Goal: Task Accomplishment & Management: Use online tool/utility

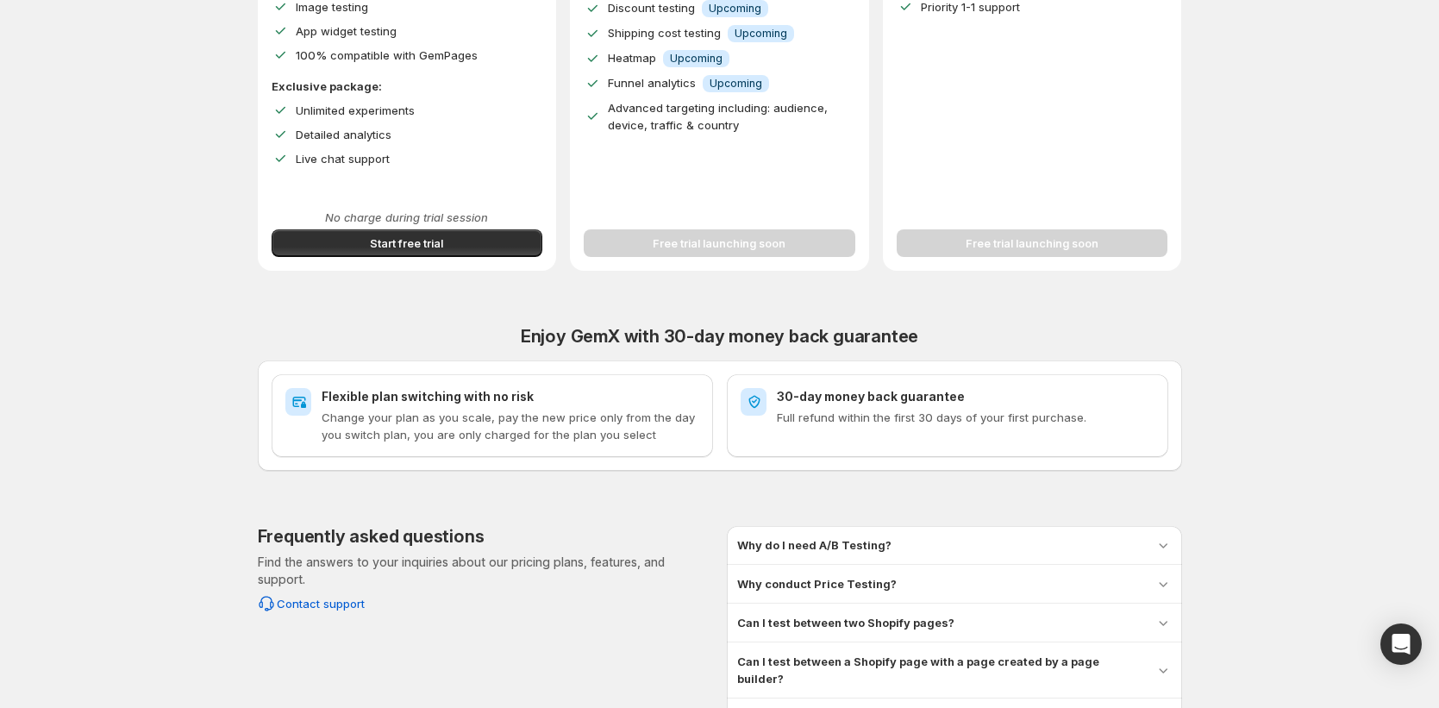
scroll to position [450, 0]
click at [439, 234] on button "Start free trial" at bounding box center [408, 245] width 272 height 28
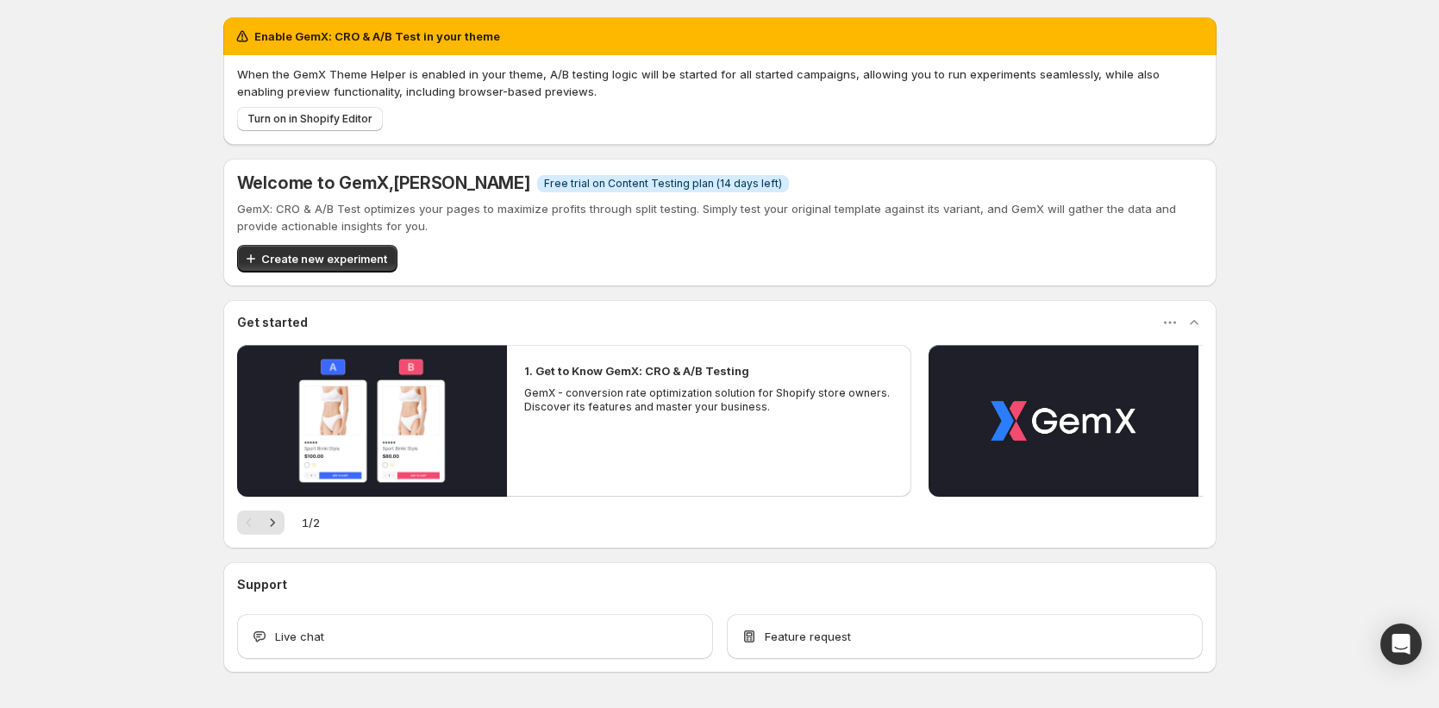
click at [646, 189] on span "Free trial on Content Testing plan (14 days left)" at bounding box center [663, 184] width 238 height 14
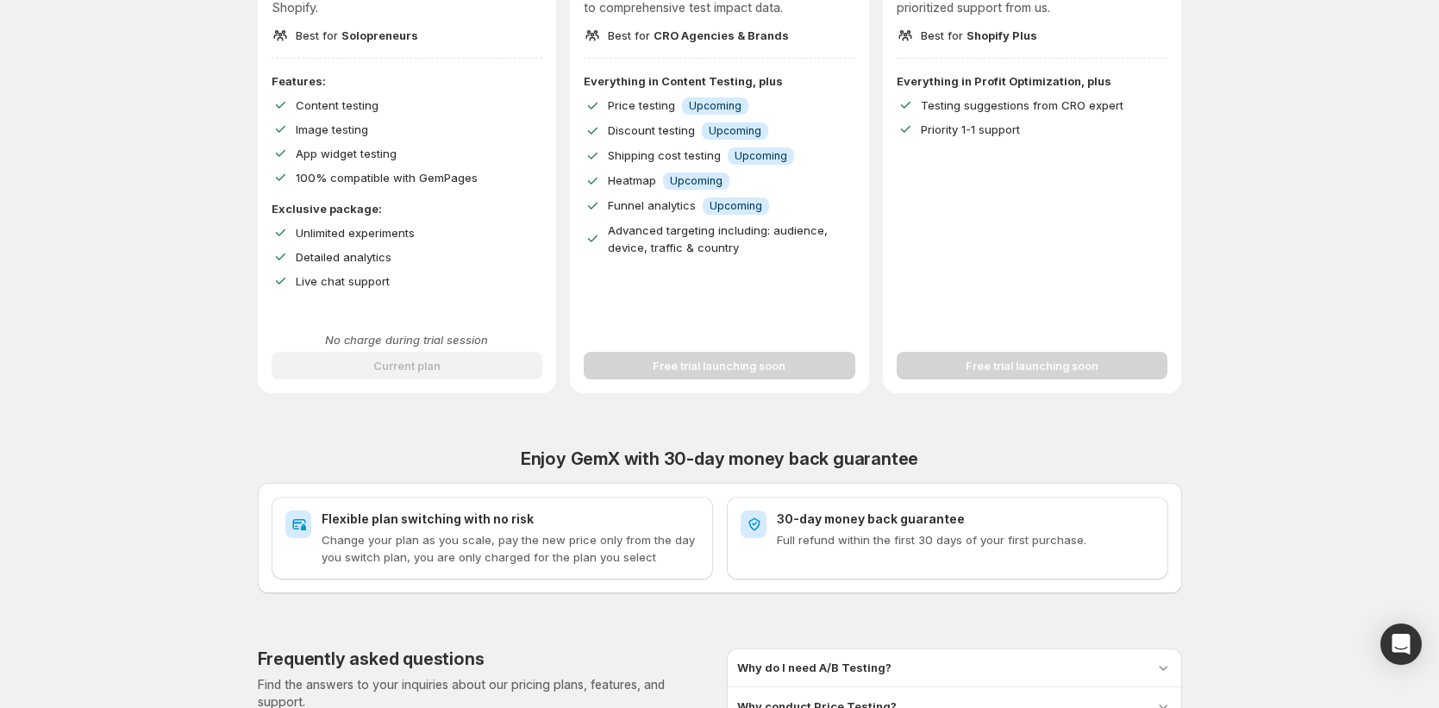
scroll to position [330, 0]
click at [498, 367] on div "No charge during trial session Current plan" at bounding box center [408, 354] width 272 height 48
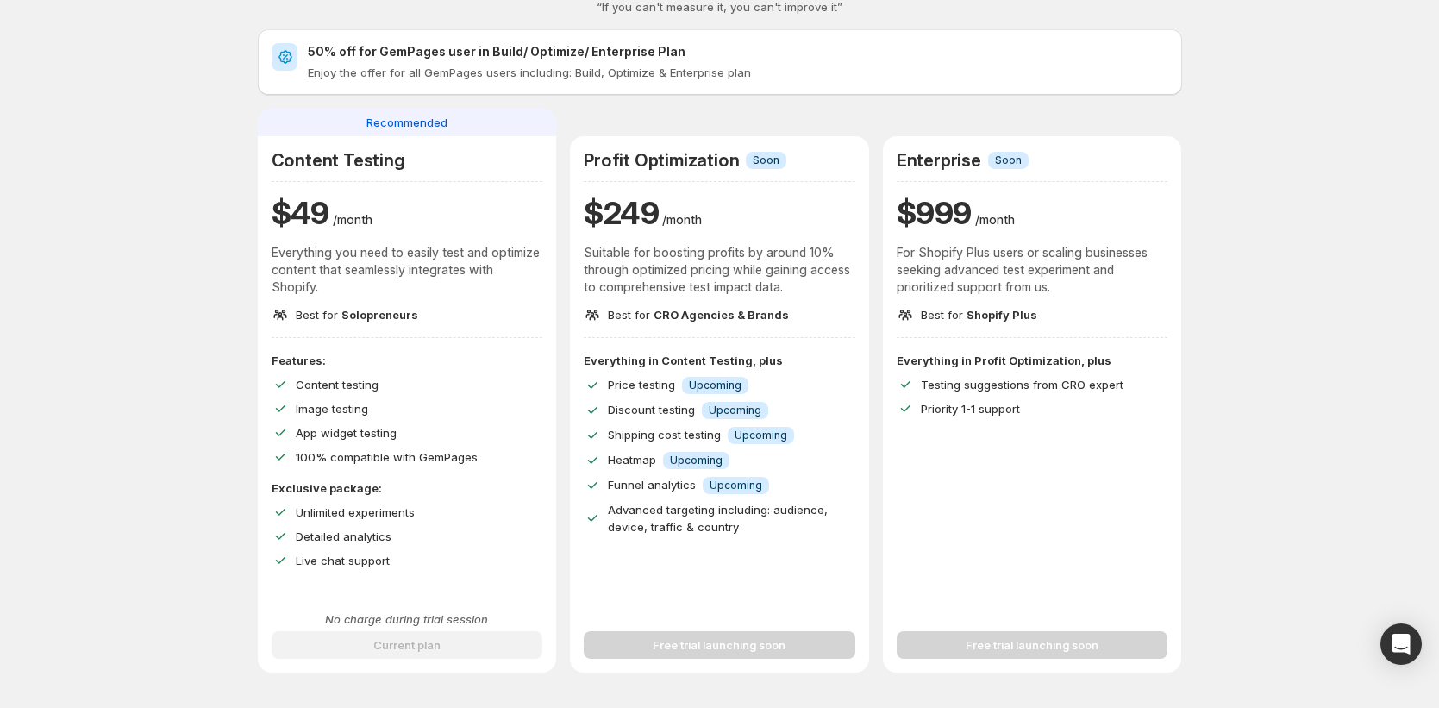
scroll to position [0, 0]
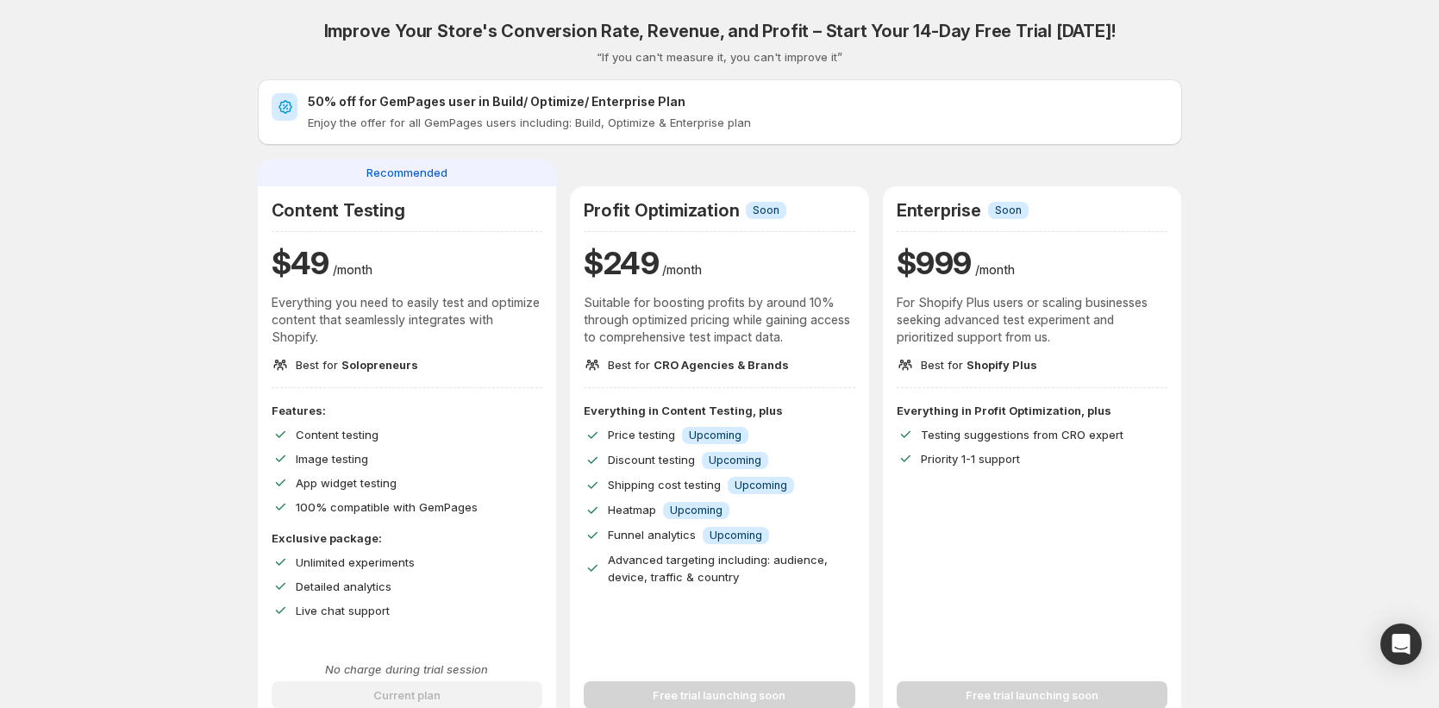
click at [428, 179] on span "Recommended" at bounding box center [406, 172] width 81 height 17
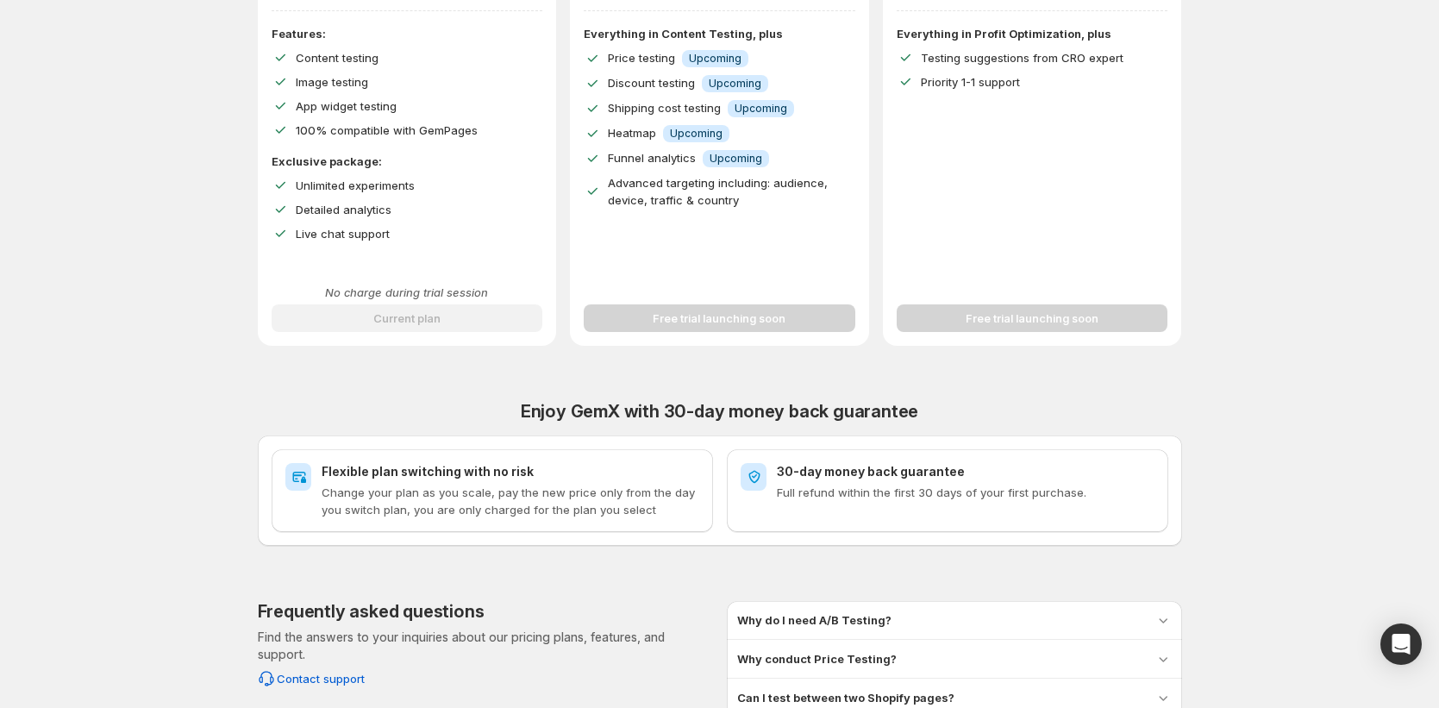
scroll to position [153, 0]
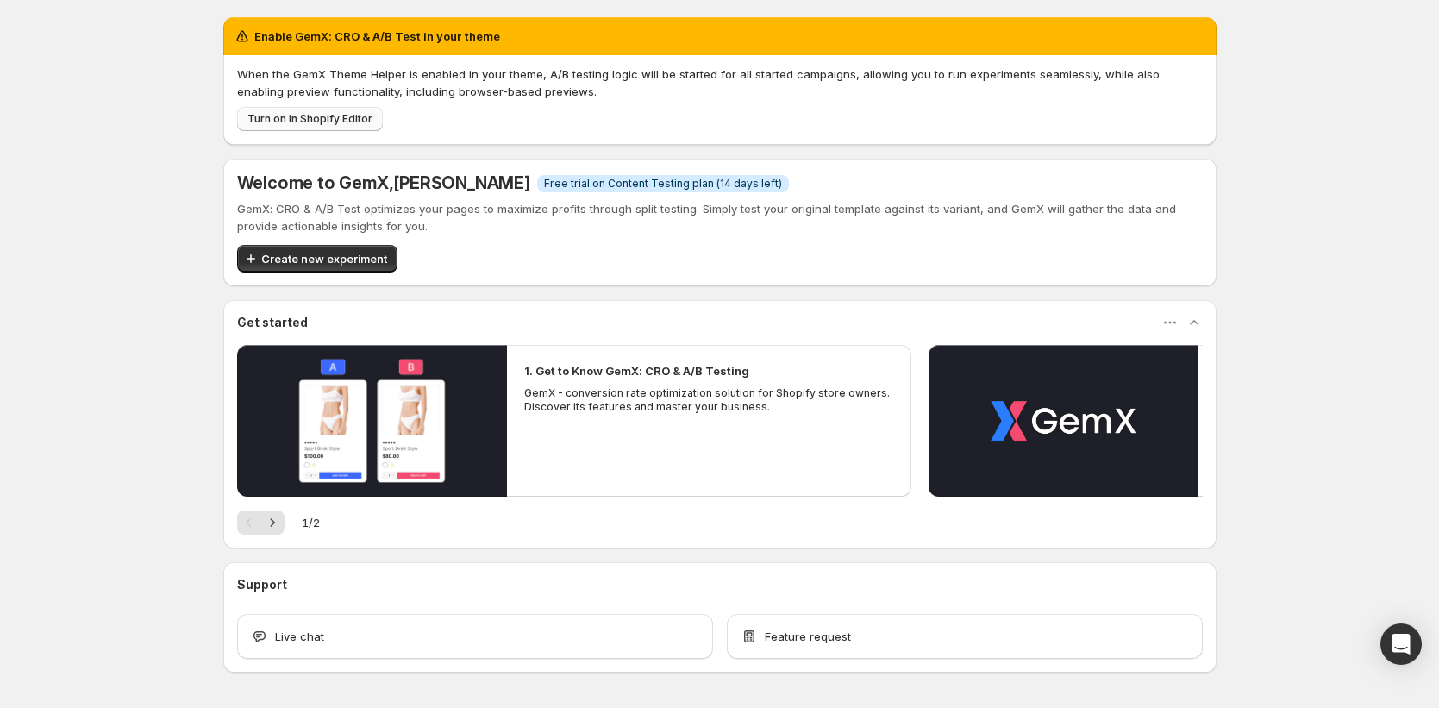
click at [301, 118] on span "Turn on in Shopify Editor" at bounding box center [309, 119] width 125 height 14
click at [336, 112] on span "Turn on in Shopify Editor" at bounding box center [309, 119] width 125 height 14
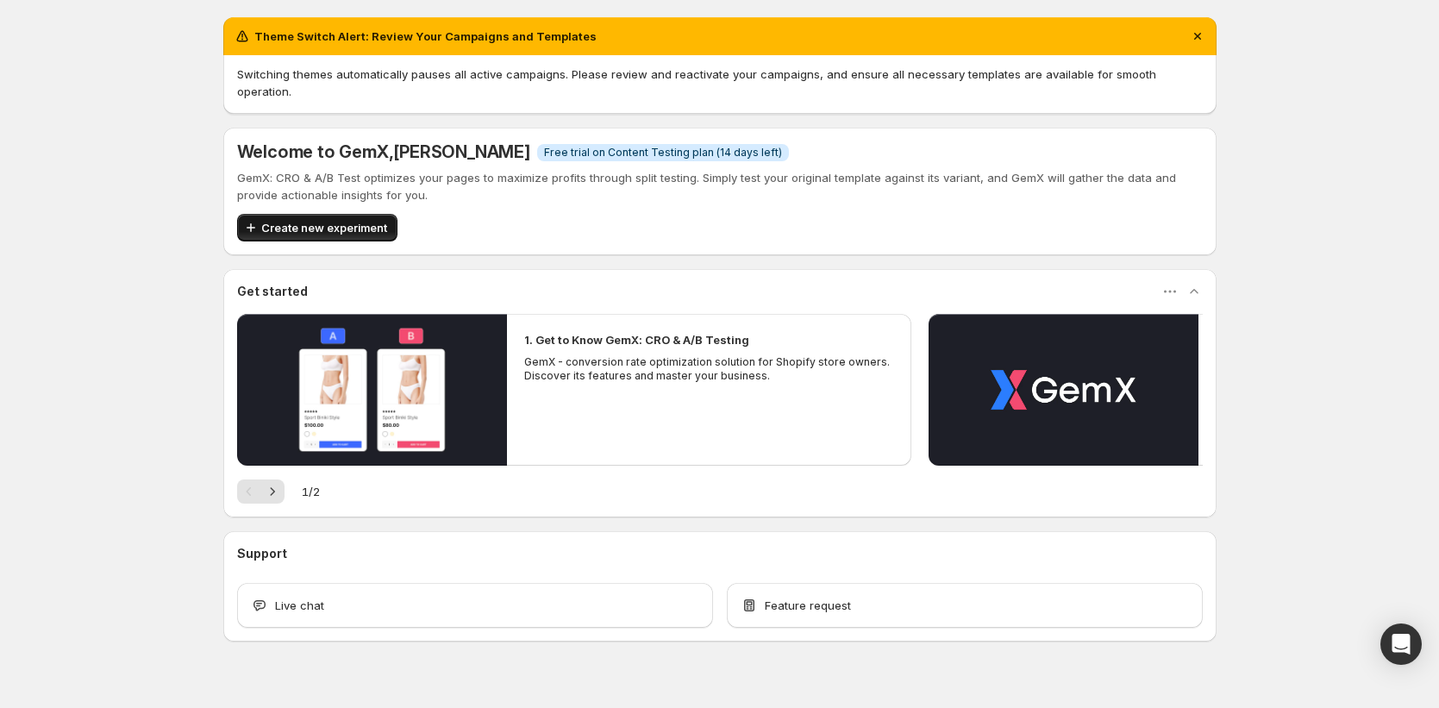
drag, startPoint x: 322, startPoint y: 234, endPoint x: 328, endPoint y: 216, distance: 19.4
click at [324, 228] on div "Welcome to GemX , Jena Hoang Info Free trial on Content Testing plan (14 days l…" at bounding box center [719, 192] width 993 height 128
click at [328, 219] on span "Create new experiment" at bounding box center [324, 227] width 126 height 17
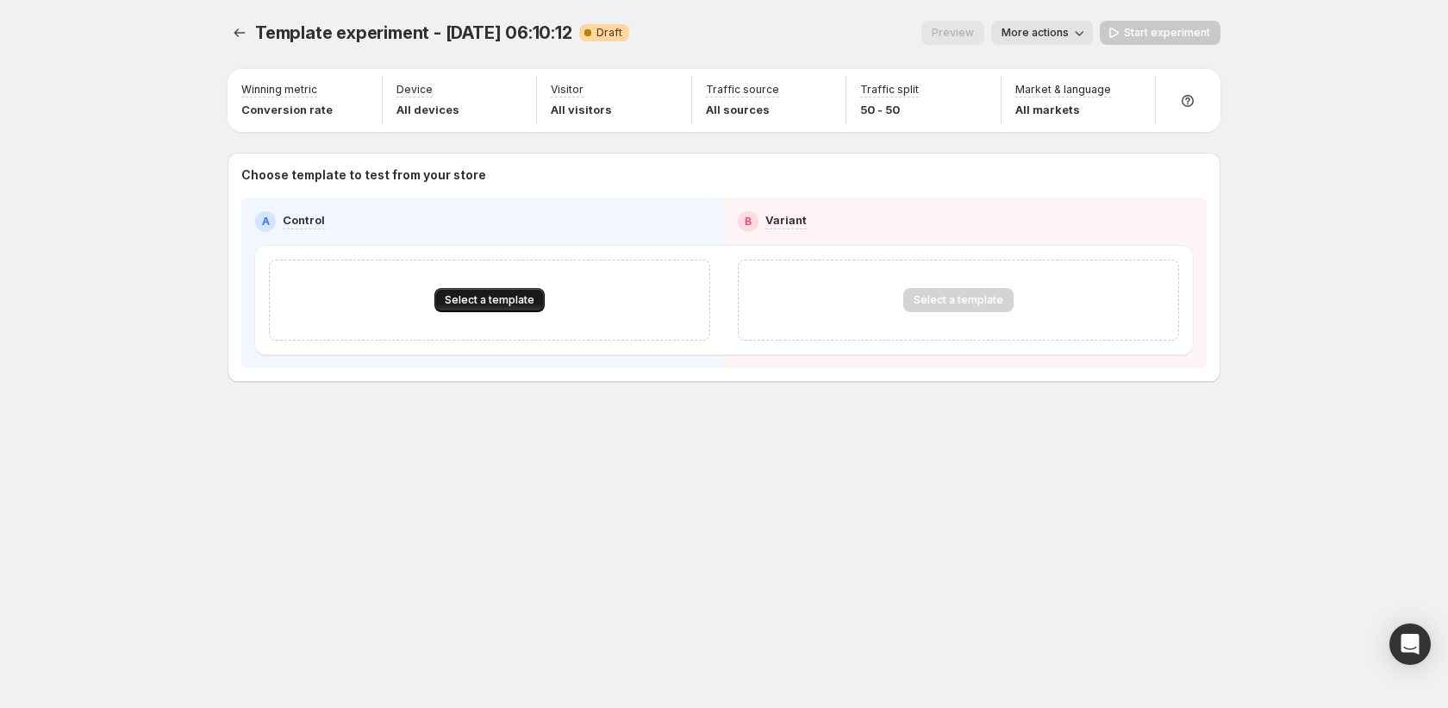
click at [474, 300] on span "Select a template" at bounding box center [490, 300] width 90 height 14
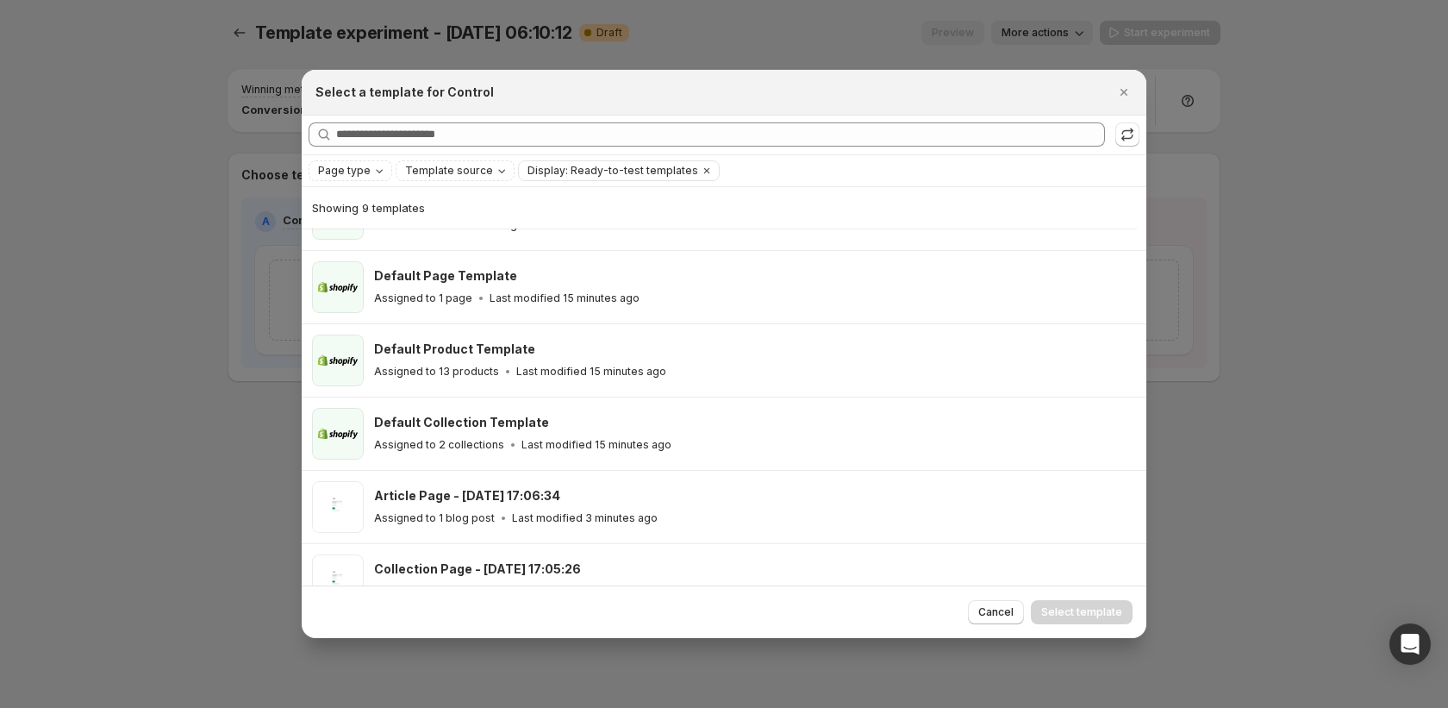
scroll to position [37, 0]
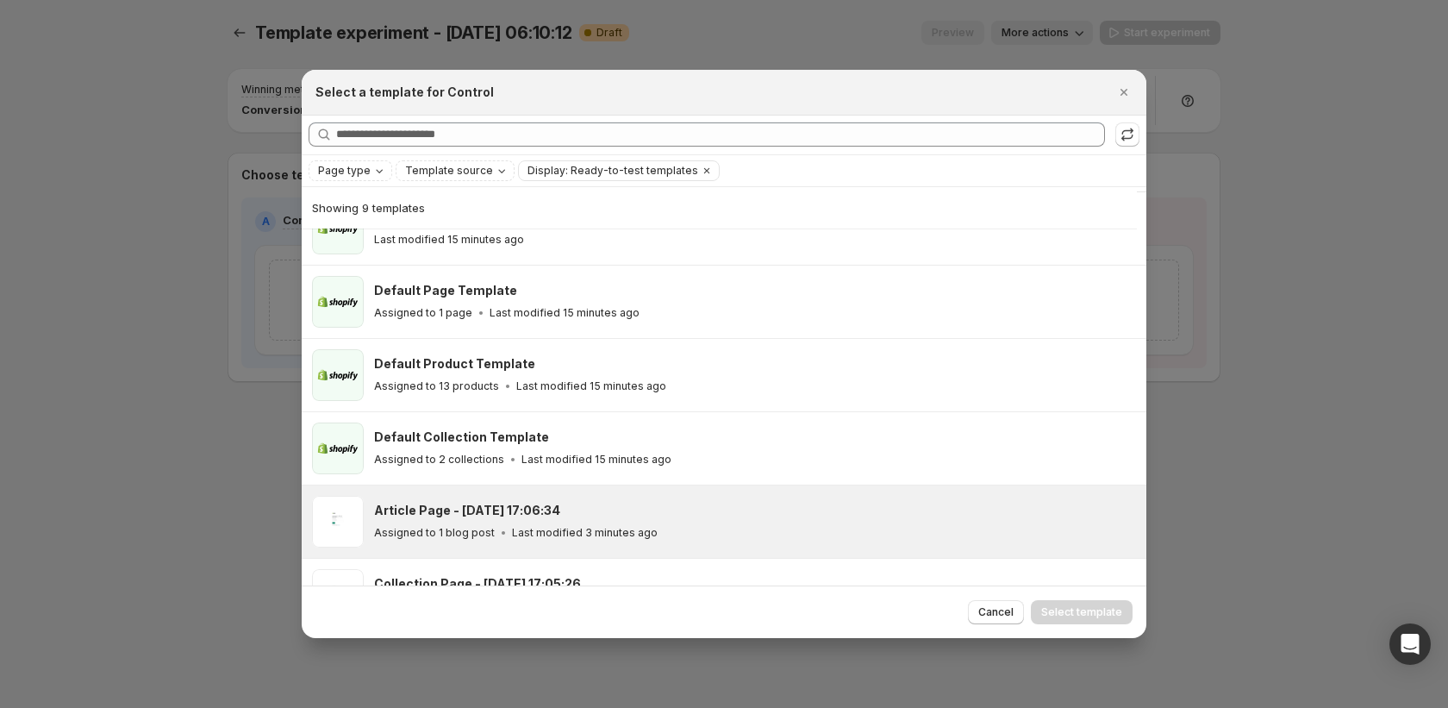
click at [674, 552] on div "Article Page - Oct 2, 17:06:34 Assigned to 1 blog post Last modified 3 minutes …" at bounding box center [724, 521] width 845 height 72
click at [1078, 609] on span "Select template" at bounding box center [1081, 612] width 81 height 14
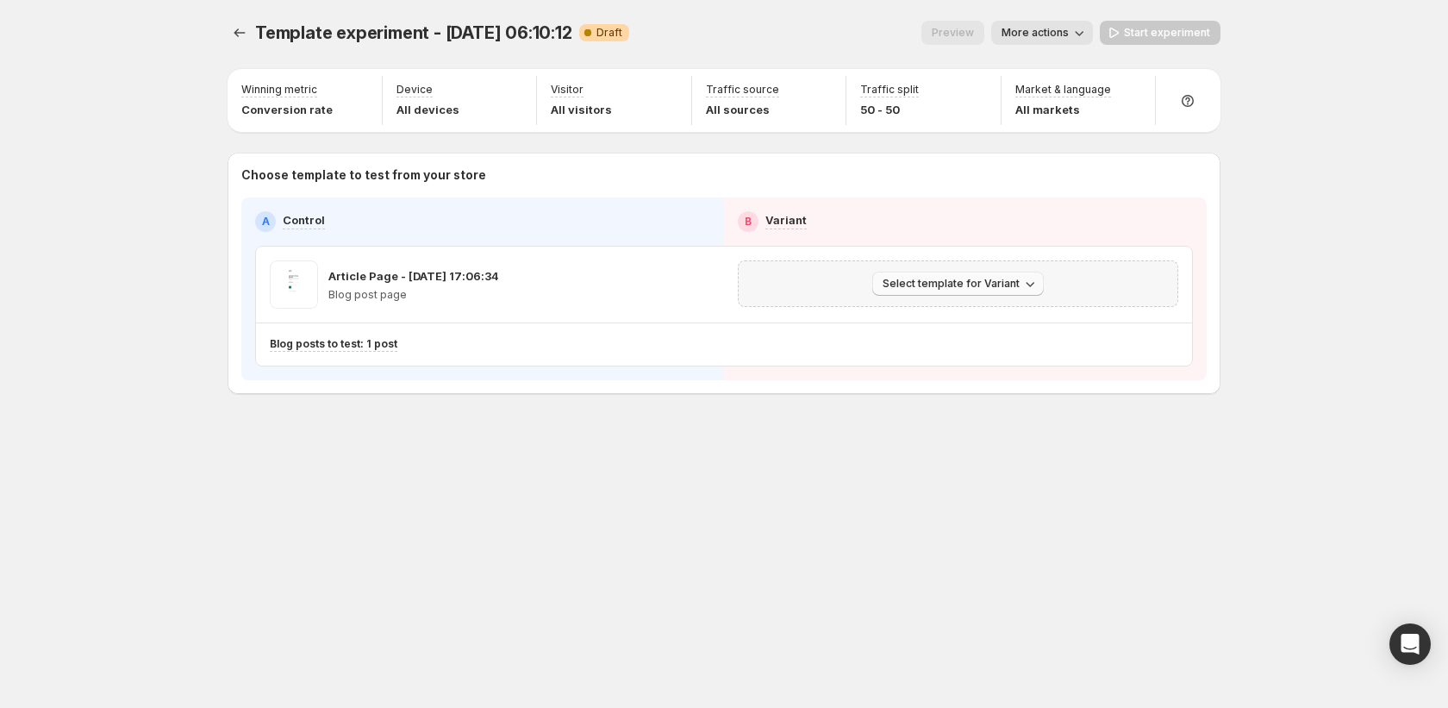
click at [988, 281] on span "Select template for Variant" at bounding box center [951, 284] width 137 height 14
click at [986, 353] on span "Create Variant based on Control" at bounding box center [961, 349] width 176 height 14
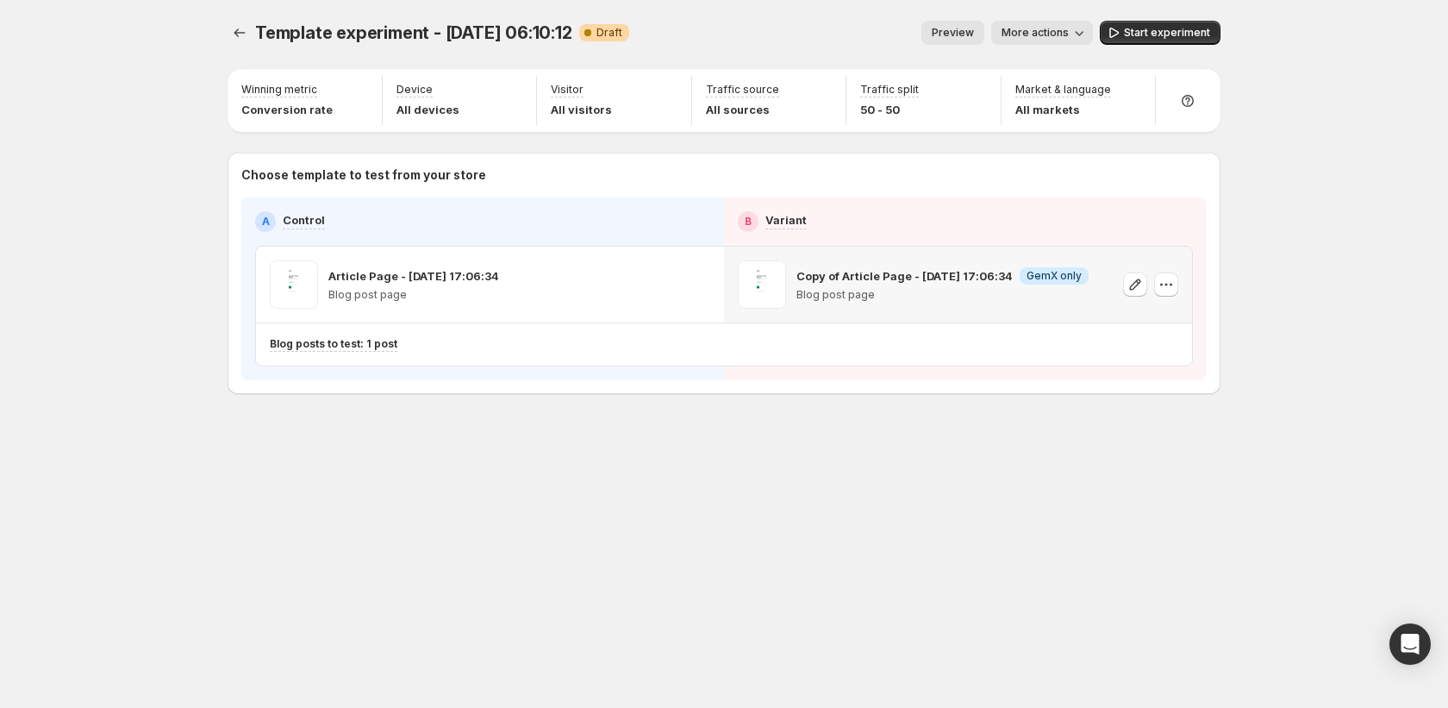
click at [1077, 36] on icon "button" at bounding box center [1079, 32] width 17 height 17
click at [1064, 93] on span "Rename" at bounding box center [1052, 98] width 44 height 14
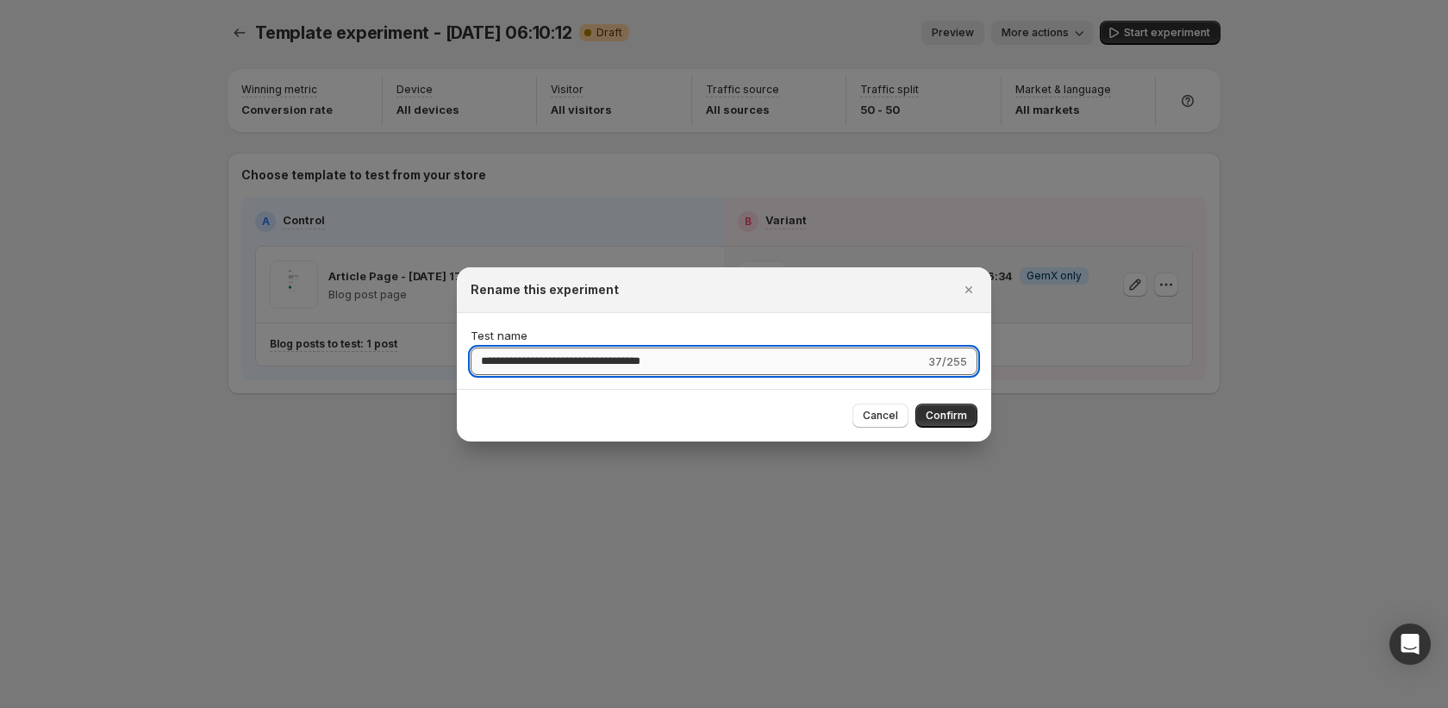
click at [521, 362] on input "**********" at bounding box center [698, 361] width 454 height 28
type input "*"
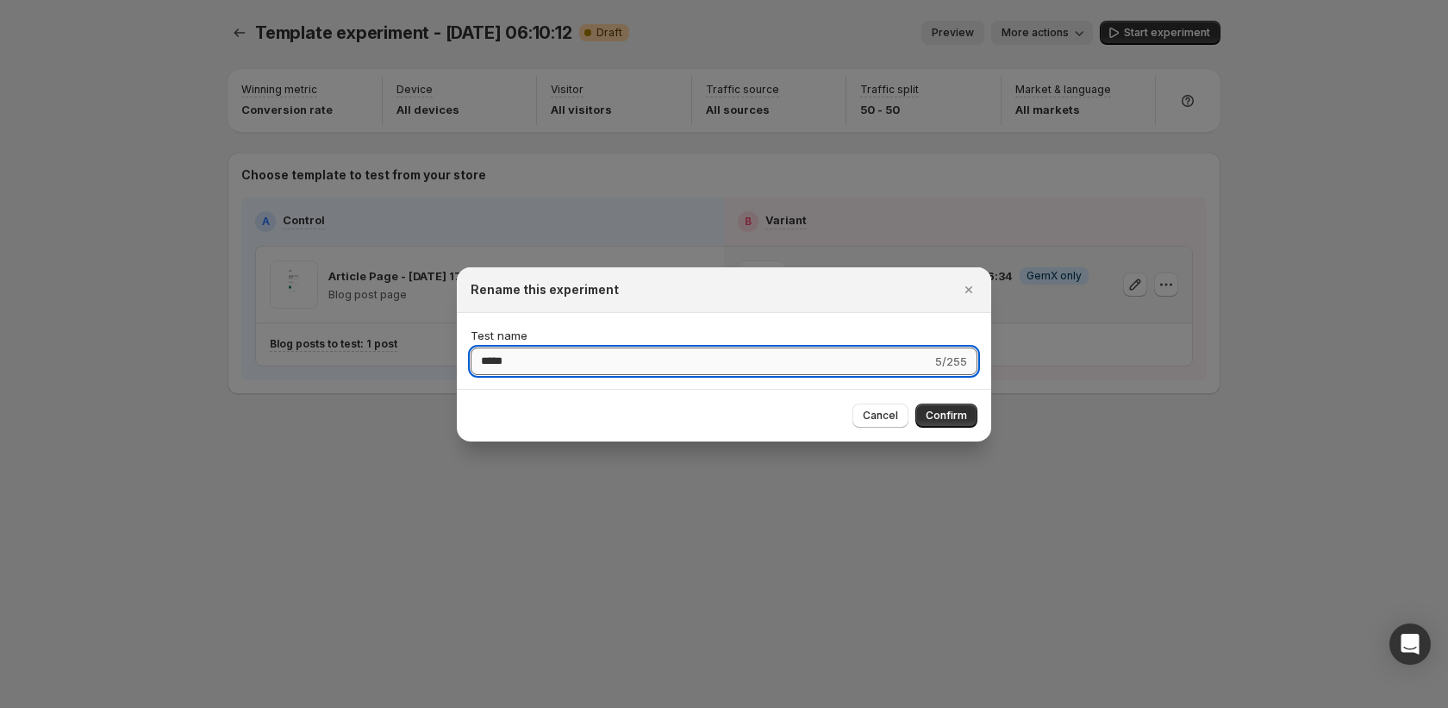
type input "*****"
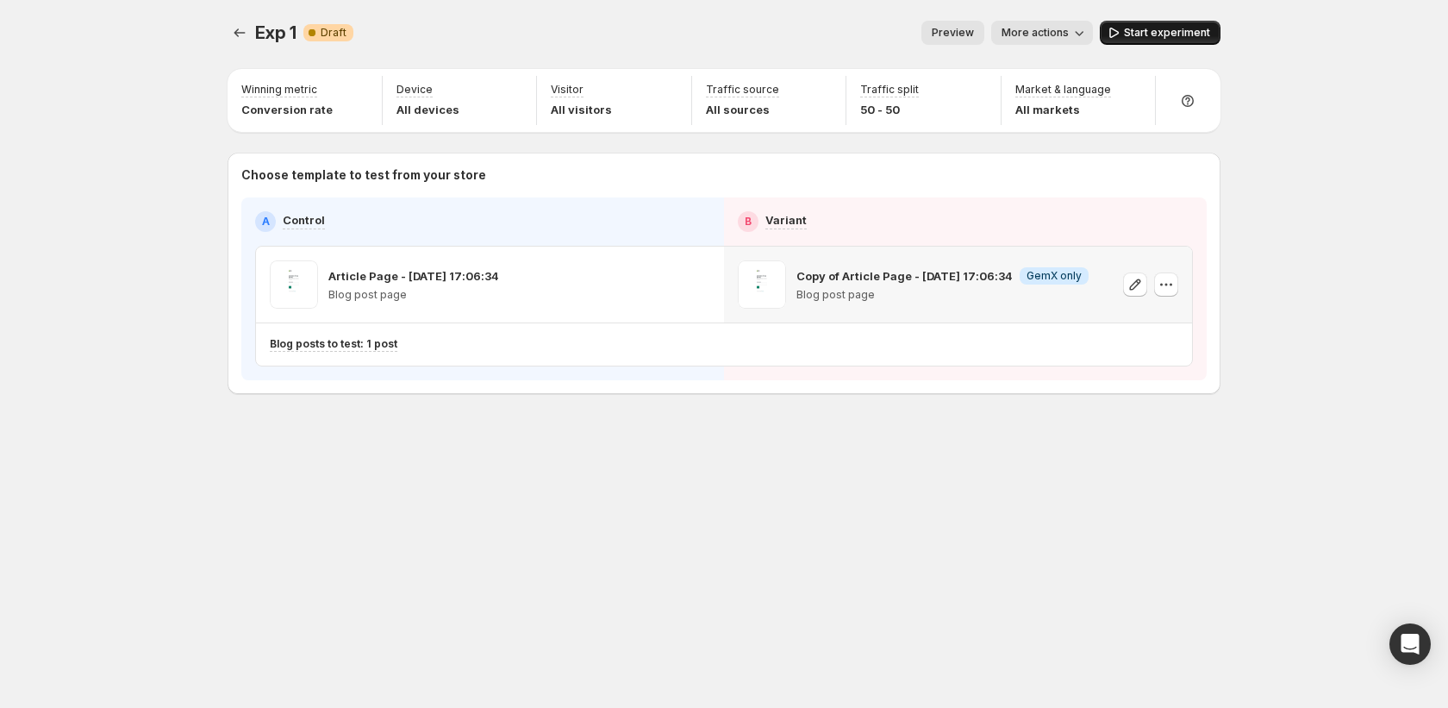
click at [1171, 32] on span "Start experiment" at bounding box center [1167, 33] width 86 height 14
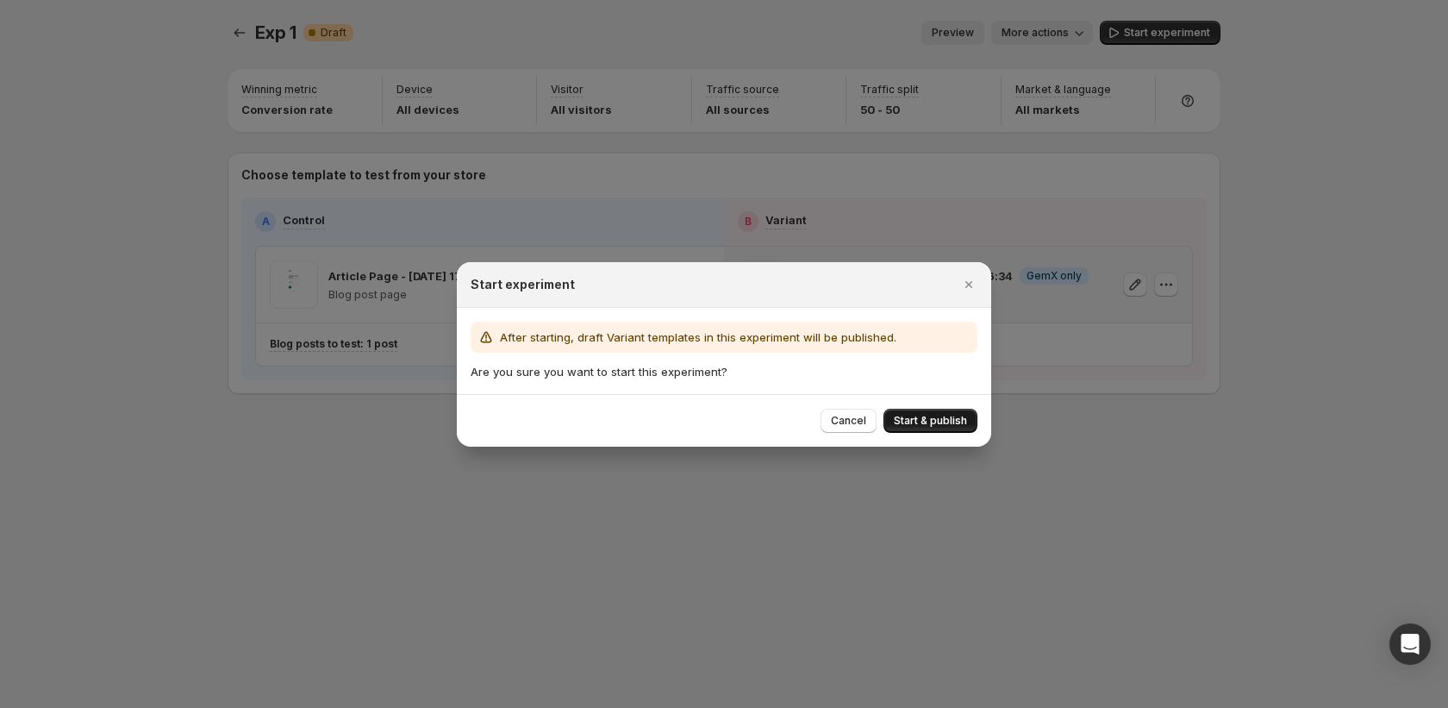
click at [908, 427] on button "Start & publish" at bounding box center [930, 421] width 94 height 24
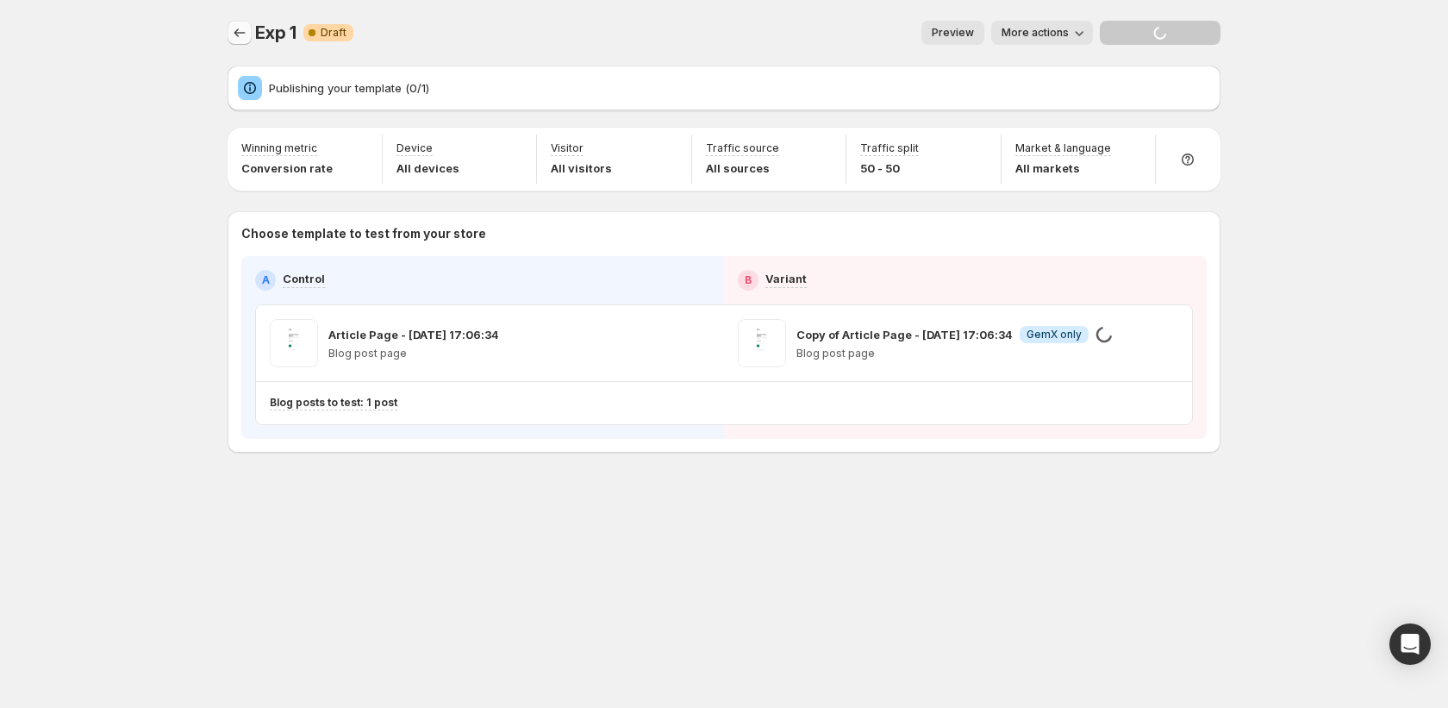
click at [243, 39] on icon "Experiments" at bounding box center [239, 32] width 17 height 17
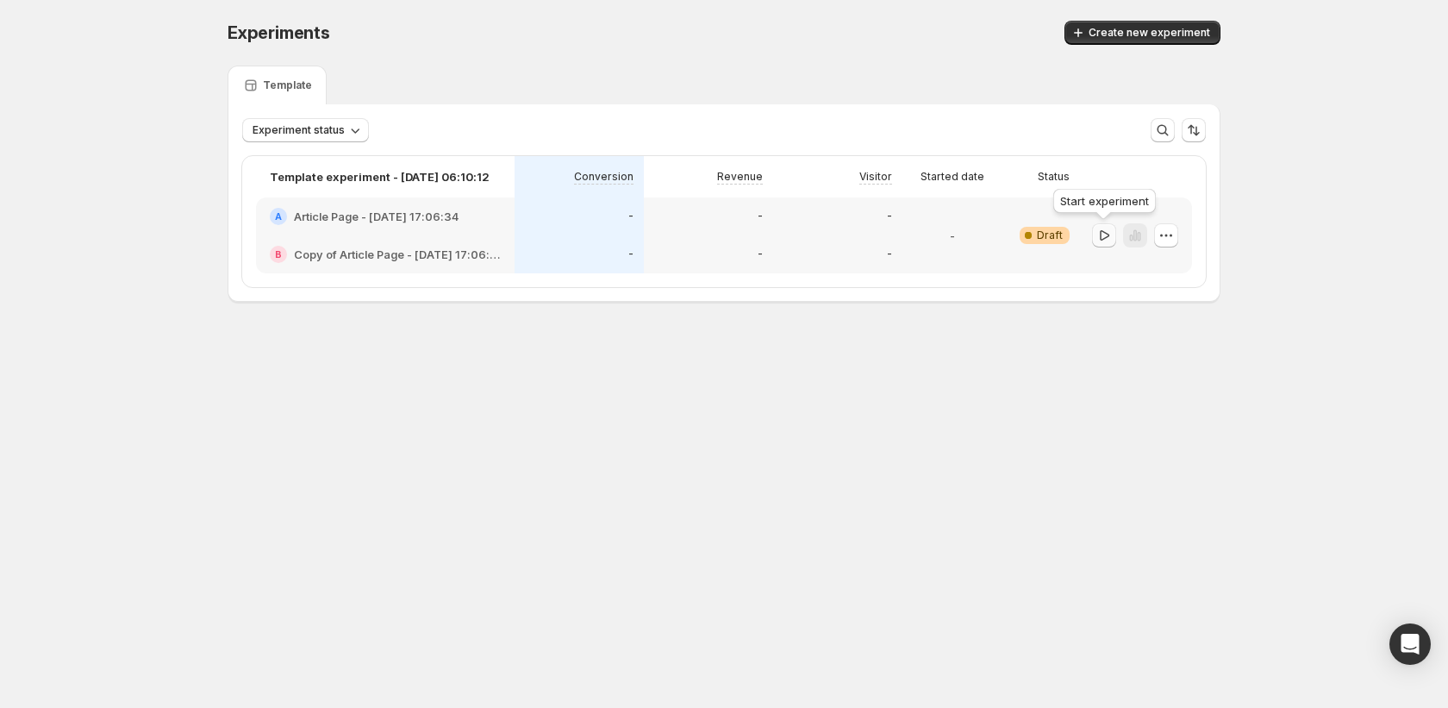
click at [1106, 238] on icon "button" at bounding box center [1104, 235] width 17 height 17
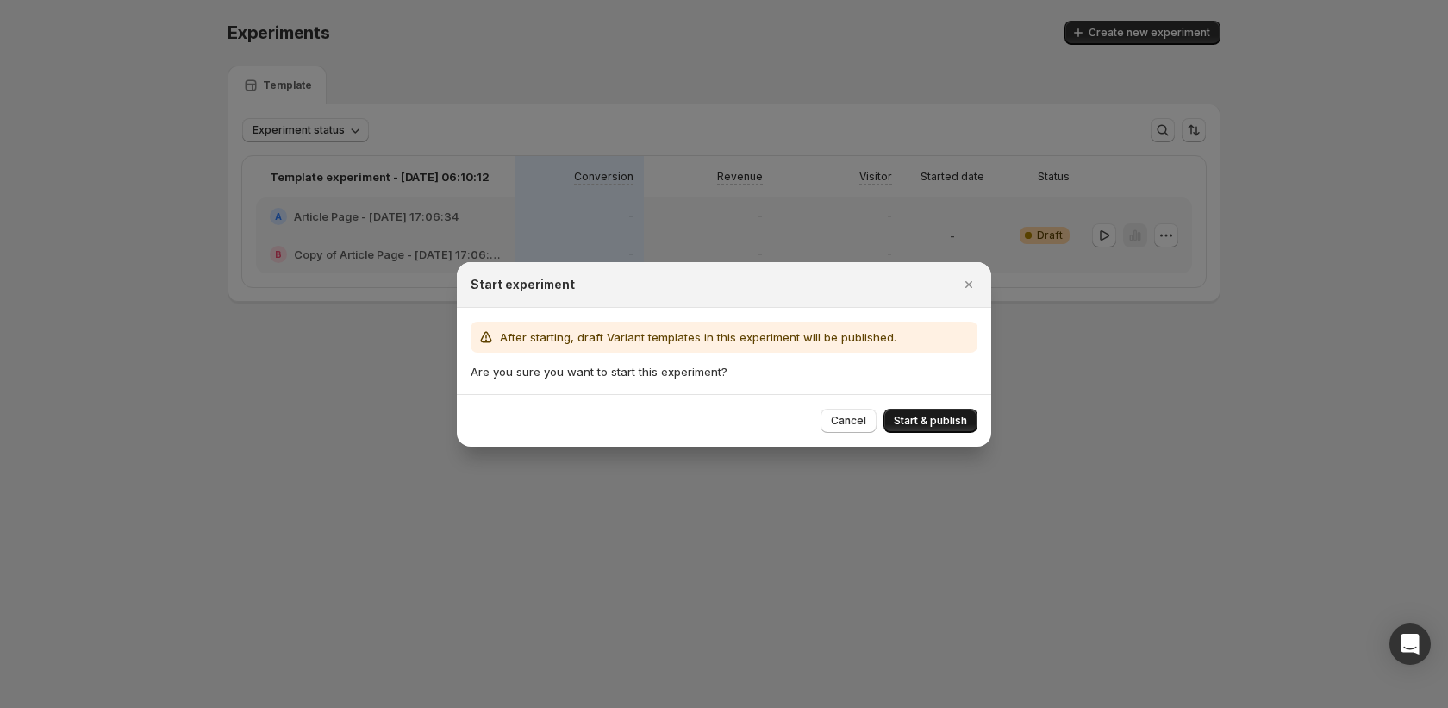
click at [918, 423] on span "Start & publish" at bounding box center [930, 421] width 73 height 14
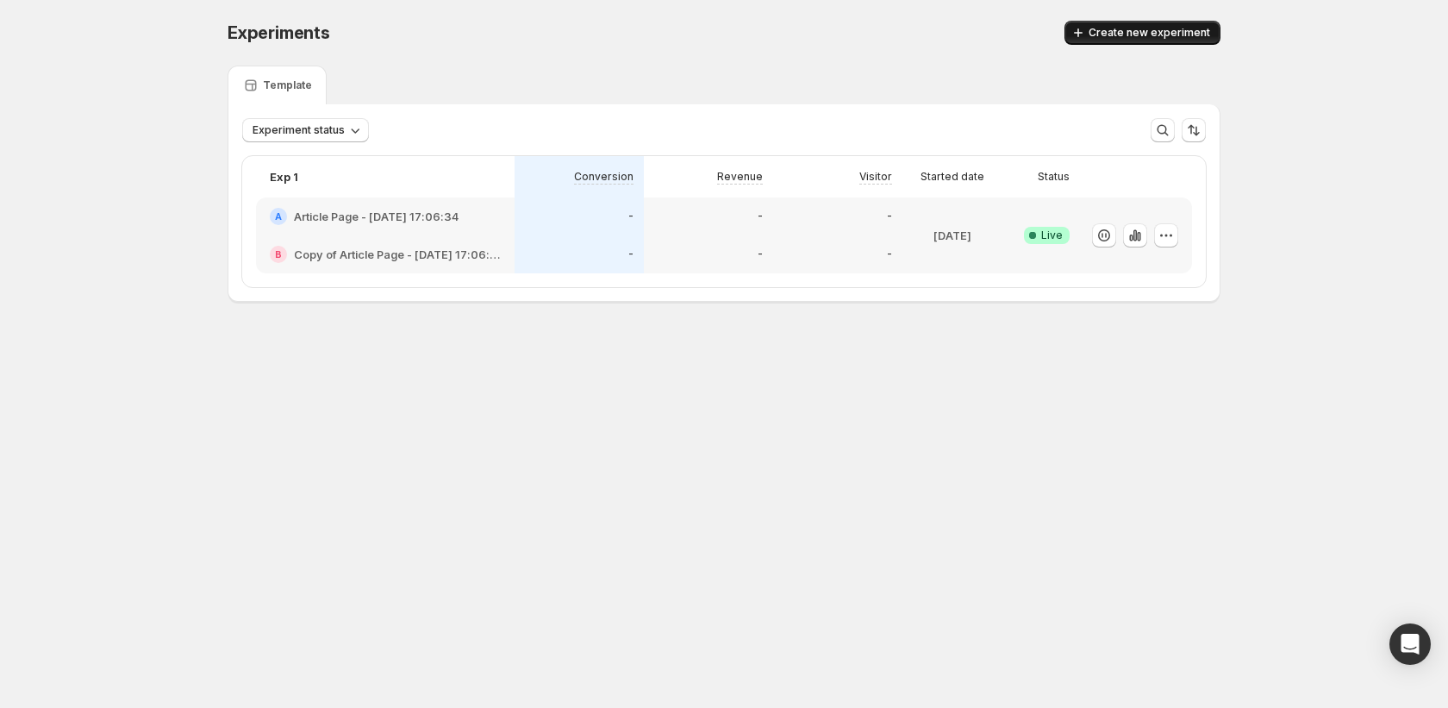
click at [1167, 34] on span "Create new experiment" at bounding box center [1150, 33] width 122 height 14
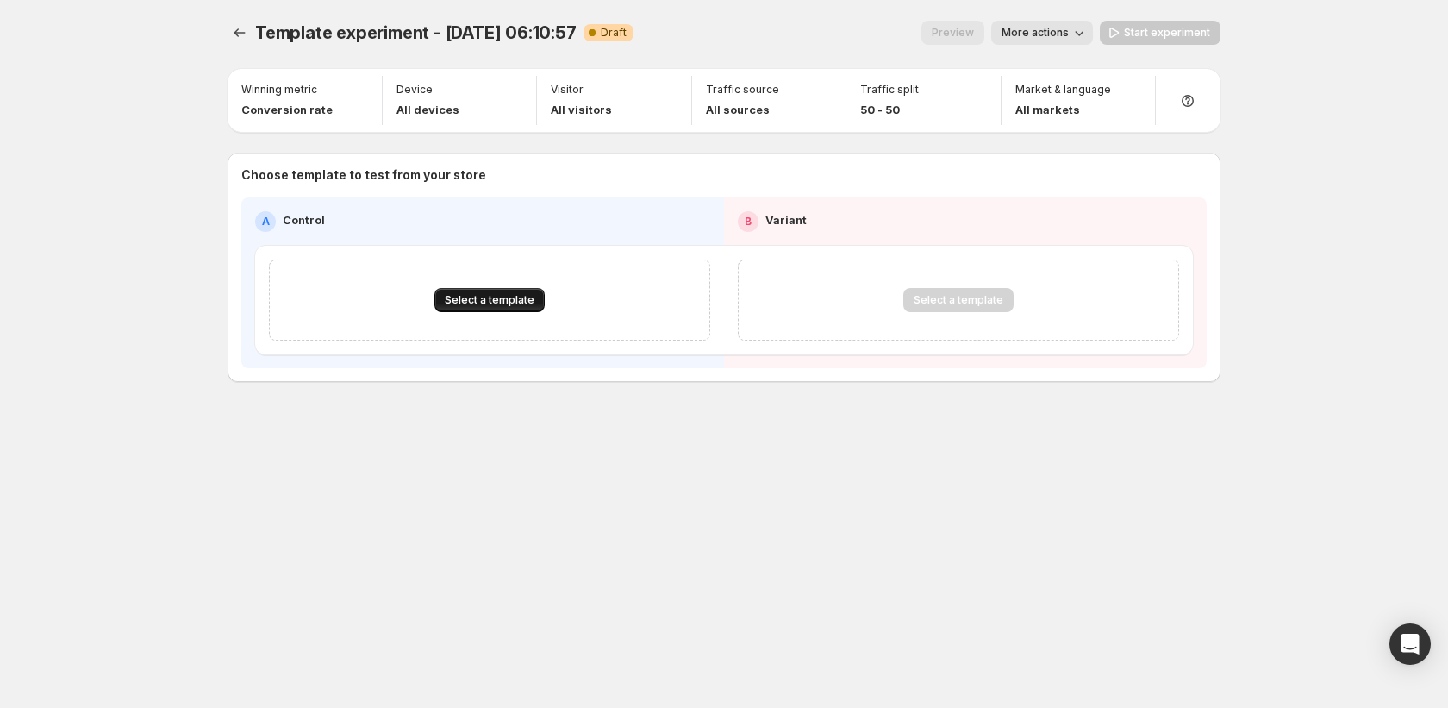
click at [472, 294] on span "Select a template" at bounding box center [490, 300] width 90 height 14
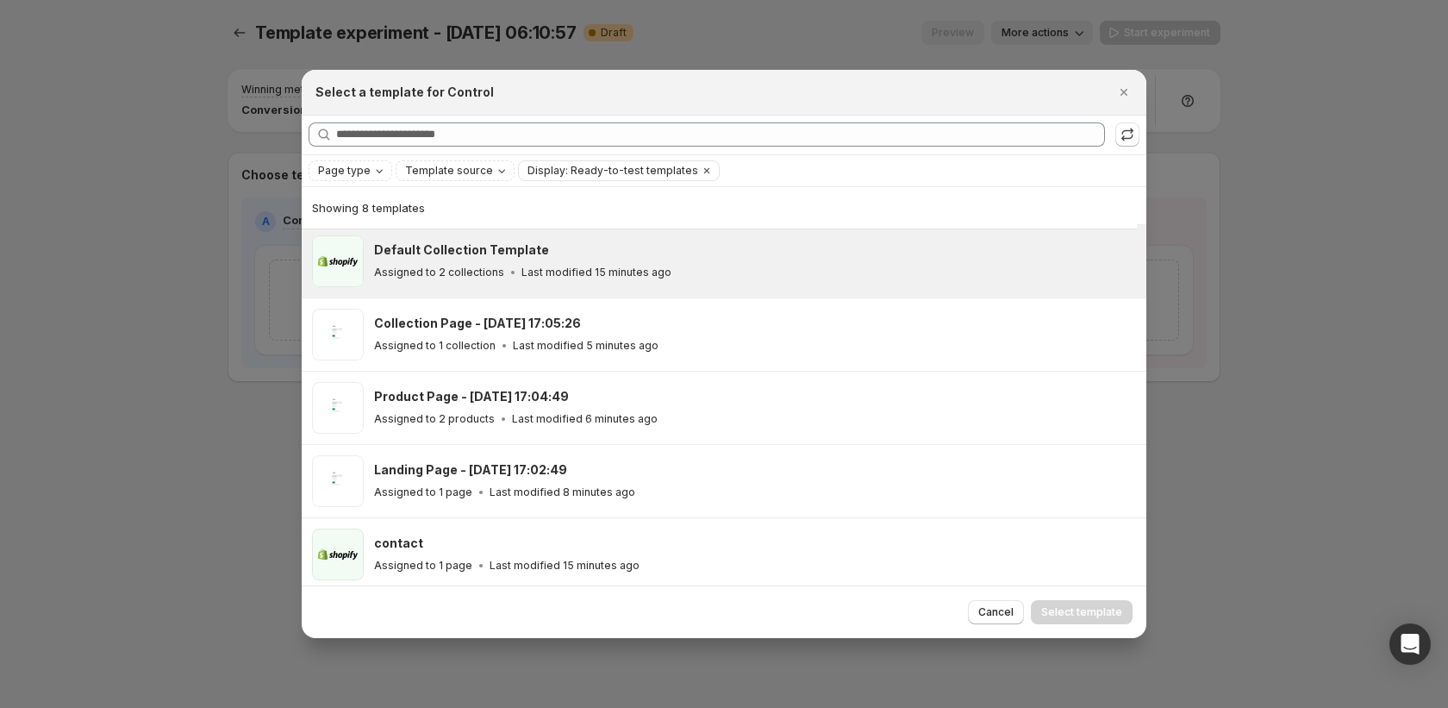
scroll to position [229, 0]
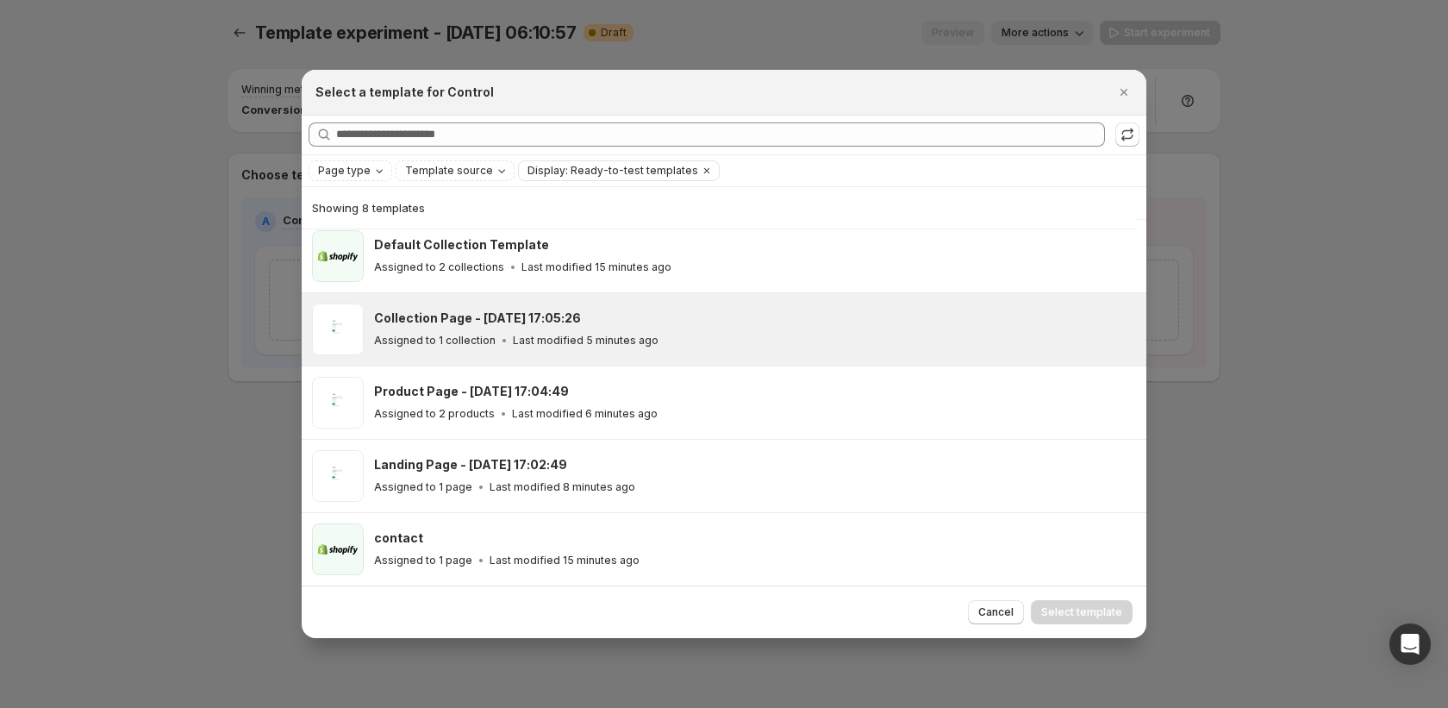
click at [535, 340] on p "Last modified 5 minutes ago" at bounding box center [586, 341] width 146 height 14
click at [1077, 597] on div "Cancel Select template" at bounding box center [724, 611] width 845 height 53
click at [1088, 614] on span "Select template" at bounding box center [1081, 612] width 81 height 14
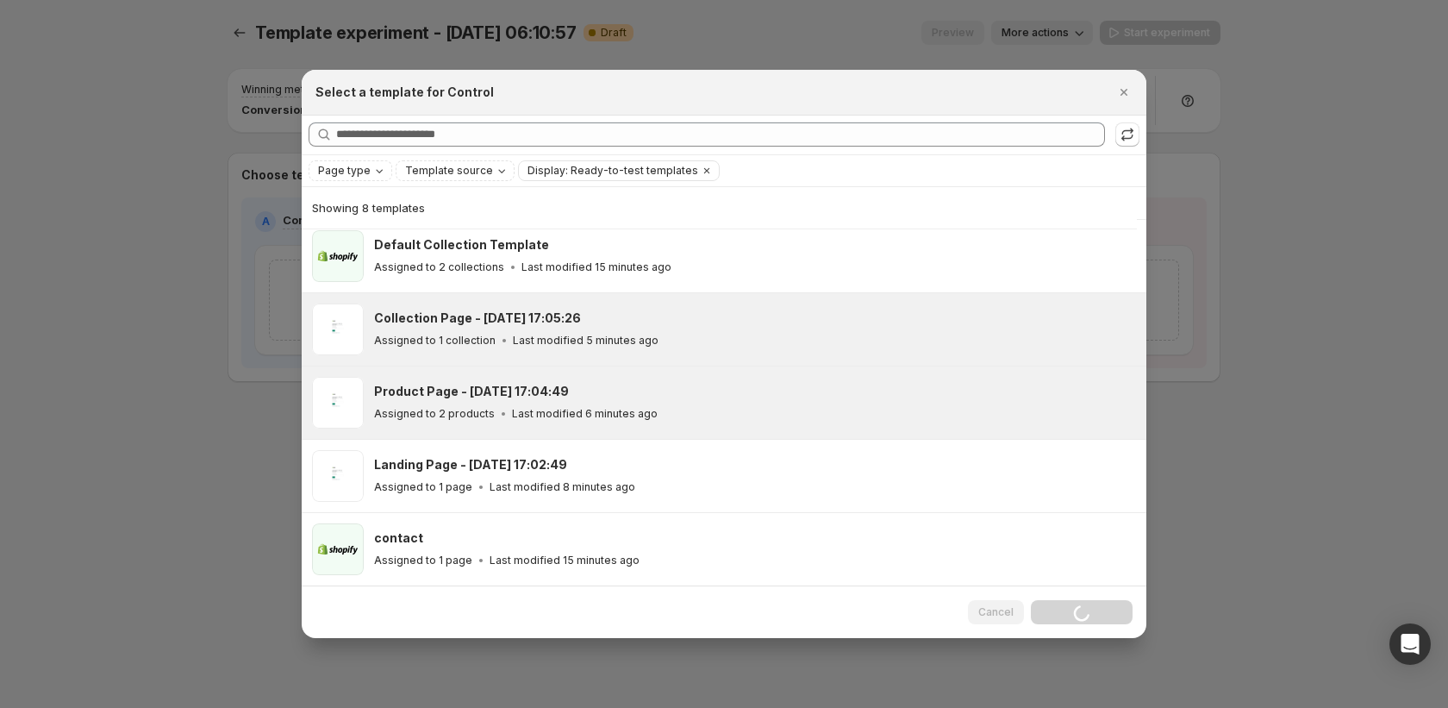
scroll to position [156, 0]
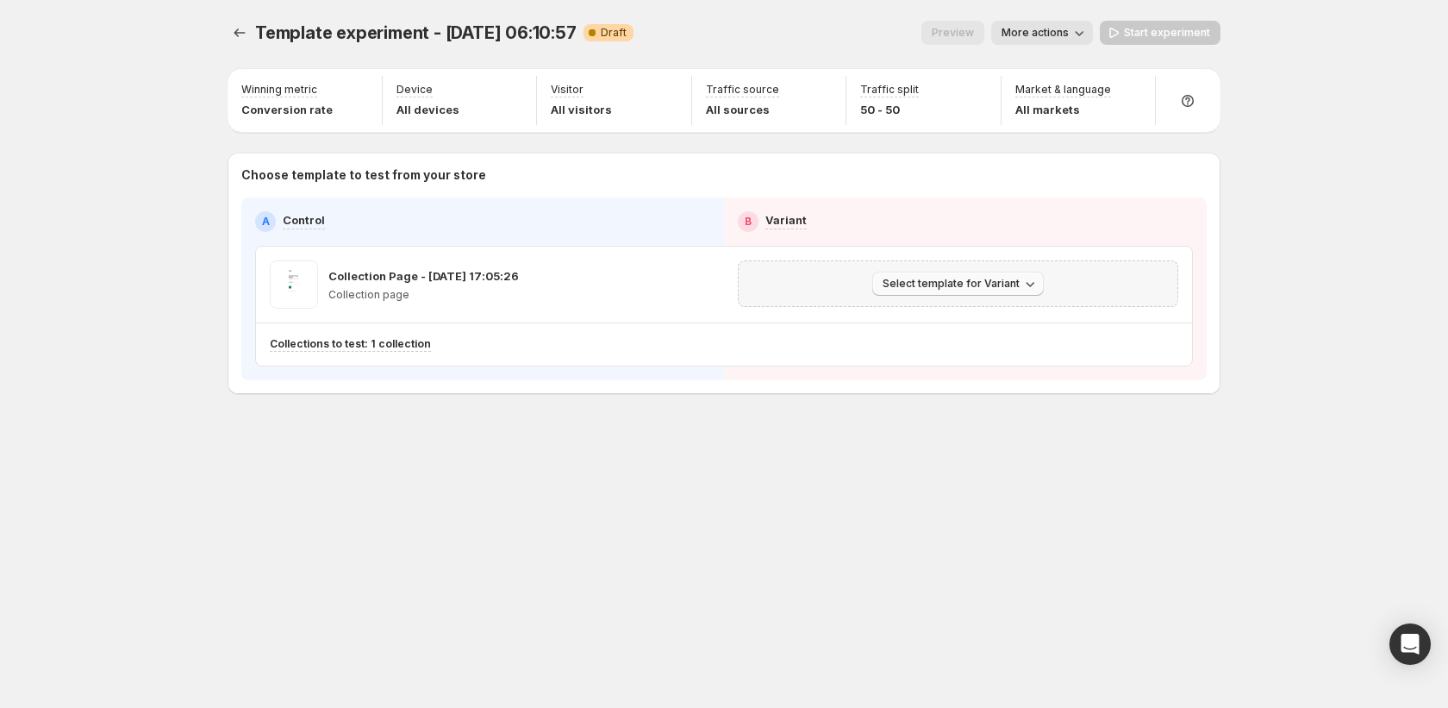
click at [1021, 284] on icon "button" at bounding box center [1029, 283] width 17 height 17
click at [991, 350] on span "Create Variant based on Control" at bounding box center [961, 349] width 176 height 14
click at [1027, 35] on span "More actions" at bounding box center [1035, 33] width 67 height 14
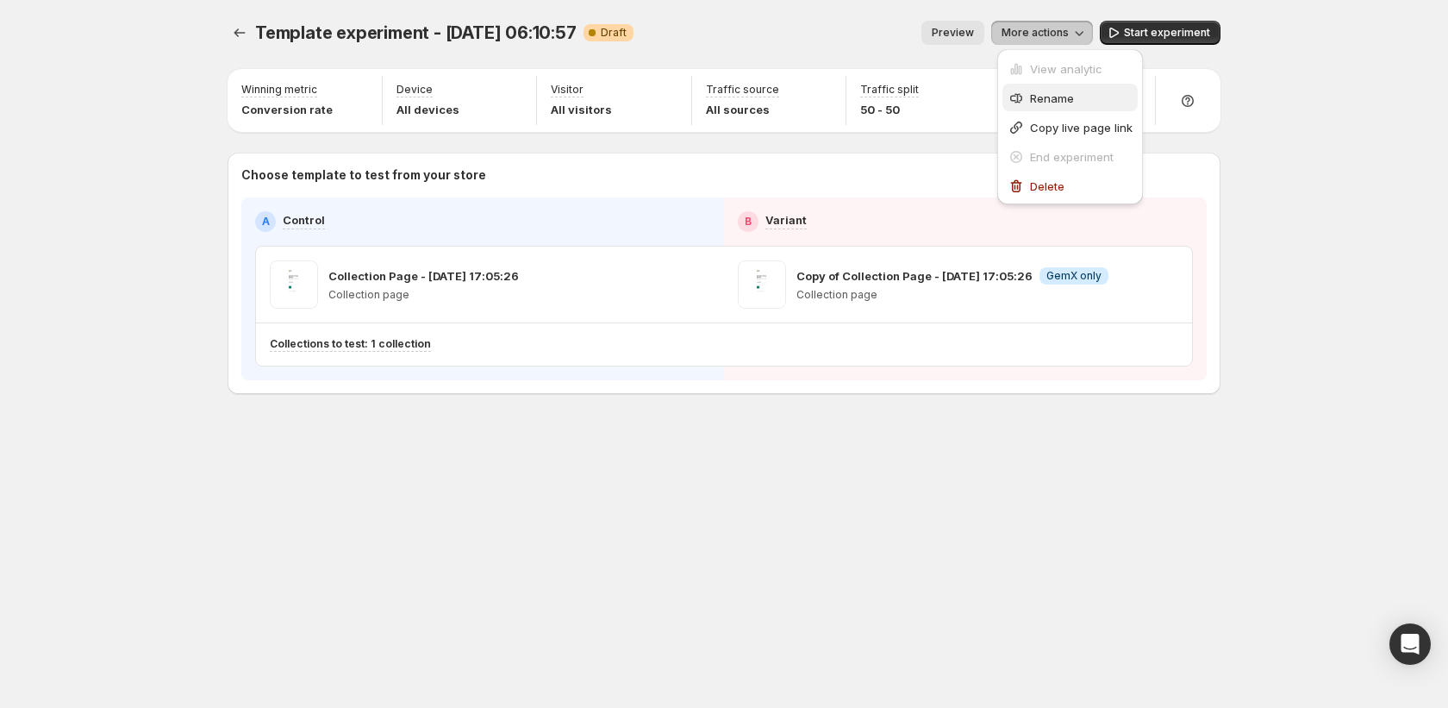
click at [1039, 98] on span "Rename" at bounding box center [1052, 98] width 44 height 14
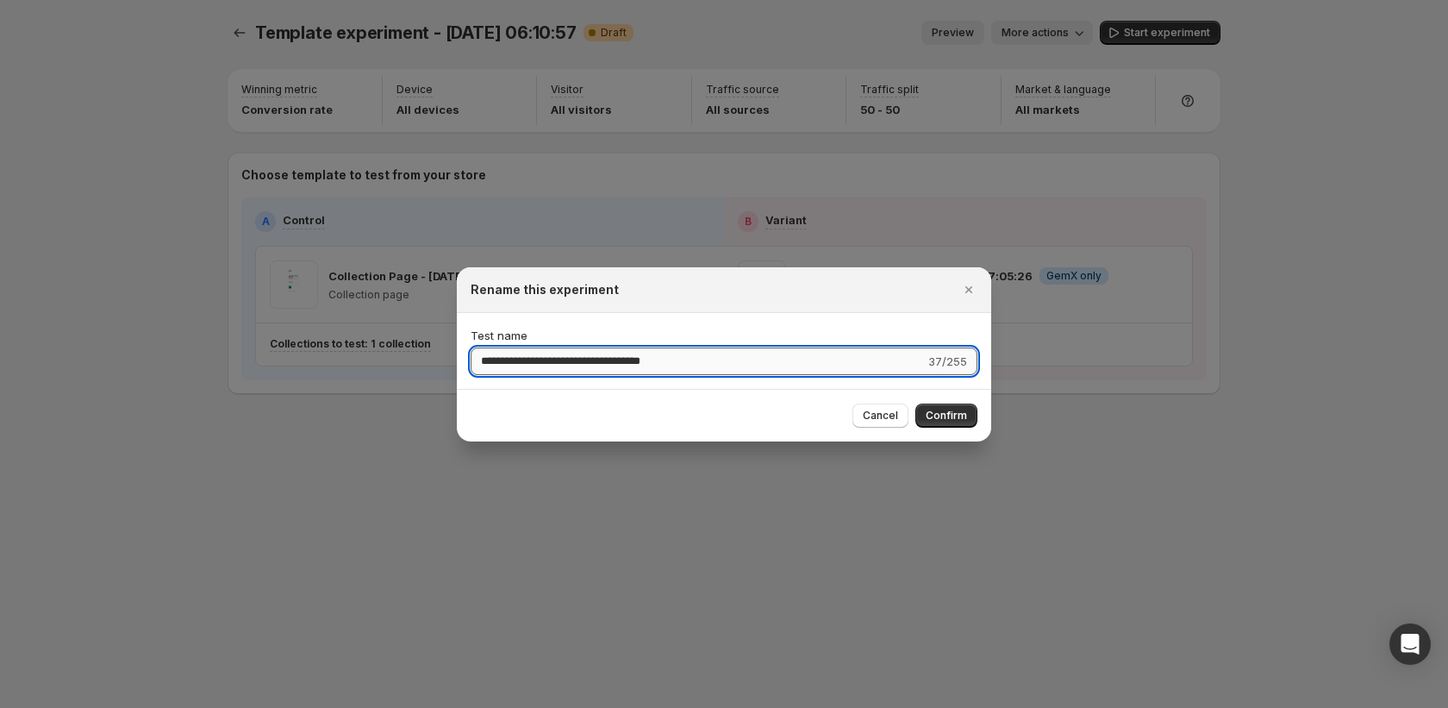
click at [688, 355] on input "**********" at bounding box center [698, 361] width 454 height 28
click at [688, 354] on input "**********" at bounding box center [698, 361] width 454 height 28
type input "*"
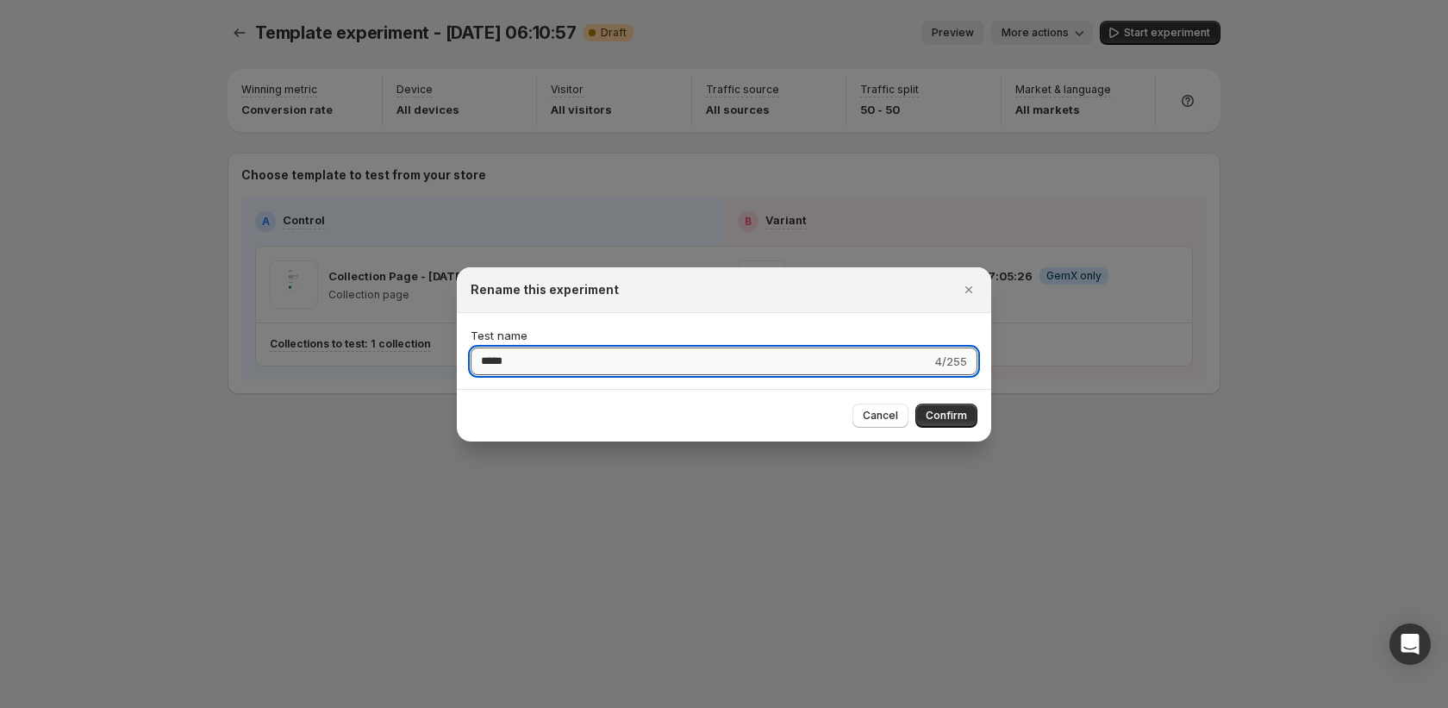
type input "*****"
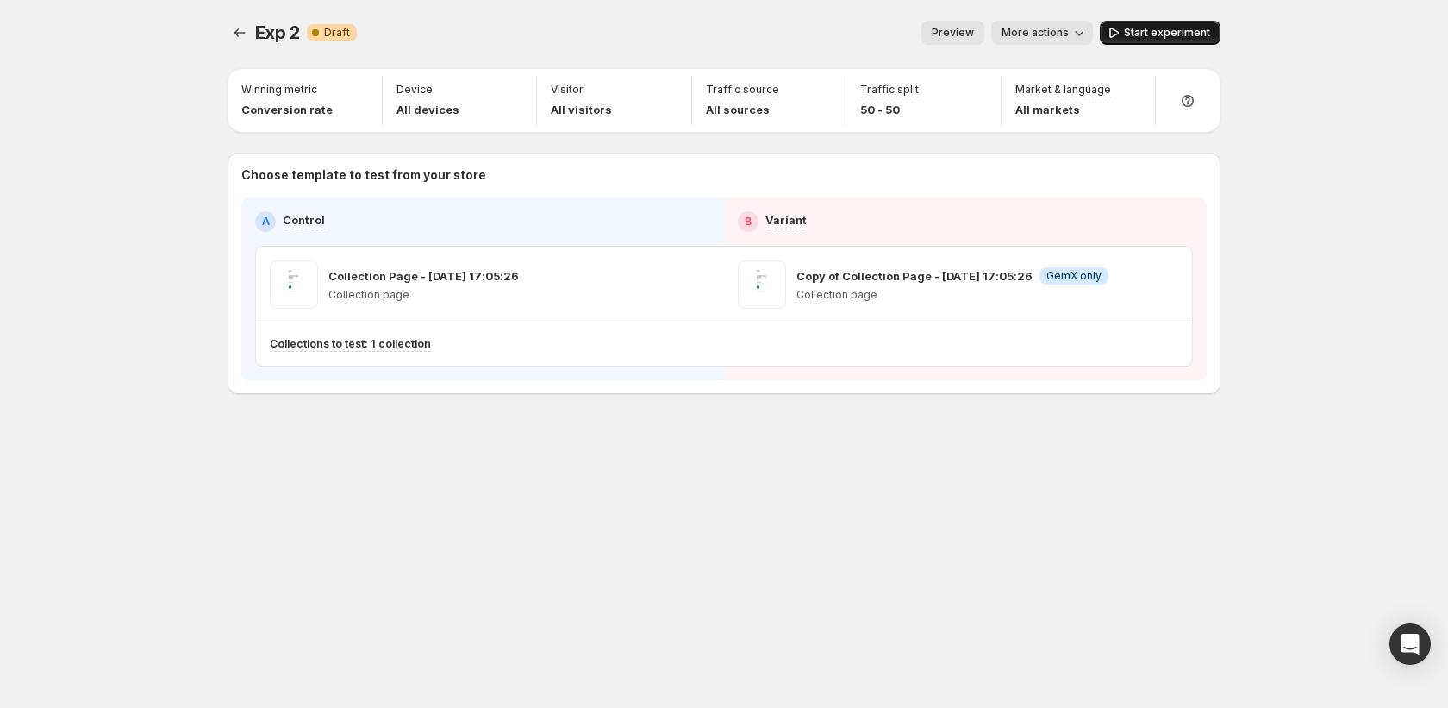
click at [1153, 30] on span "Start experiment" at bounding box center [1167, 33] width 86 height 14
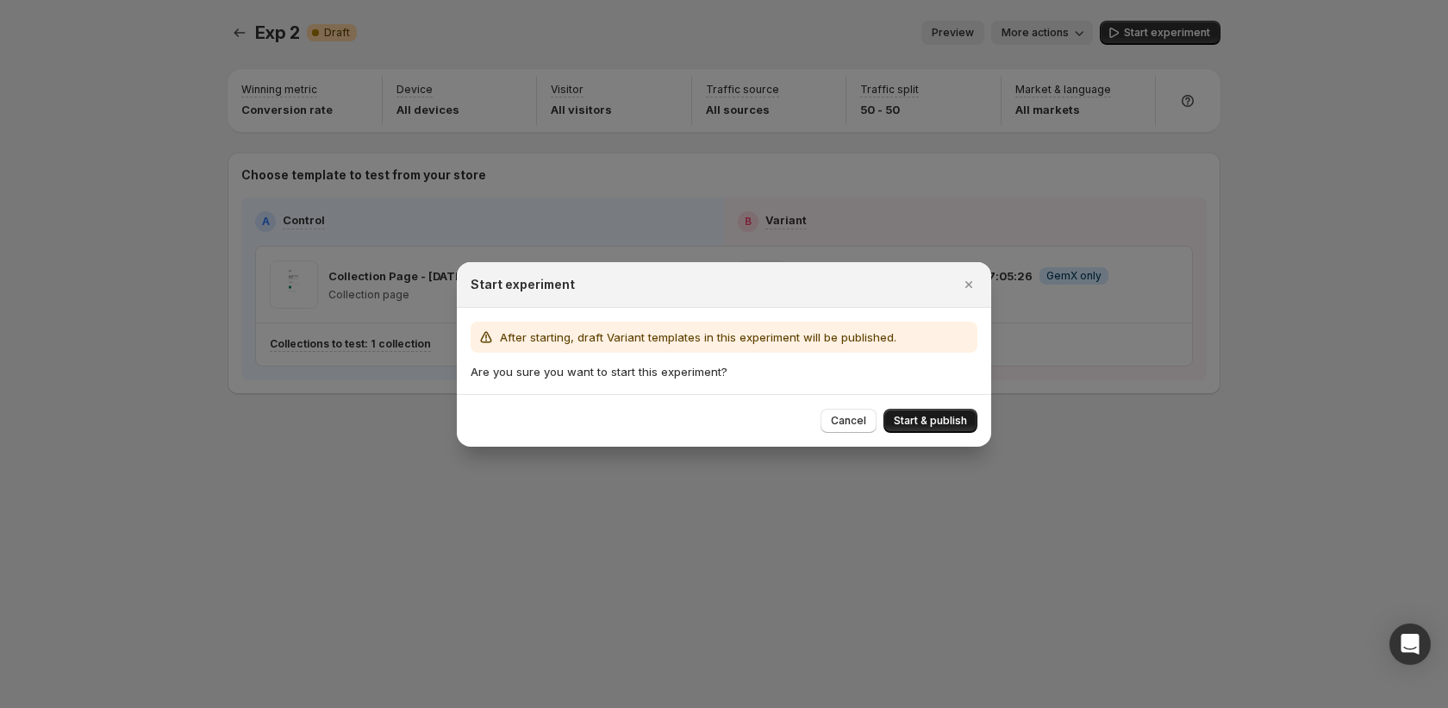
click at [921, 412] on button "Start & publish" at bounding box center [930, 421] width 94 height 24
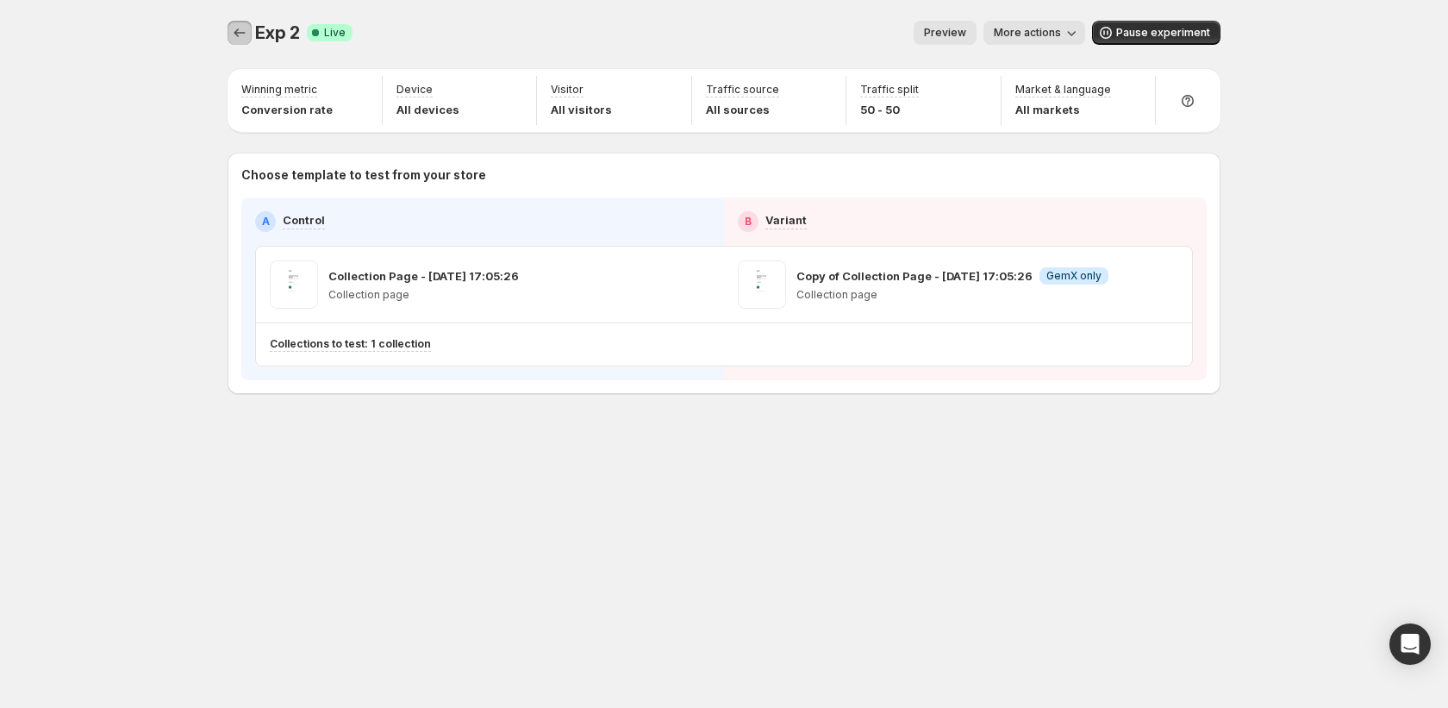
click at [229, 37] on button "Experiments" at bounding box center [240, 33] width 24 height 24
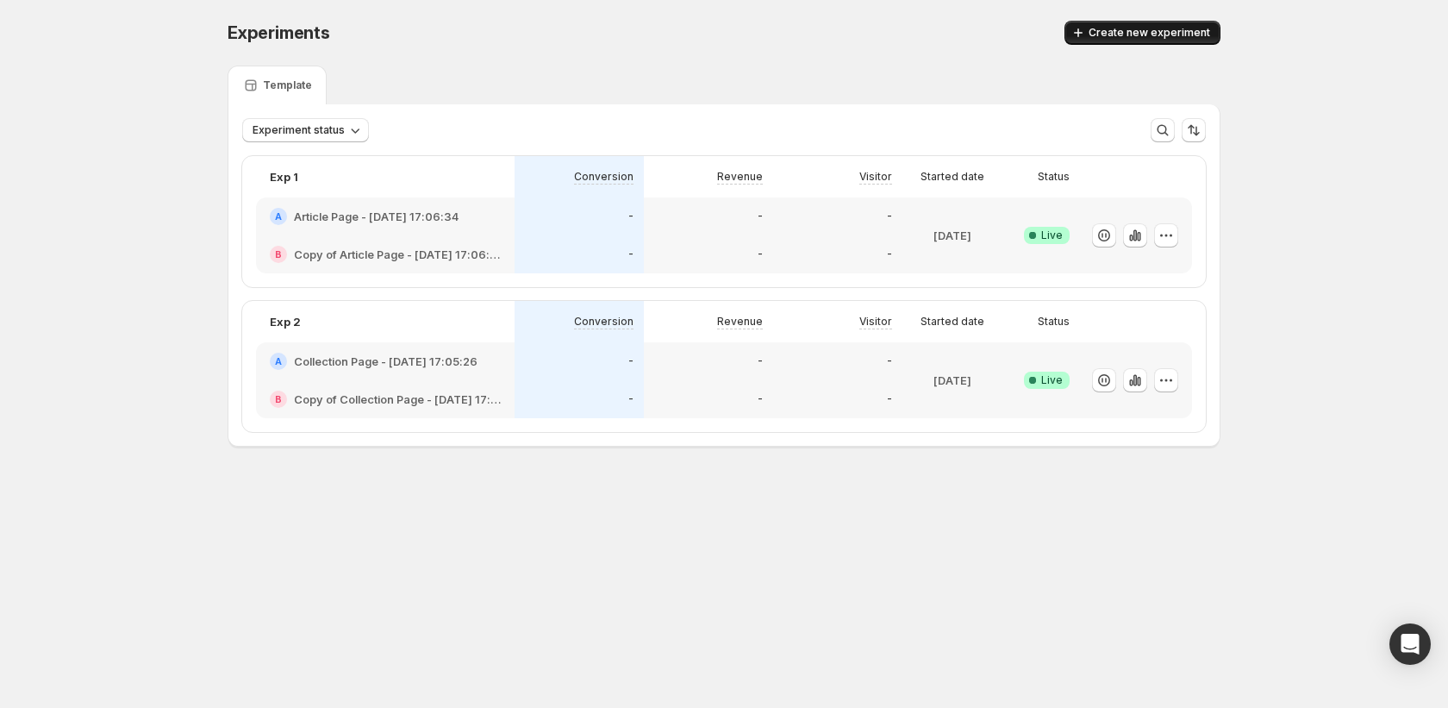
click at [1138, 27] on span "Create new experiment" at bounding box center [1150, 33] width 122 height 14
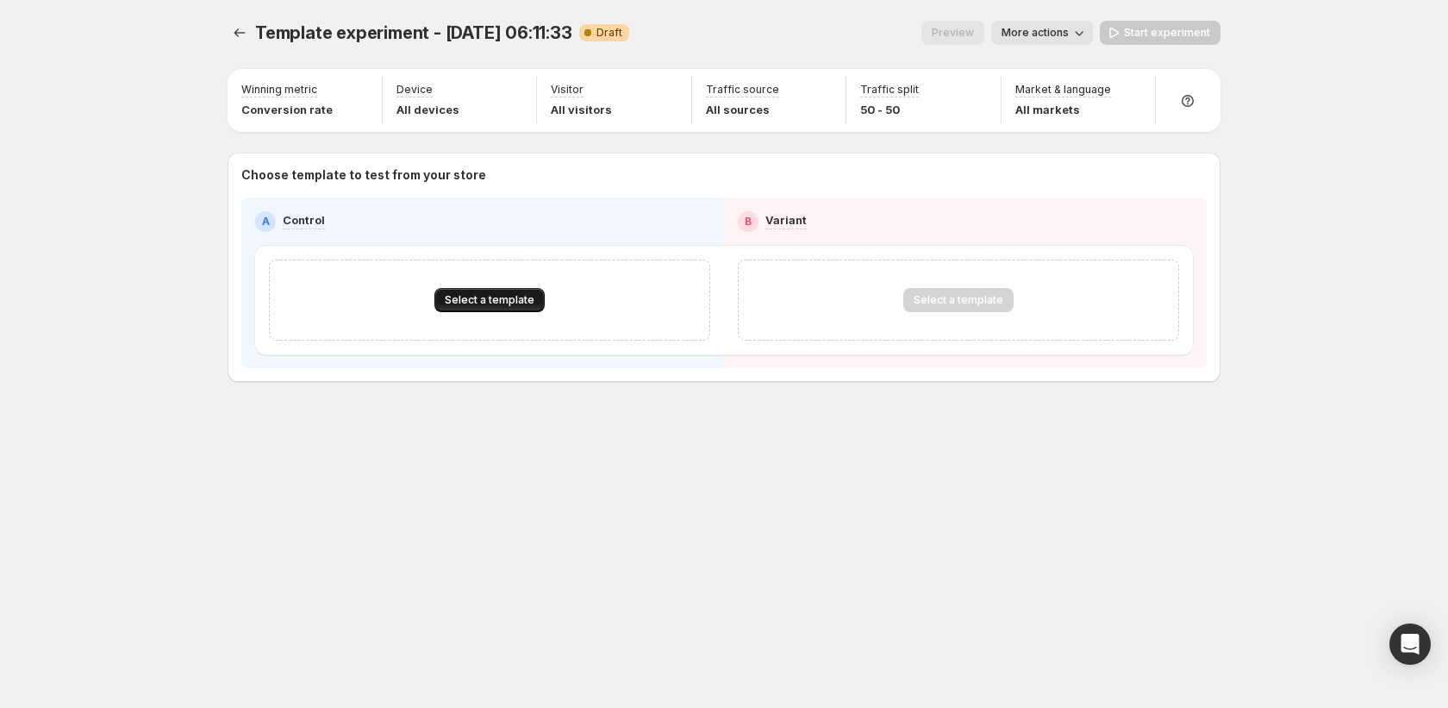
click at [503, 300] on span "Select a template" at bounding box center [490, 300] width 90 height 14
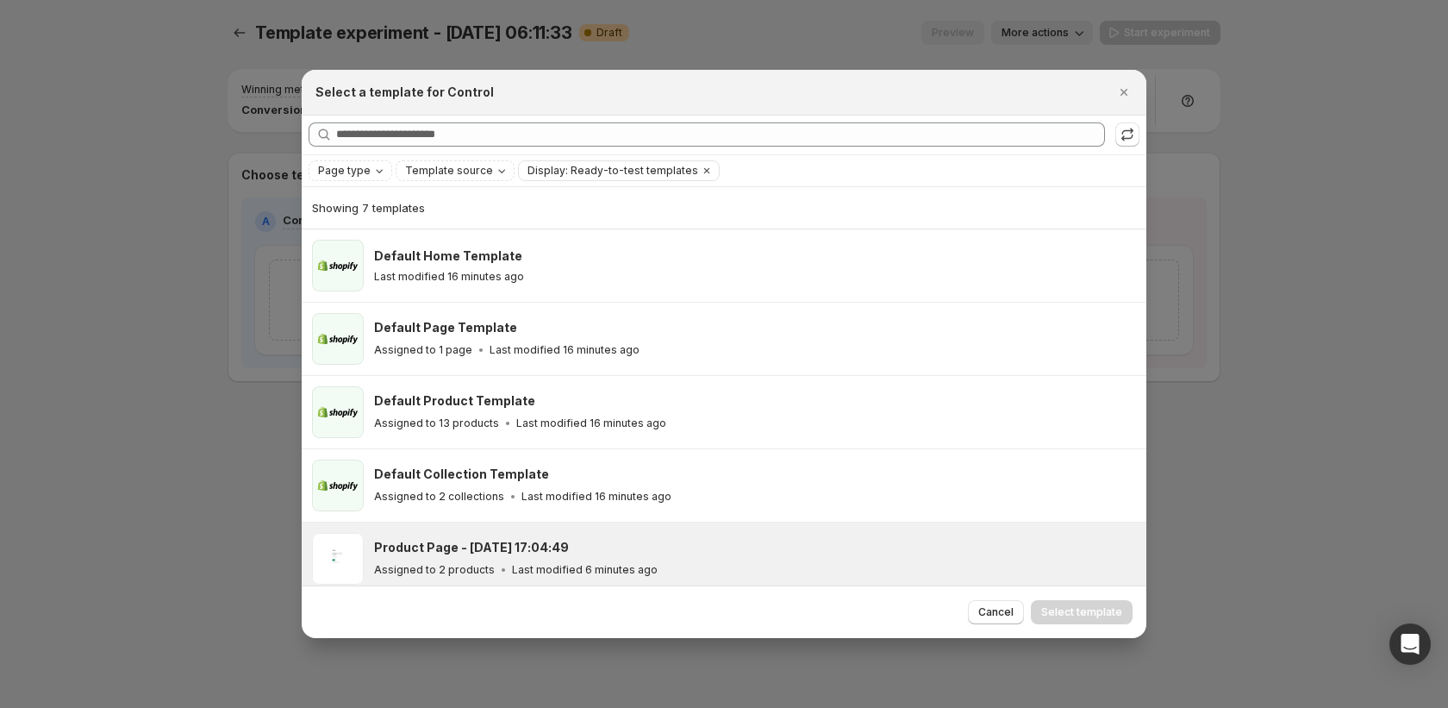
click at [551, 559] on div "Product Page - Oct 2, 17:04:49 Assigned to 2 products Last modified 6 minutes a…" at bounding box center [752, 559] width 757 height 40
click at [1106, 621] on button "Select template" at bounding box center [1082, 612] width 102 height 24
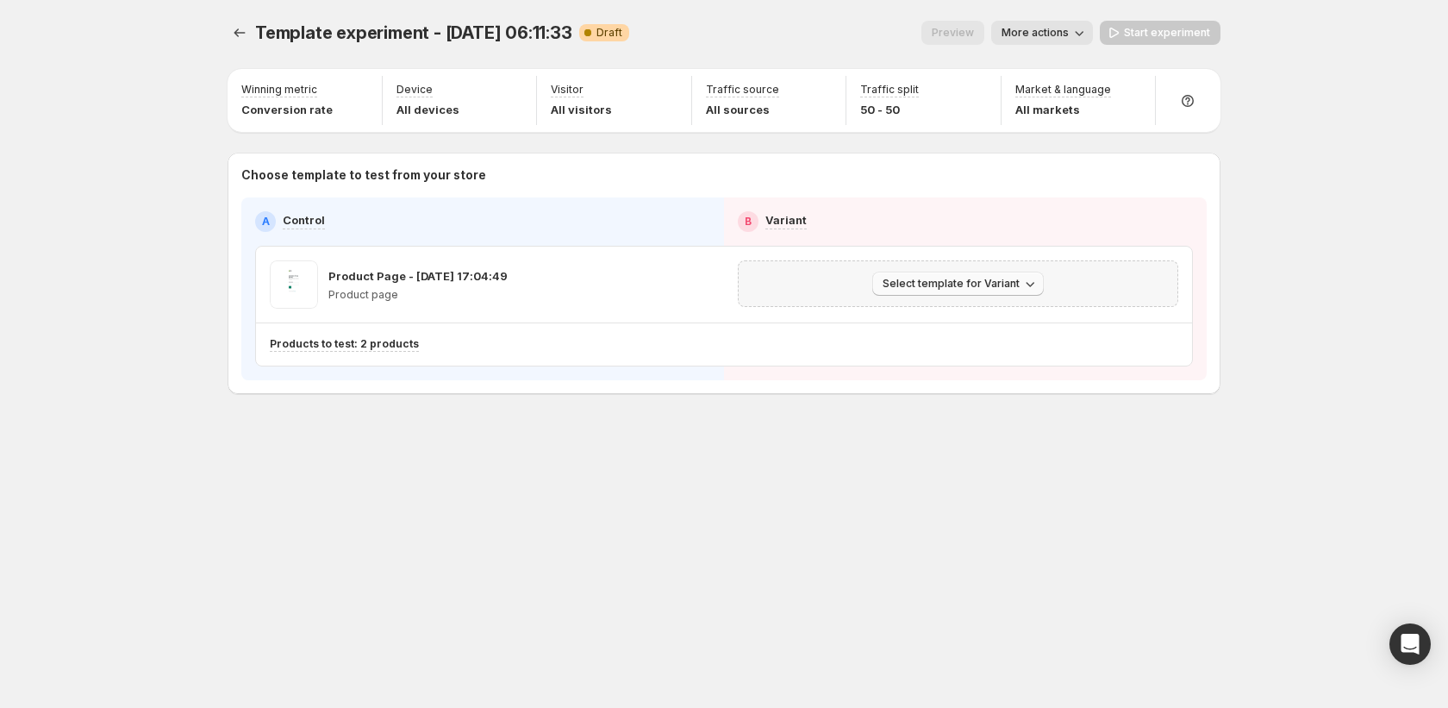
click at [1007, 284] on span "Select template for Variant" at bounding box center [951, 284] width 137 height 14
click at [969, 349] on span "Create Variant based on Control" at bounding box center [961, 349] width 176 height 14
click at [1068, 28] on span "More actions" at bounding box center [1035, 33] width 67 height 14
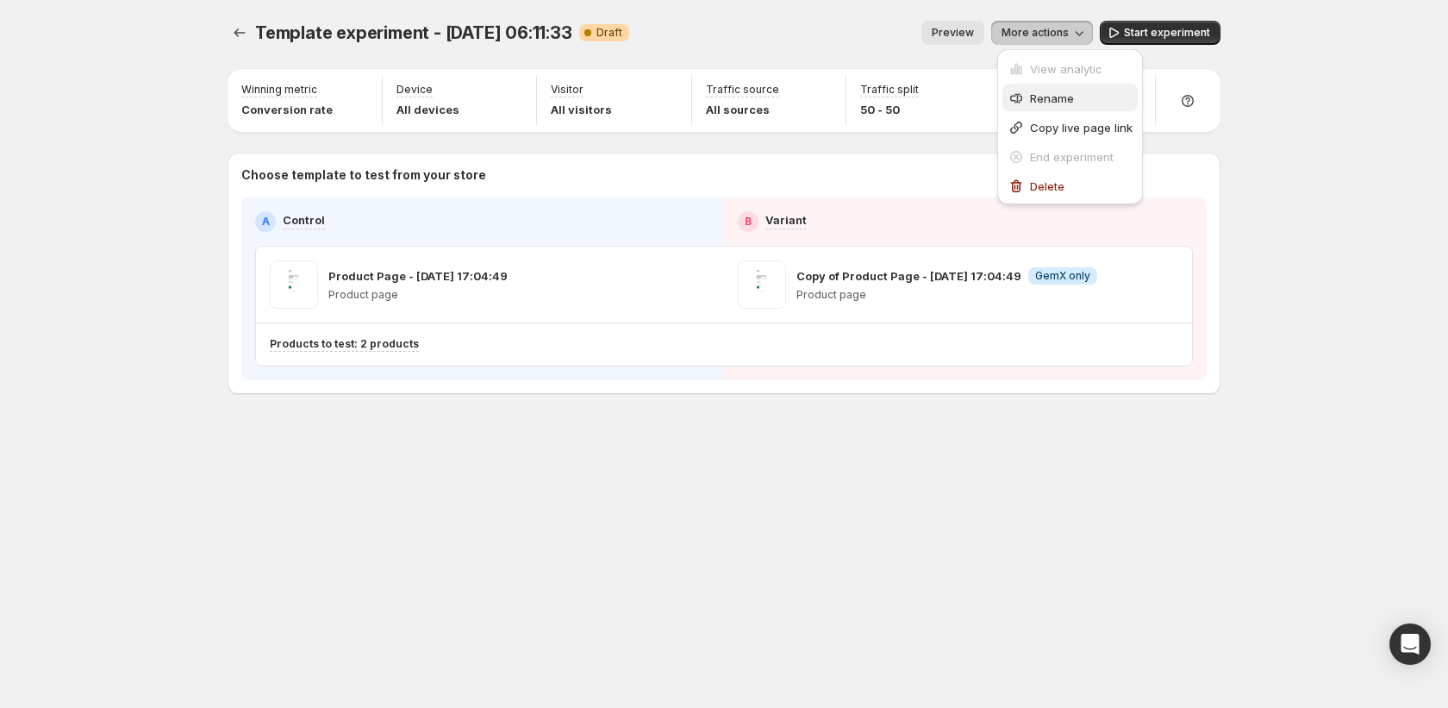
click at [1065, 109] on button "Rename" at bounding box center [1069, 98] width 135 height 28
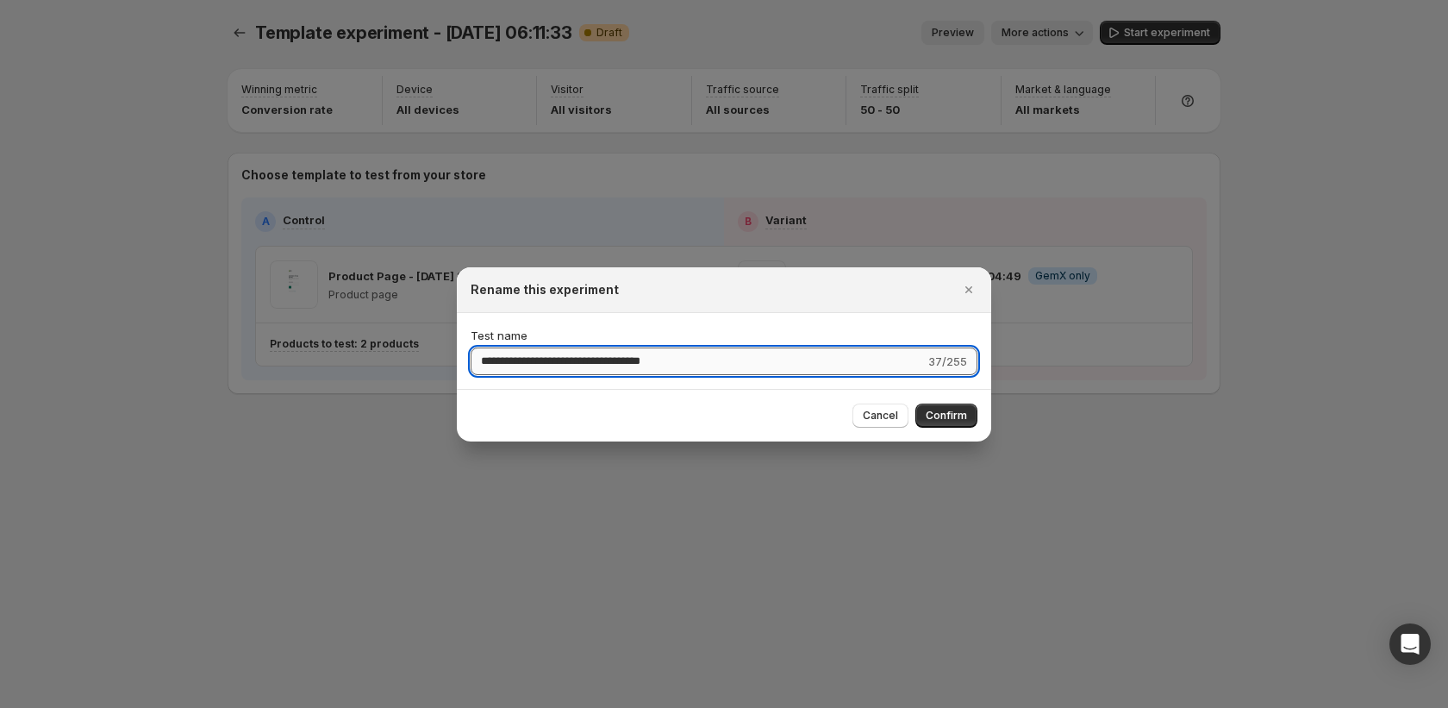
click at [588, 359] on input "**********" at bounding box center [698, 361] width 454 height 28
type input "*"
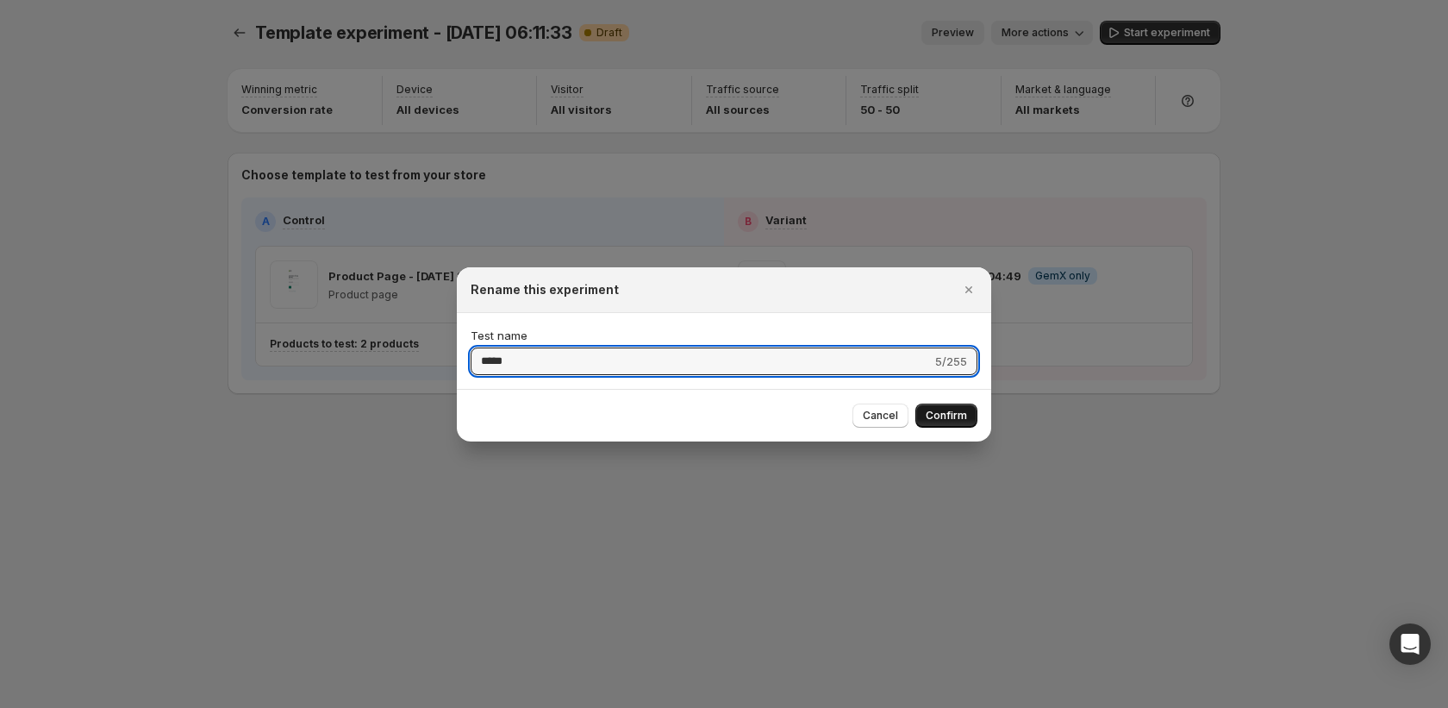
type input "*****"
click at [928, 415] on span "Confirm" at bounding box center [946, 416] width 41 height 14
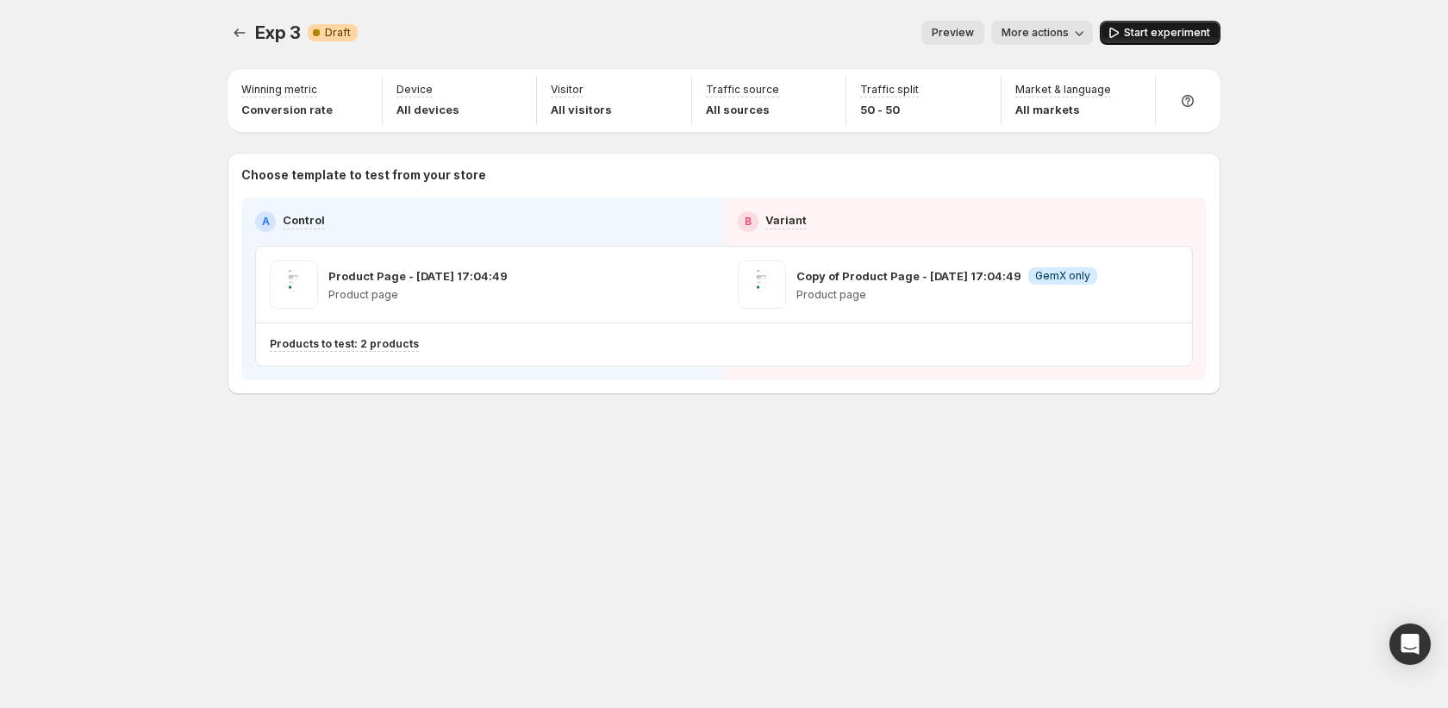
click at [1138, 36] on span "Start experiment" at bounding box center [1167, 33] width 86 height 14
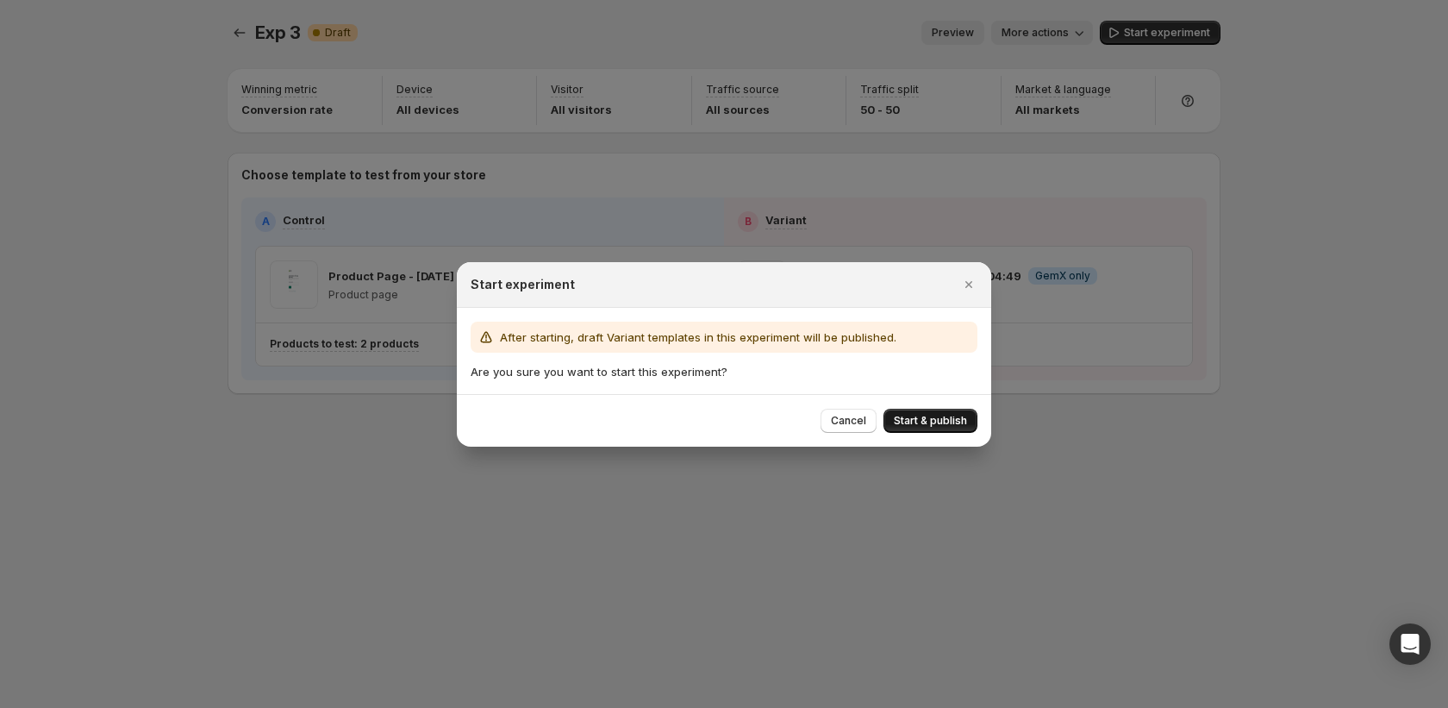
click at [957, 427] on span "Start & publish" at bounding box center [930, 421] width 73 height 14
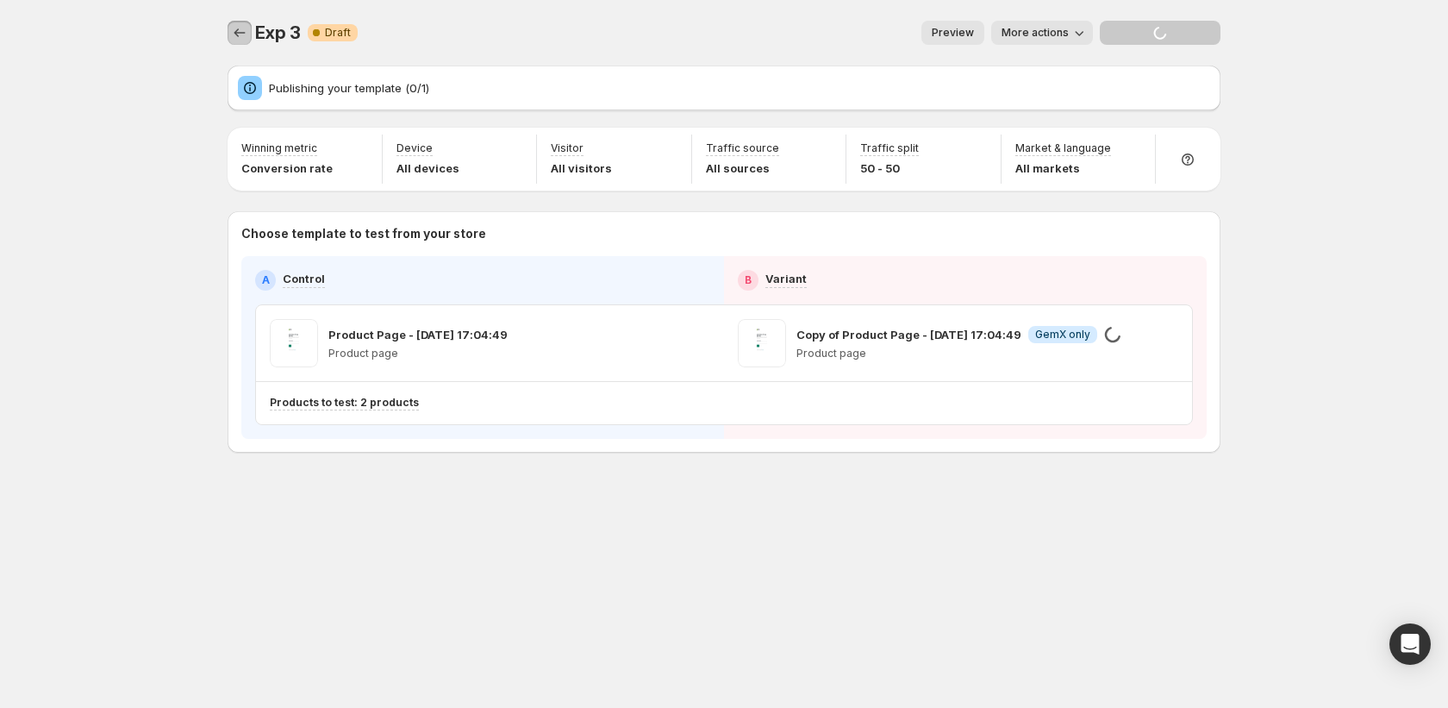
click at [241, 39] on icon "Experiments" at bounding box center [239, 32] width 17 height 17
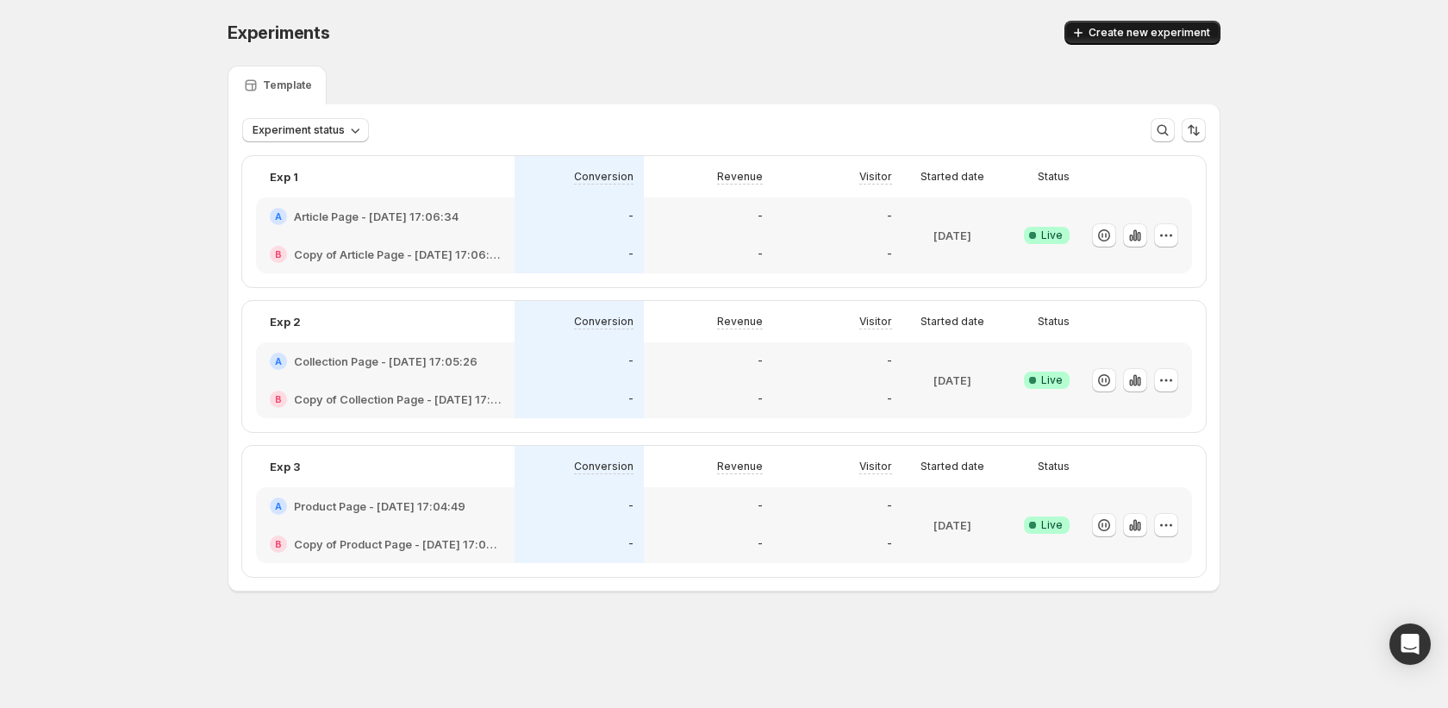
click at [1103, 32] on span "Create new experiment" at bounding box center [1150, 33] width 122 height 14
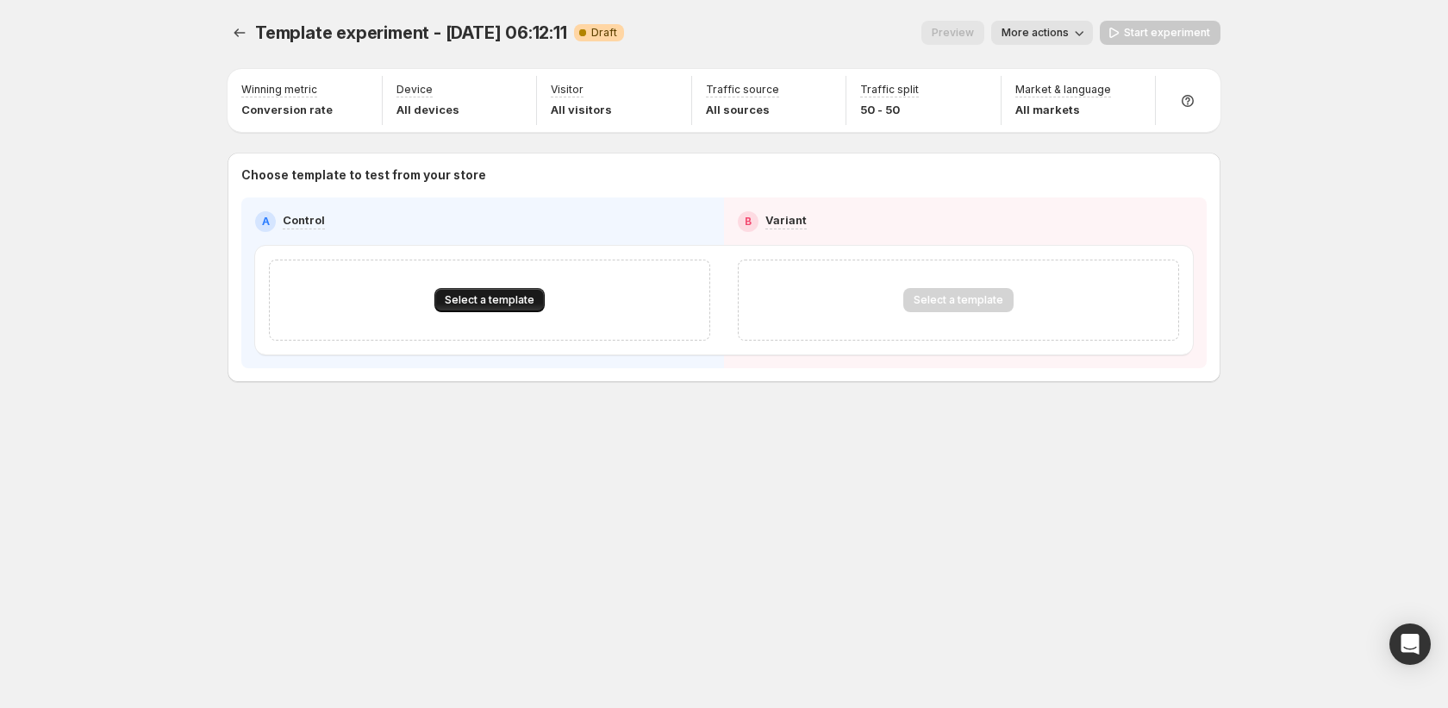
click at [502, 302] on span "Select a template" at bounding box center [490, 300] width 90 height 14
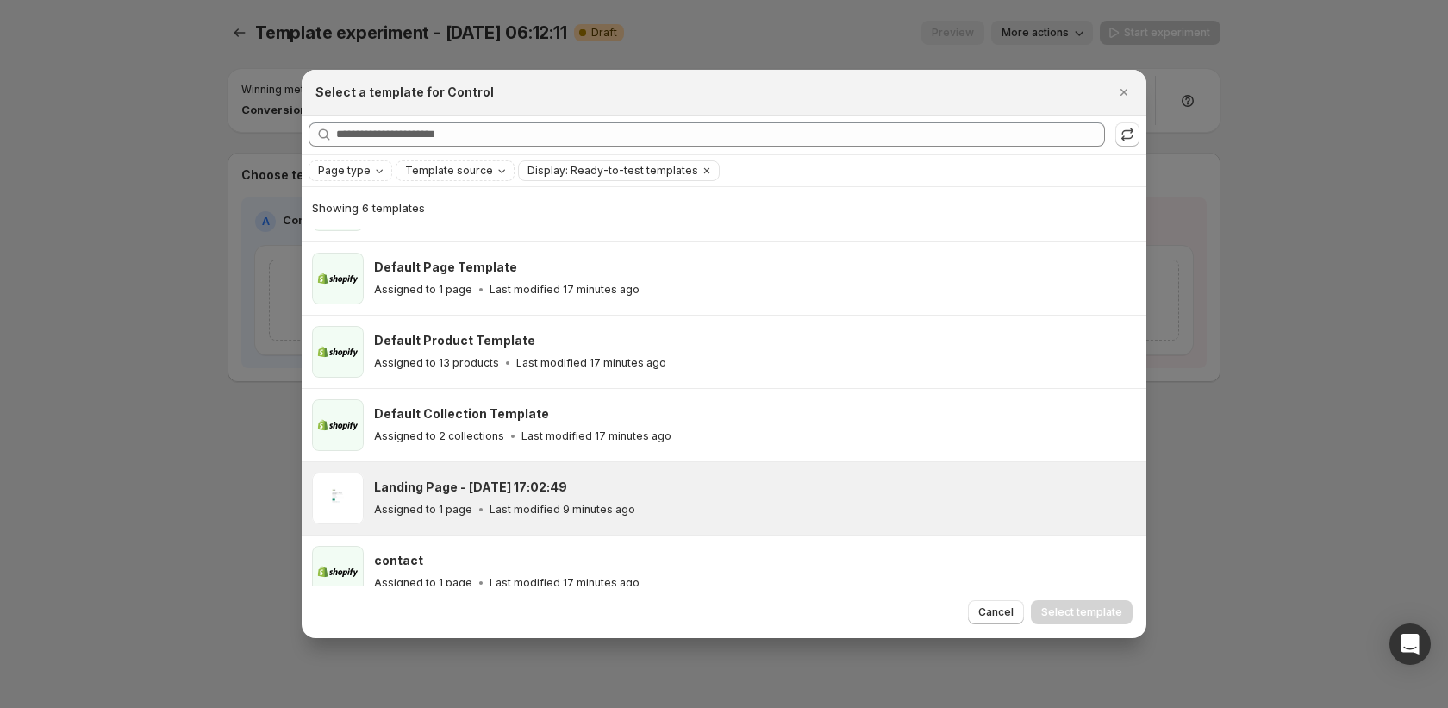
scroll to position [83, 0]
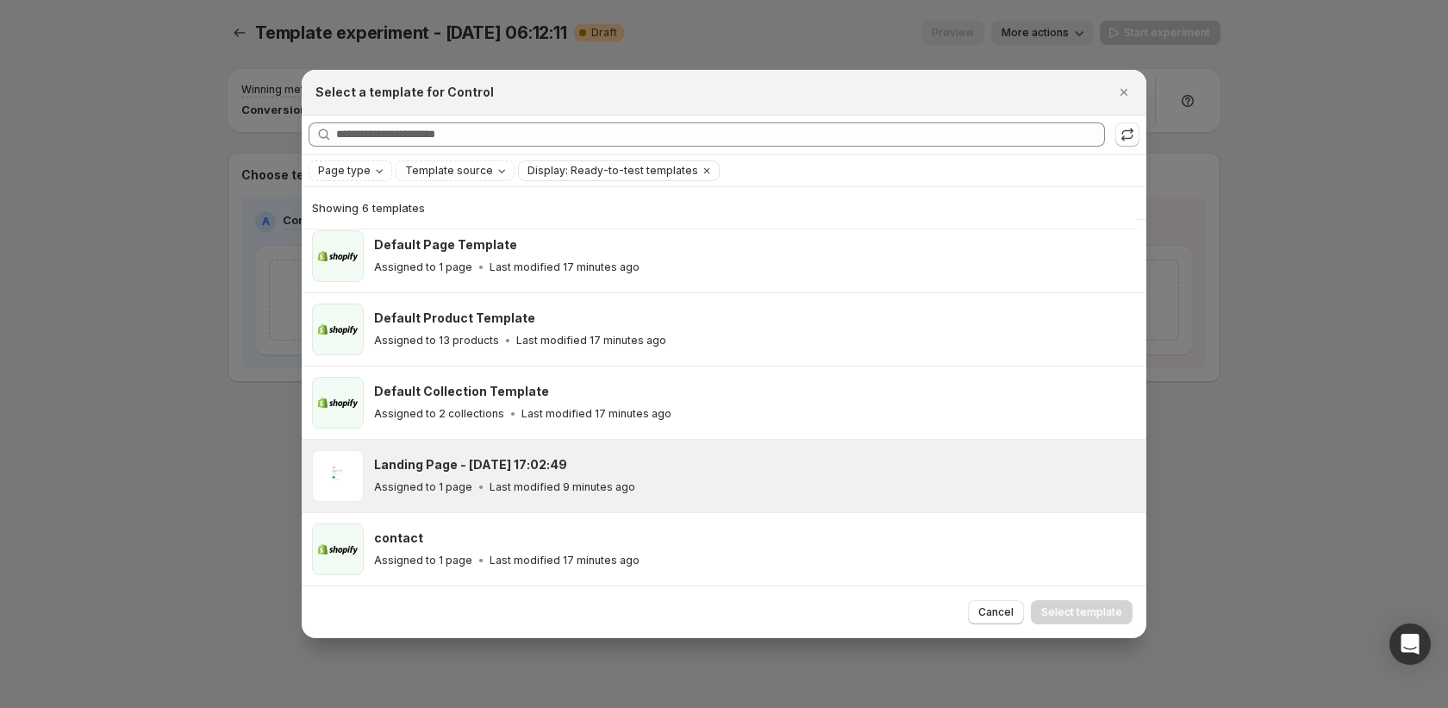
click at [490, 485] on p "Last modified 9 minutes ago" at bounding box center [563, 487] width 146 height 14
click at [1100, 614] on span "Select template" at bounding box center [1081, 612] width 81 height 14
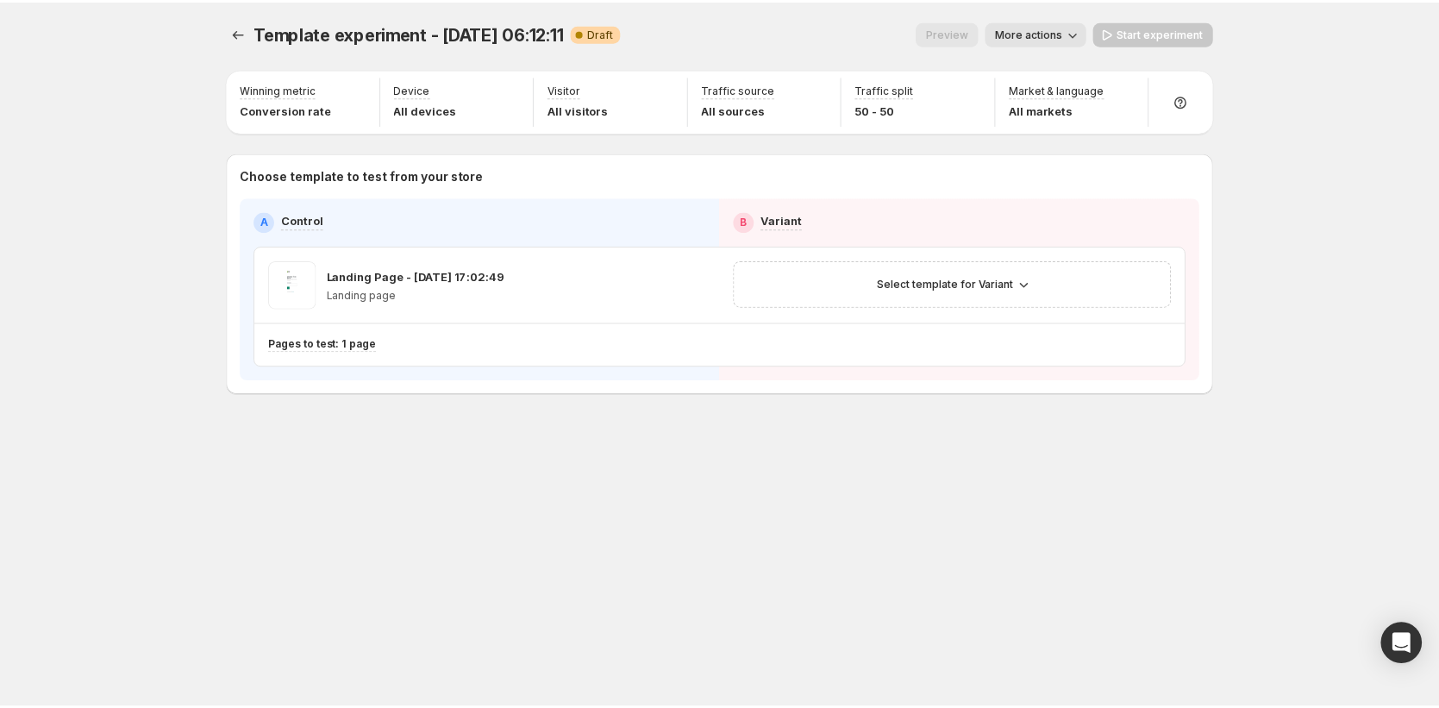
scroll to position [9, 0]
click at [962, 283] on span "Select template for Variant" at bounding box center [951, 284] width 137 height 14
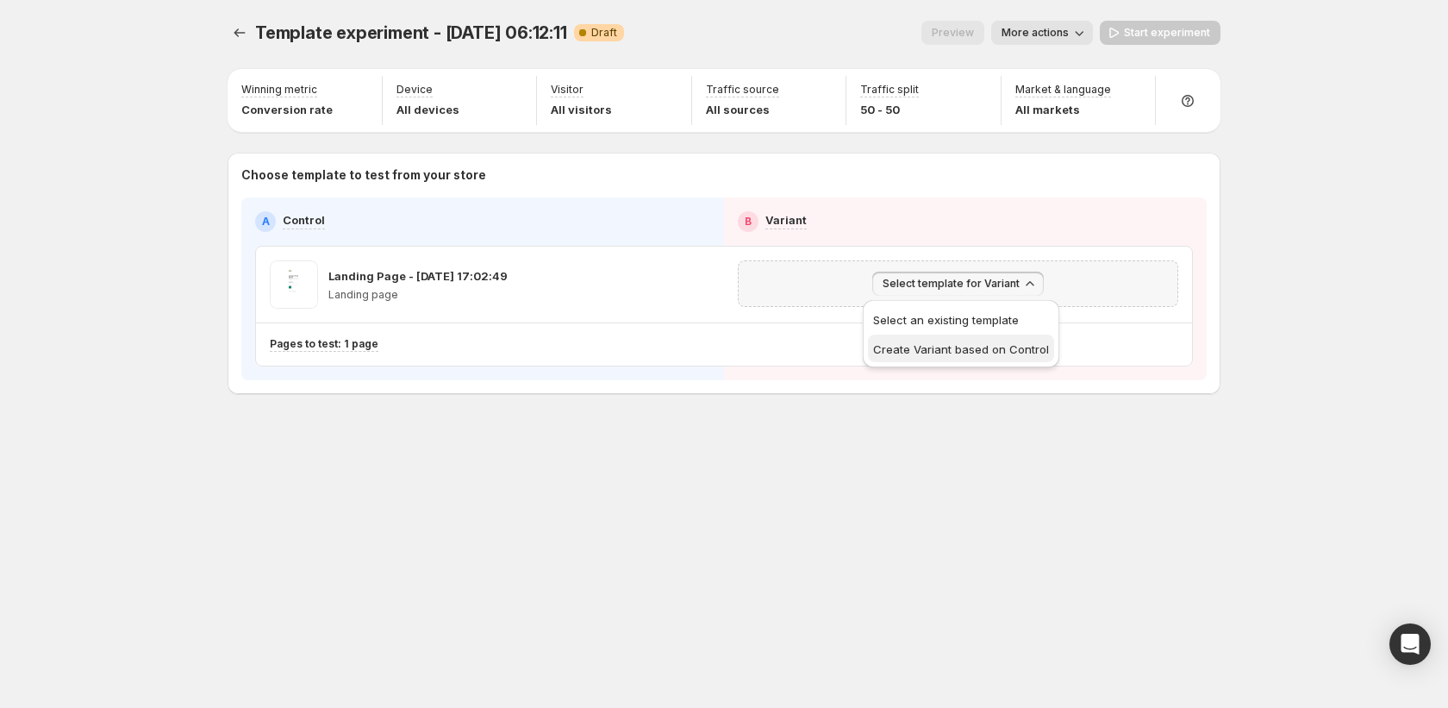
click at [942, 343] on span "Create Variant based on Control" at bounding box center [961, 349] width 176 height 14
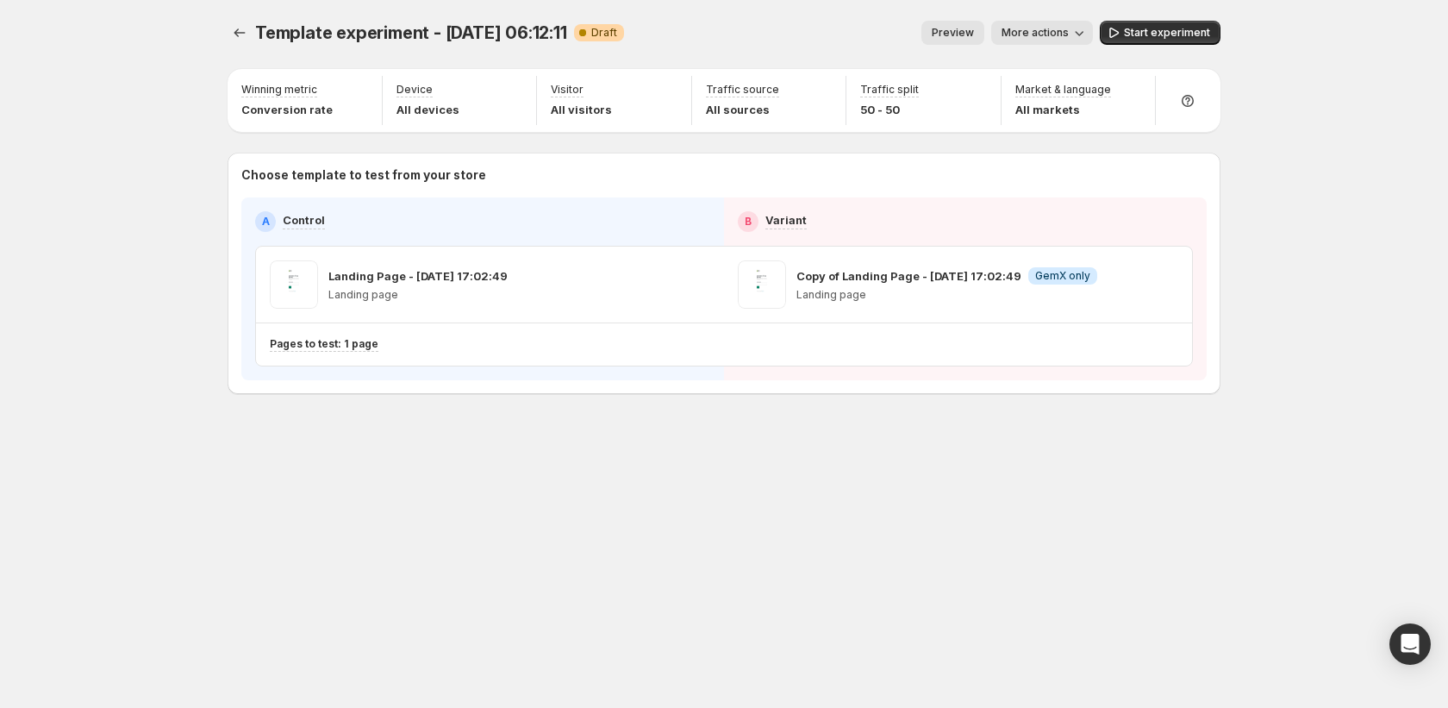
click at [1056, 39] on span "More actions" at bounding box center [1035, 33] width 67 height 14
click at [1044, 103] on span "Rename" at bounding box center [1052, 98] width 44 height 14
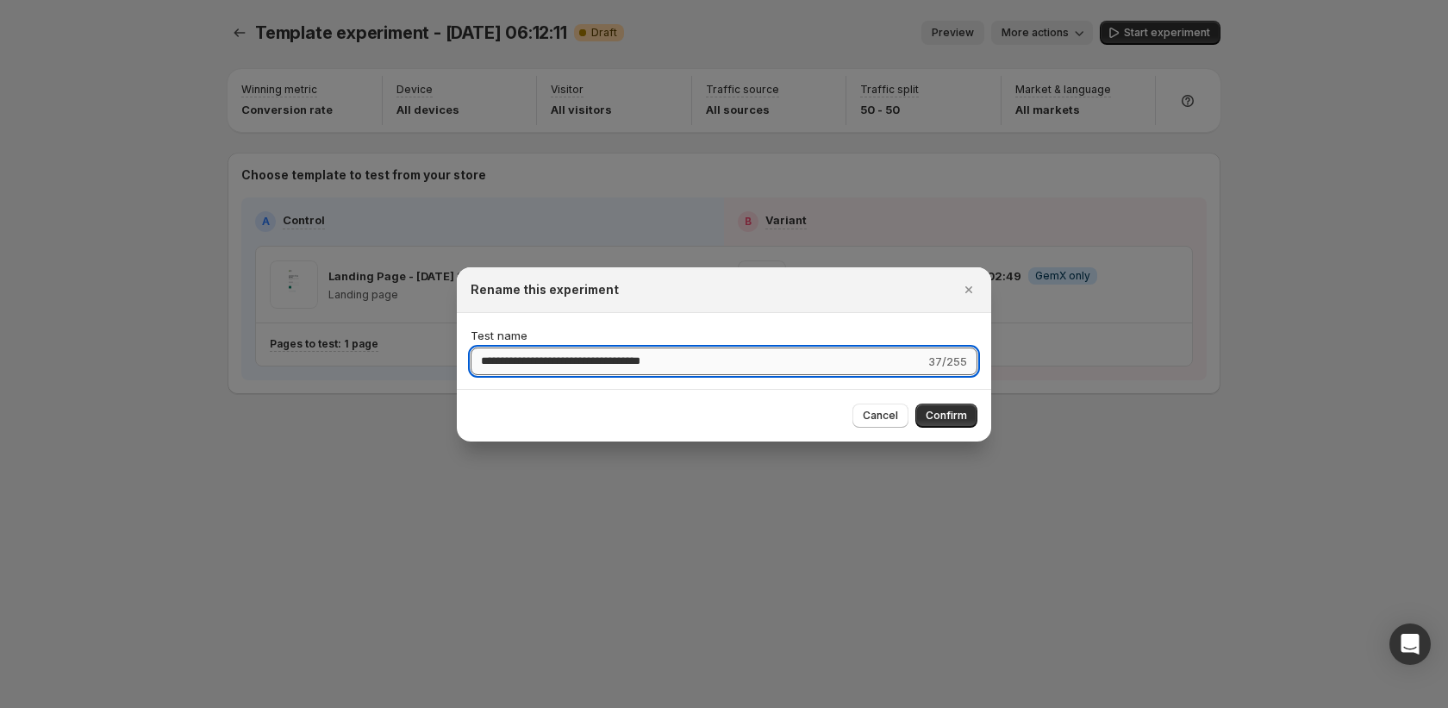
click at [684, 356] on input "**********" at bounding box center [698, 361] width 454 height 28
click at [684, 355] on input "**********" at bounding box center [698, 361] width 454 height 28
click at [684, 356] on input "**********" at bounding box center [698, 361] width 454 height 28
type input "*"
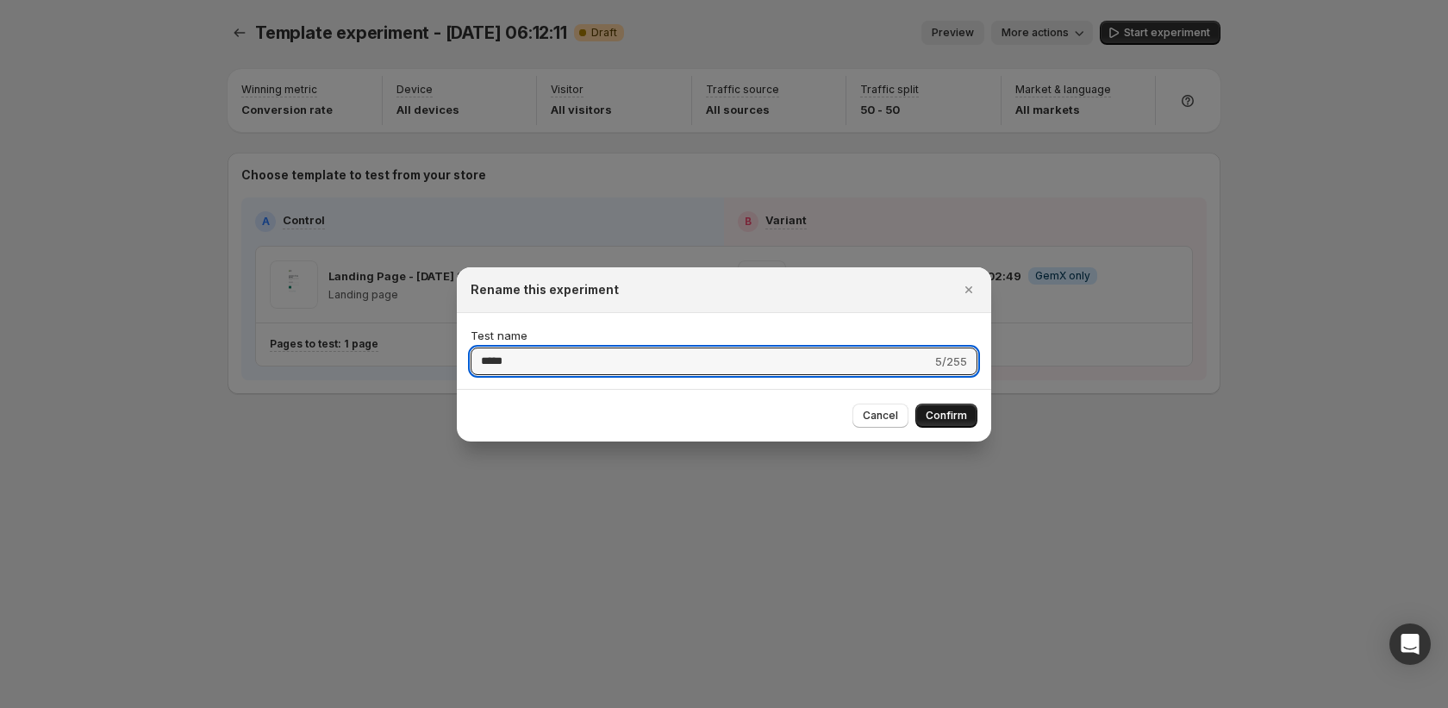
type input "*****"
click at [939, 407] on button "Confirm" at bounding box center [946, 415] width 62 height 24
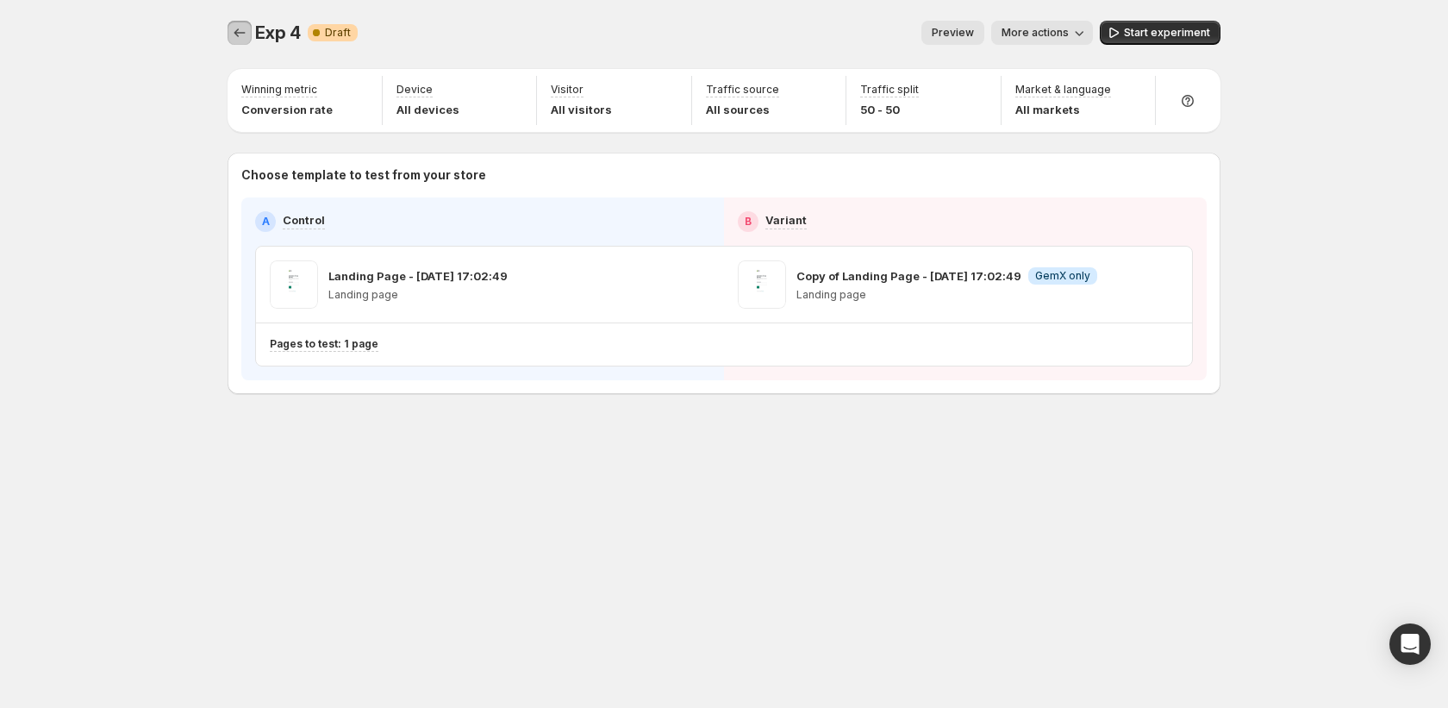
click at [245, 31] on button "Experiments" at bounding box center [240, 33] width 24 height 24
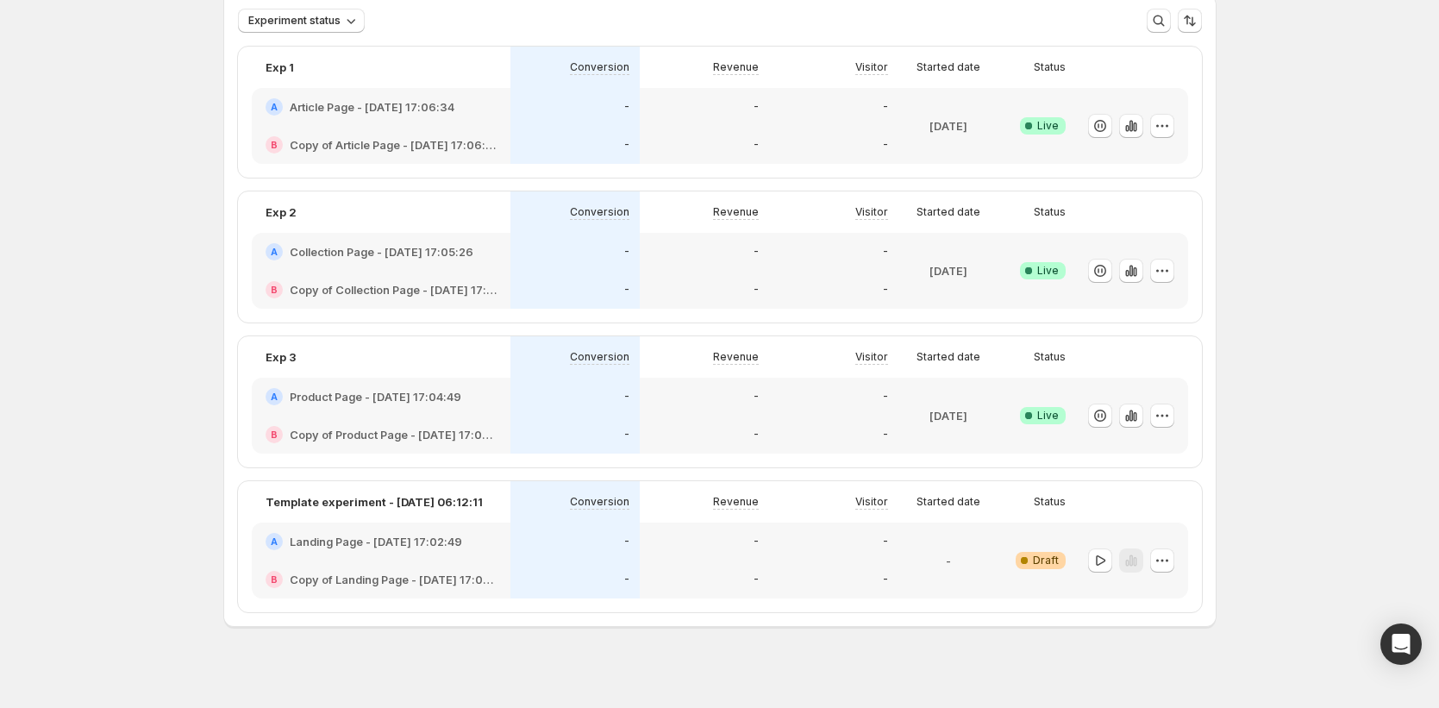
scroll to position [122, 0]
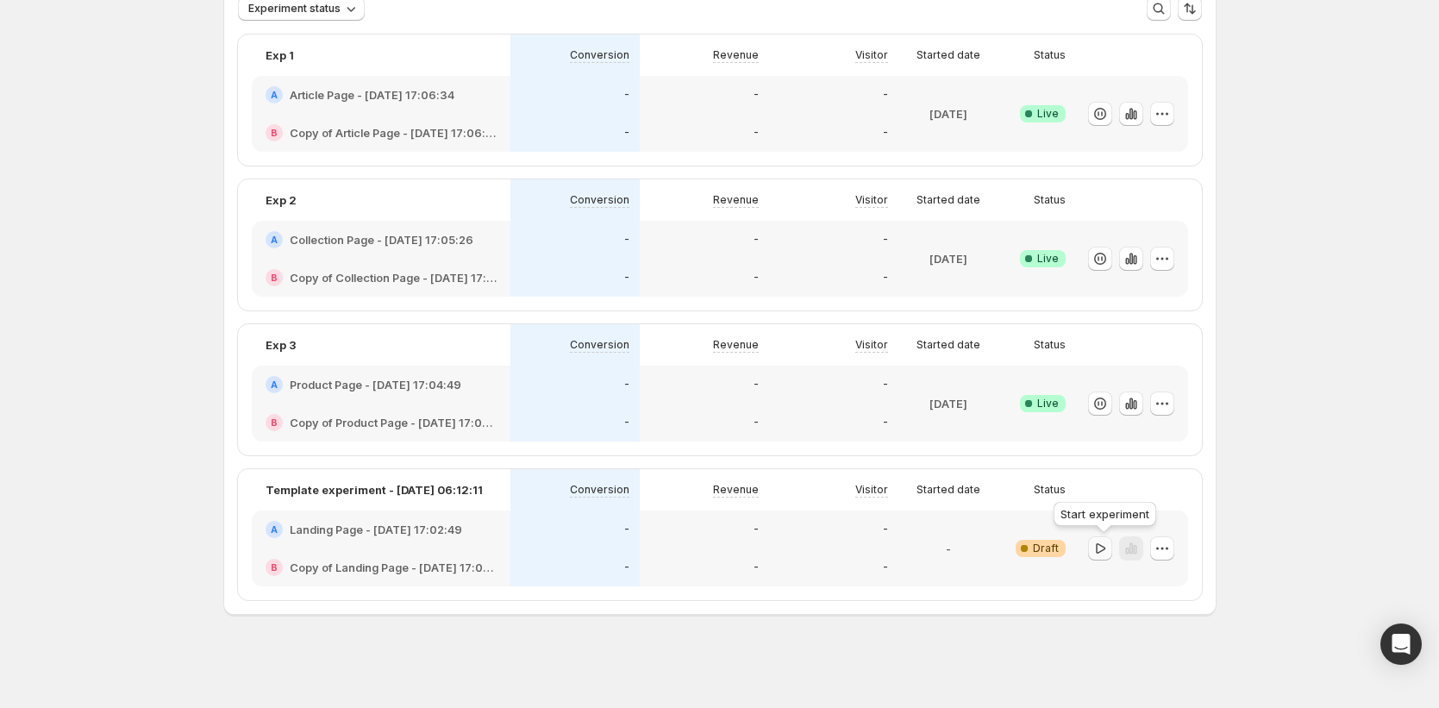
click at [1108, 558] on button "button" at bounding box center [1100, 548] width 24 height 24
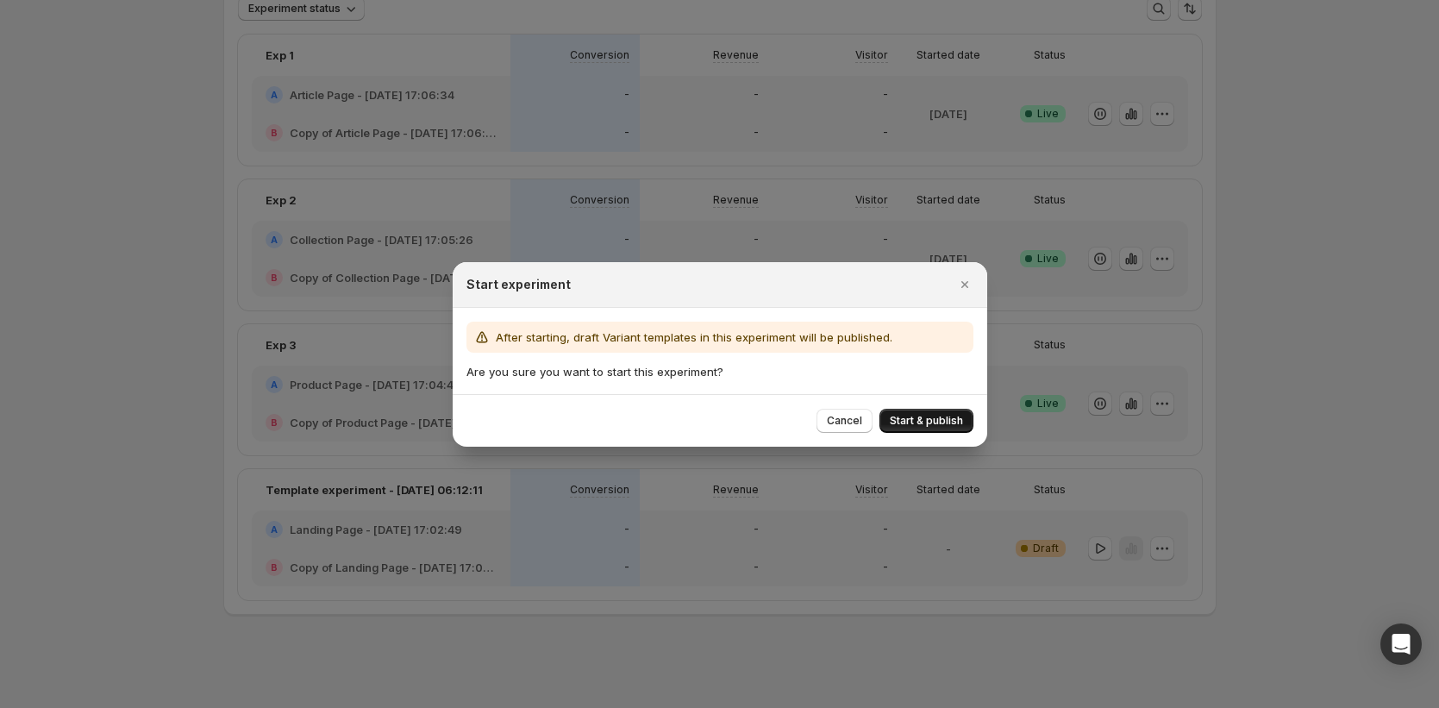
click at [942, 408] on div "Cancel Start & publish" at bounding box center [720, 420] width 534 height 53
click at [965, 278] on icon "Close" at bounding box center [964, 284] width 17 height 17
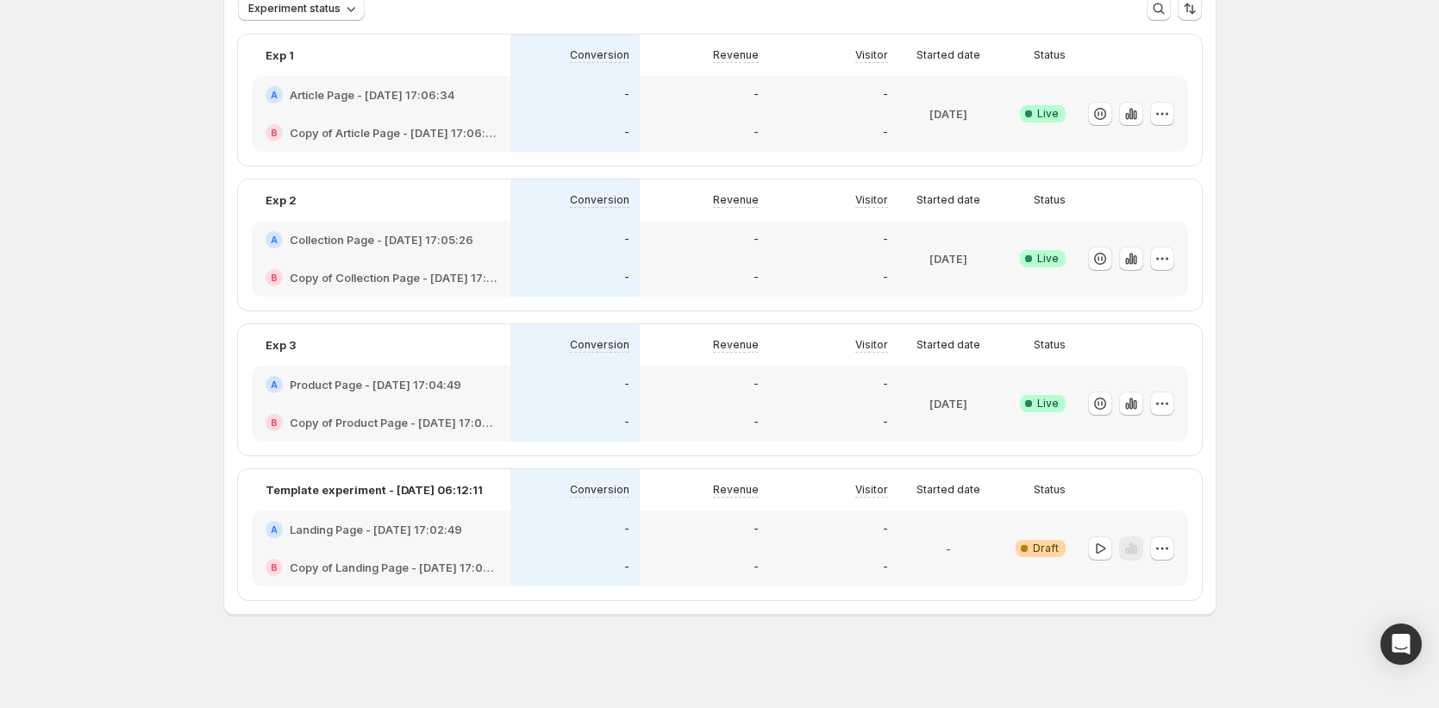
click at [329, 544] on div "A Landing Page - Oct 2, 17:02:49" at bounding box center [381, 529] width 259 height 38
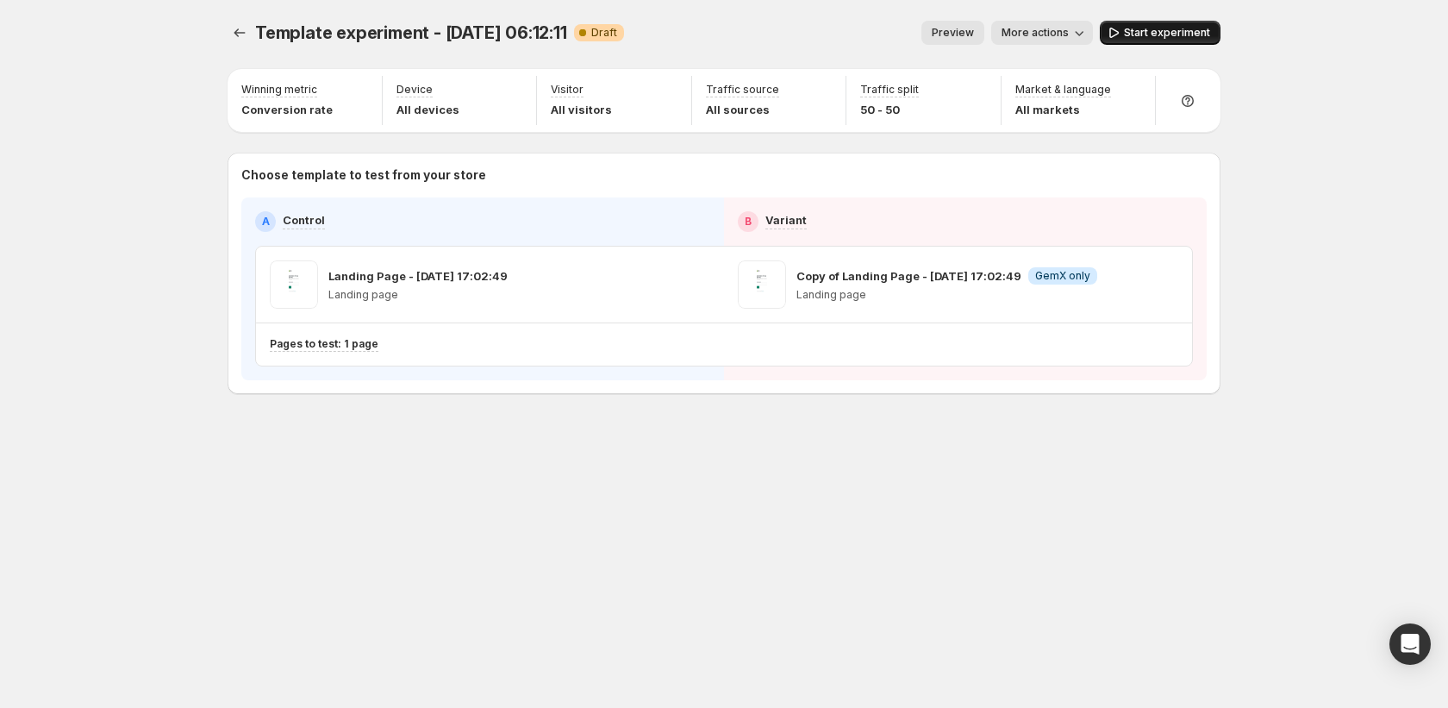
click at [1145, 34] on span "Start experiment" at bounding box center [1167, 33] width 86 height 14
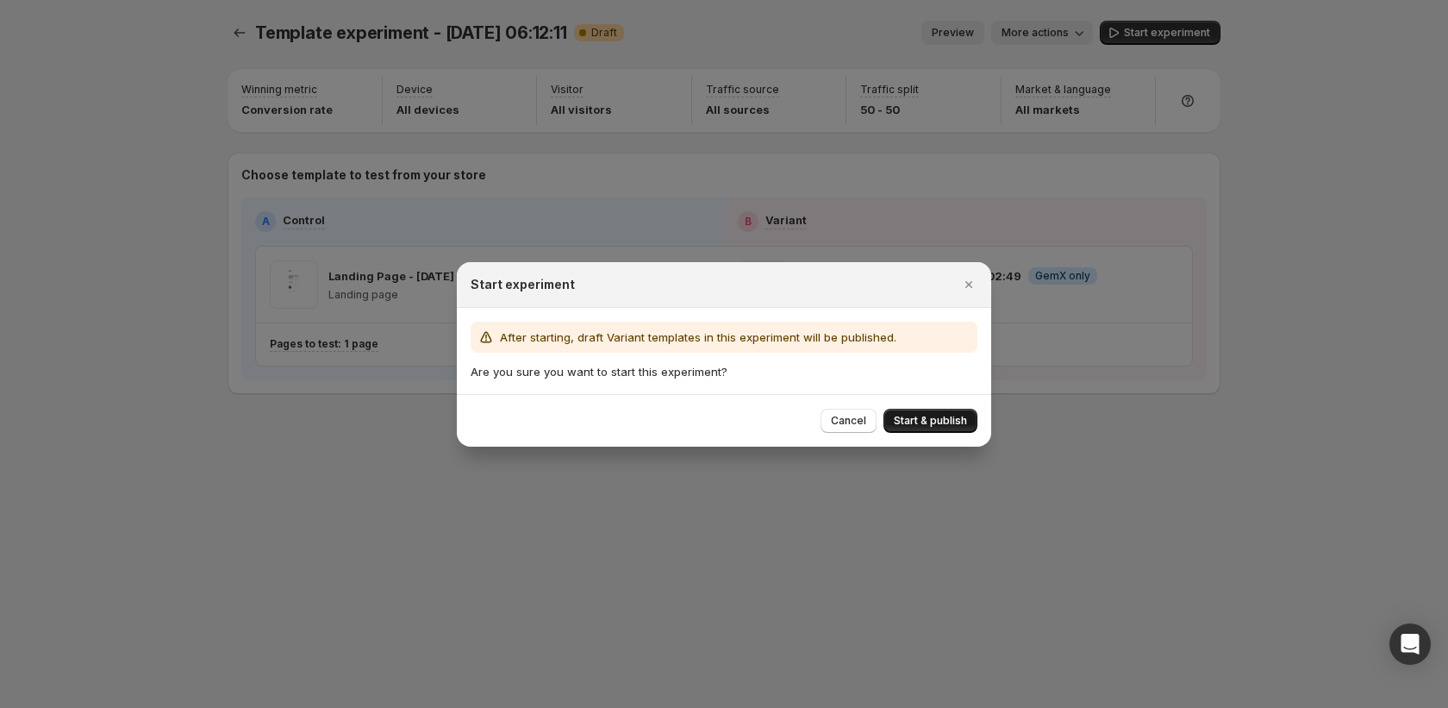
click at [914, 415] on span "Start & publish" at bounding box center [930, 421] width 73 height 14
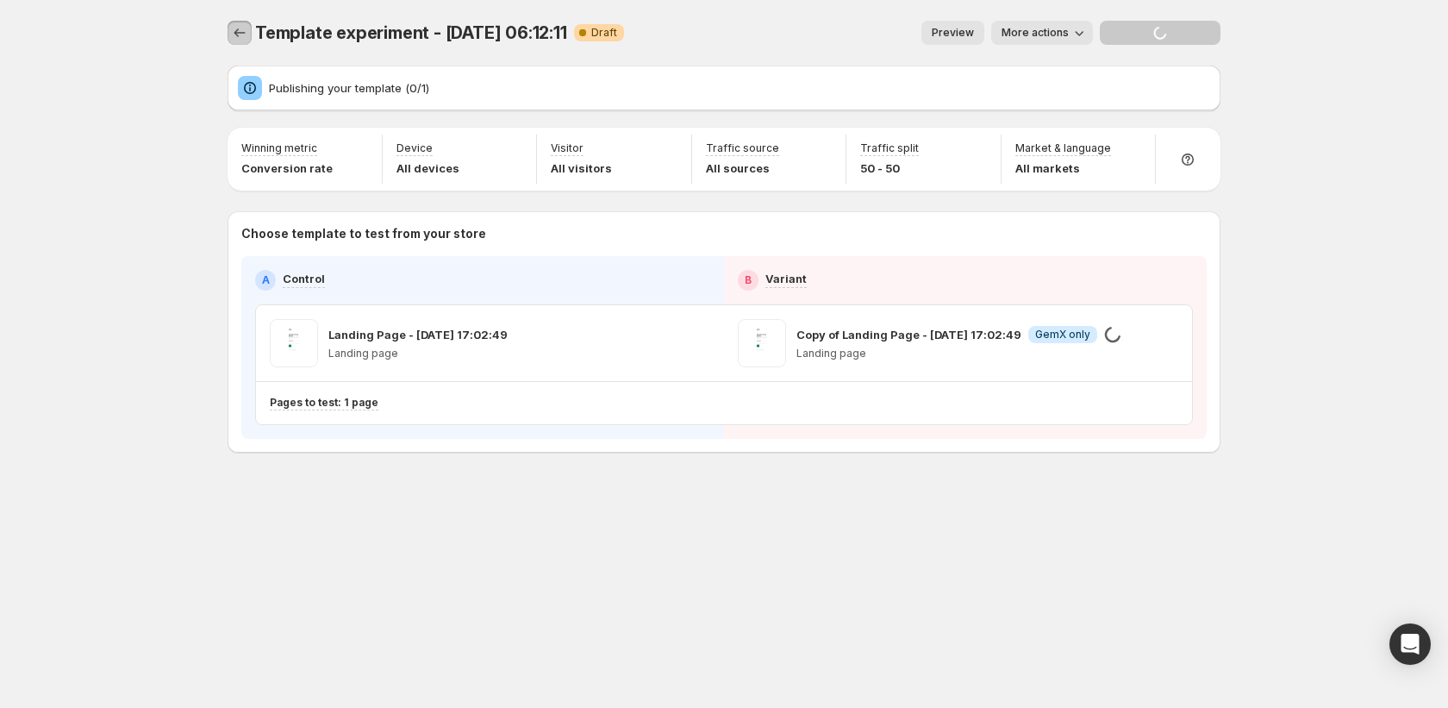
click at [240, 33] on icon "Experiments" at bounding box center [239, 32] width 17 height 17
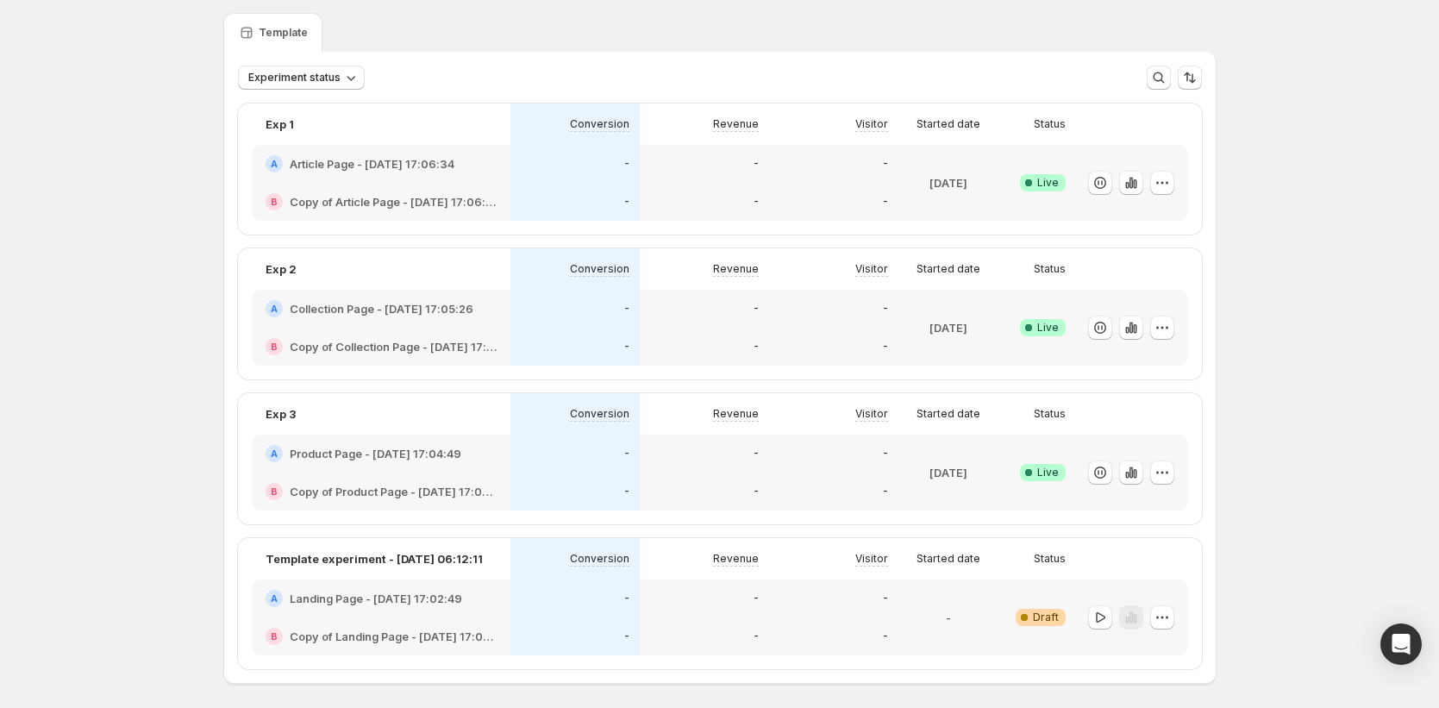
scroll to position [122, 0]
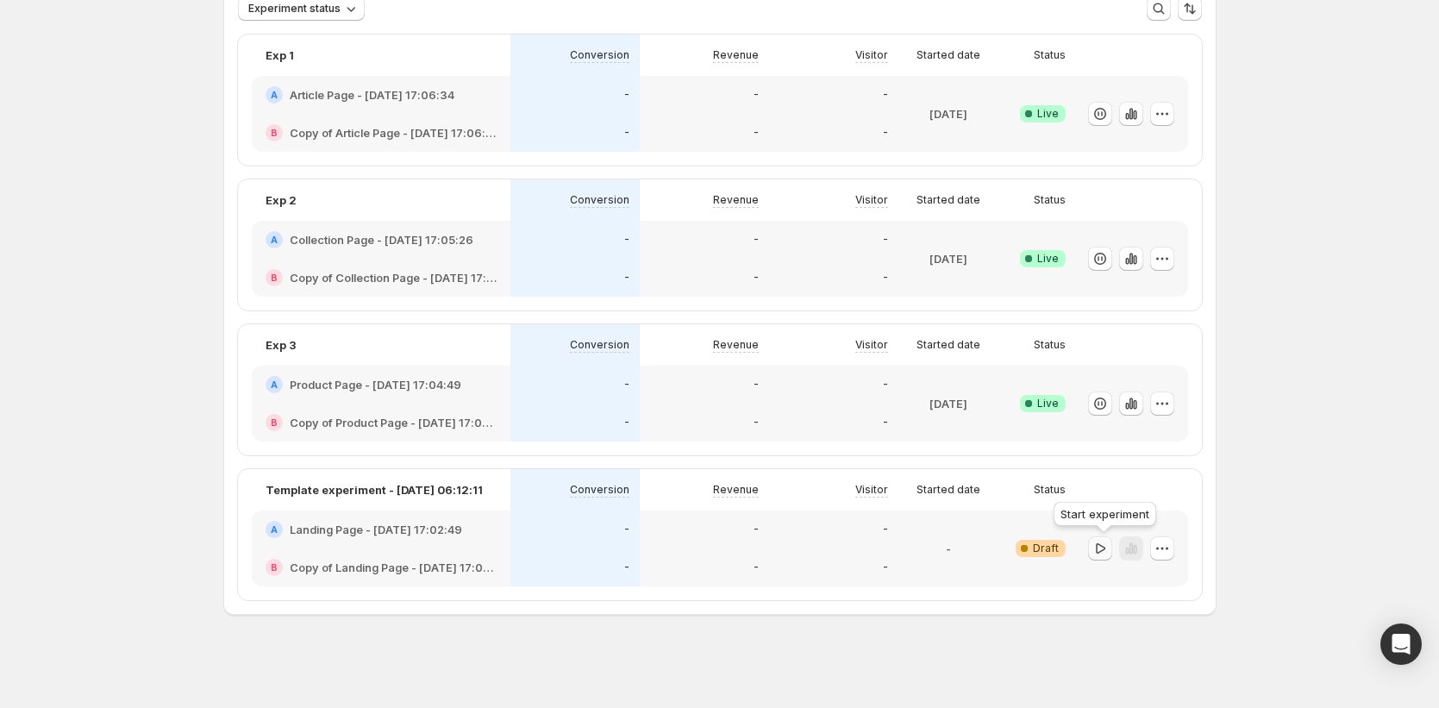
click at [1105, 546] on icon "button" at bounding box center [1100, 547] width 9 height 10
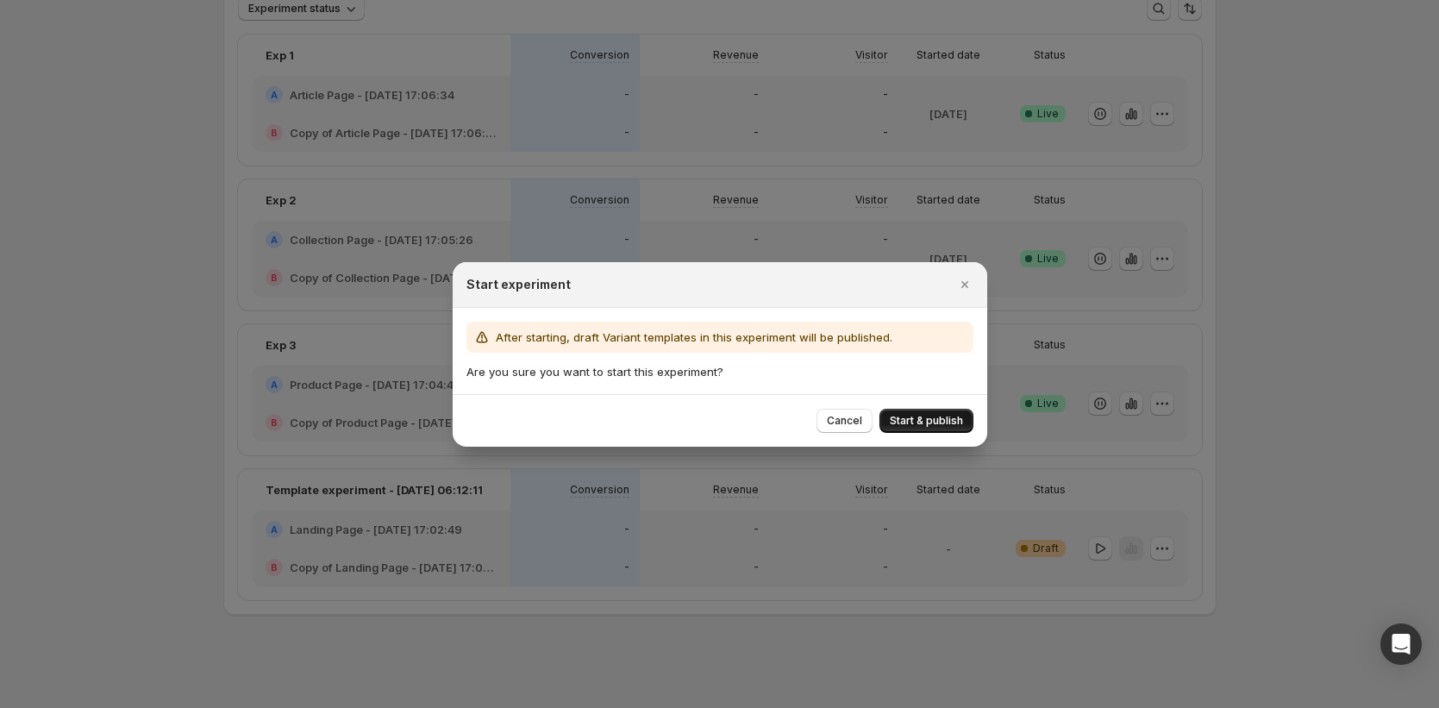
click at [903, 419] on span "Start & publish" at bounding box center [926, 421] width 73 height 14
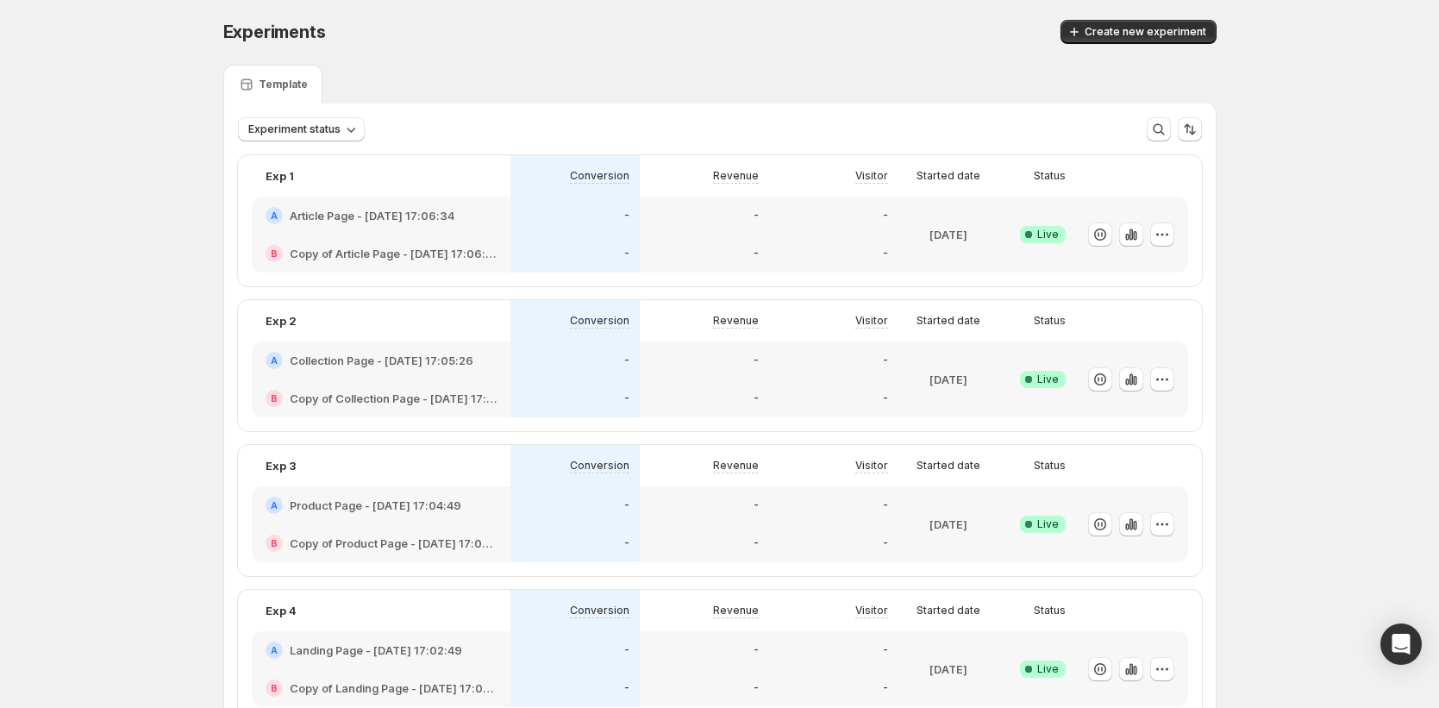
scroll to position [0, 0]
click at [1171, 231] on icon "button" at bounding box center [1161, 235] width 17 height 17
click at [1246, 211] on div "Experiments. This page is ready Experiments Create new experiment Template Expe…" at bounding box center [719, 414] width 1439 height 829
click at [1171, 233] on icon "button" at bounding box center [1161, 235] width 17 height 17
click at [1126, 272] on span "Edit" at bounding box center [1182, 270] width 180 height 17
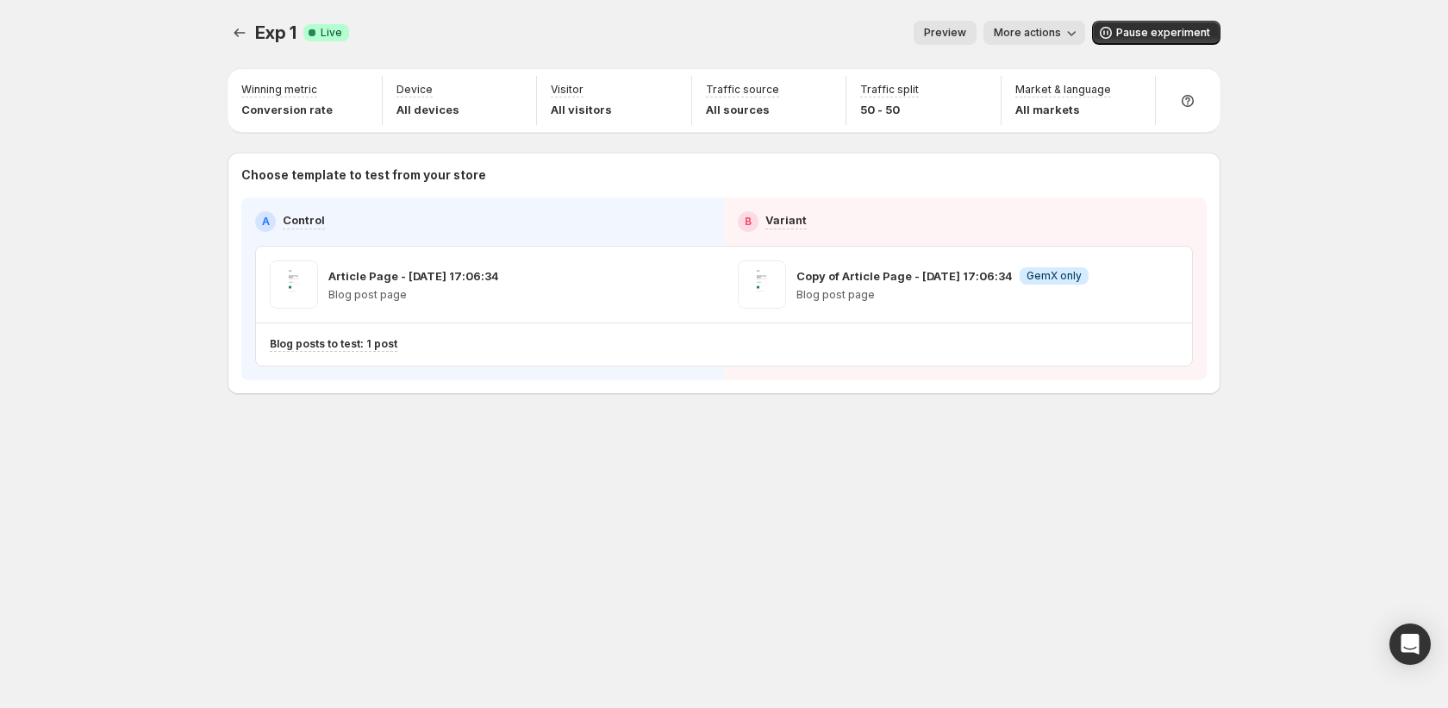
click at [1066, 36] on icon "button" at bounding box center [1071, 32] width 17 height 17
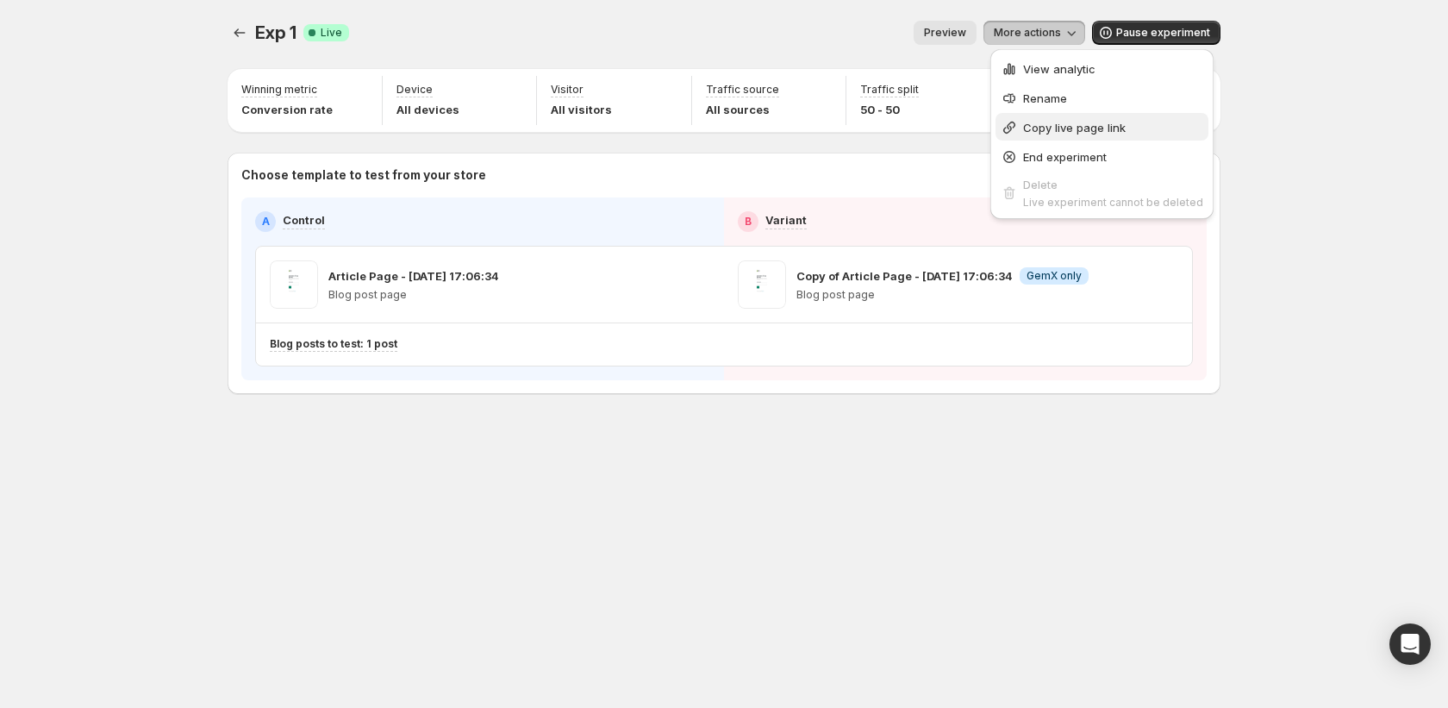
click at [1065, 123] on span "Copy live page link" at bounding box center [1074, 128] width 103 height 14
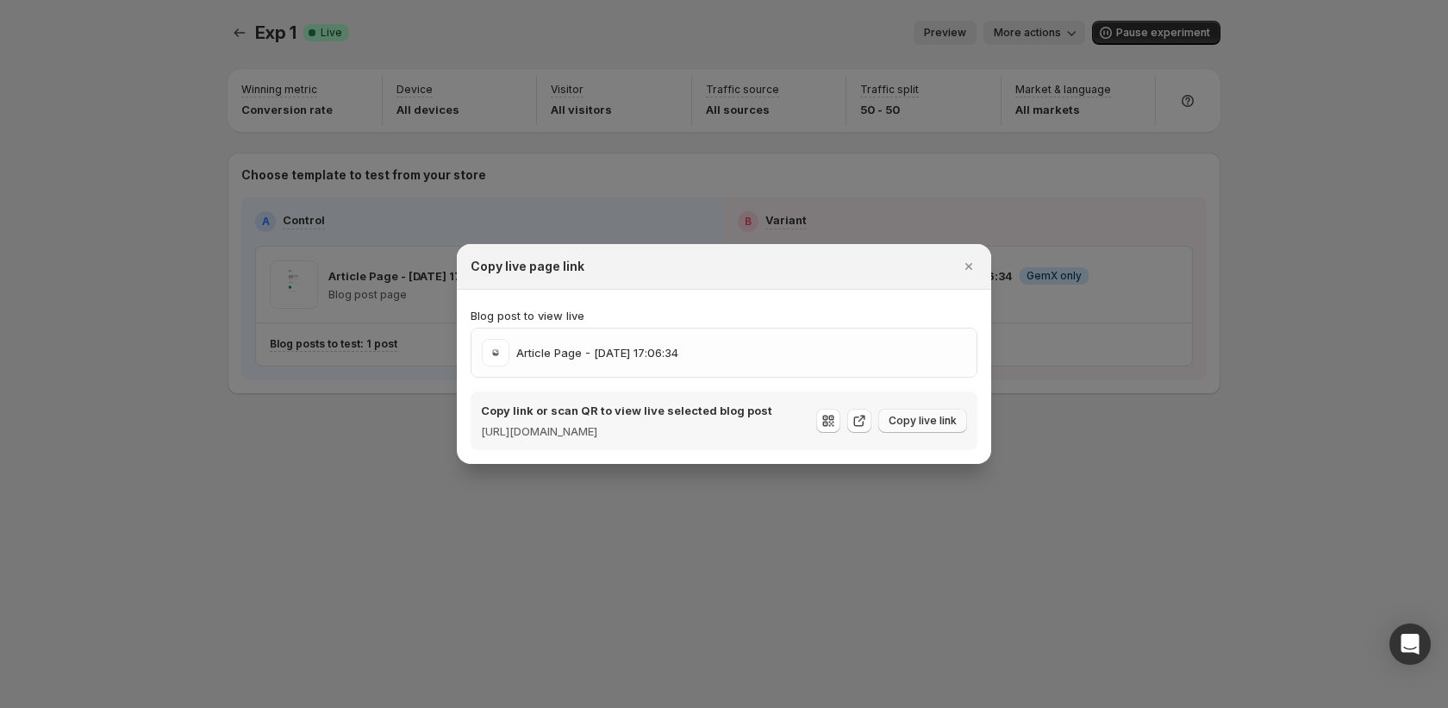
click at [921, 427] on span "Copy live link" at bounding box center [923, 421] width 68 height 14
click at [965, 258] on icon "Close" at bounding box center [968, 266] width 17 height 17
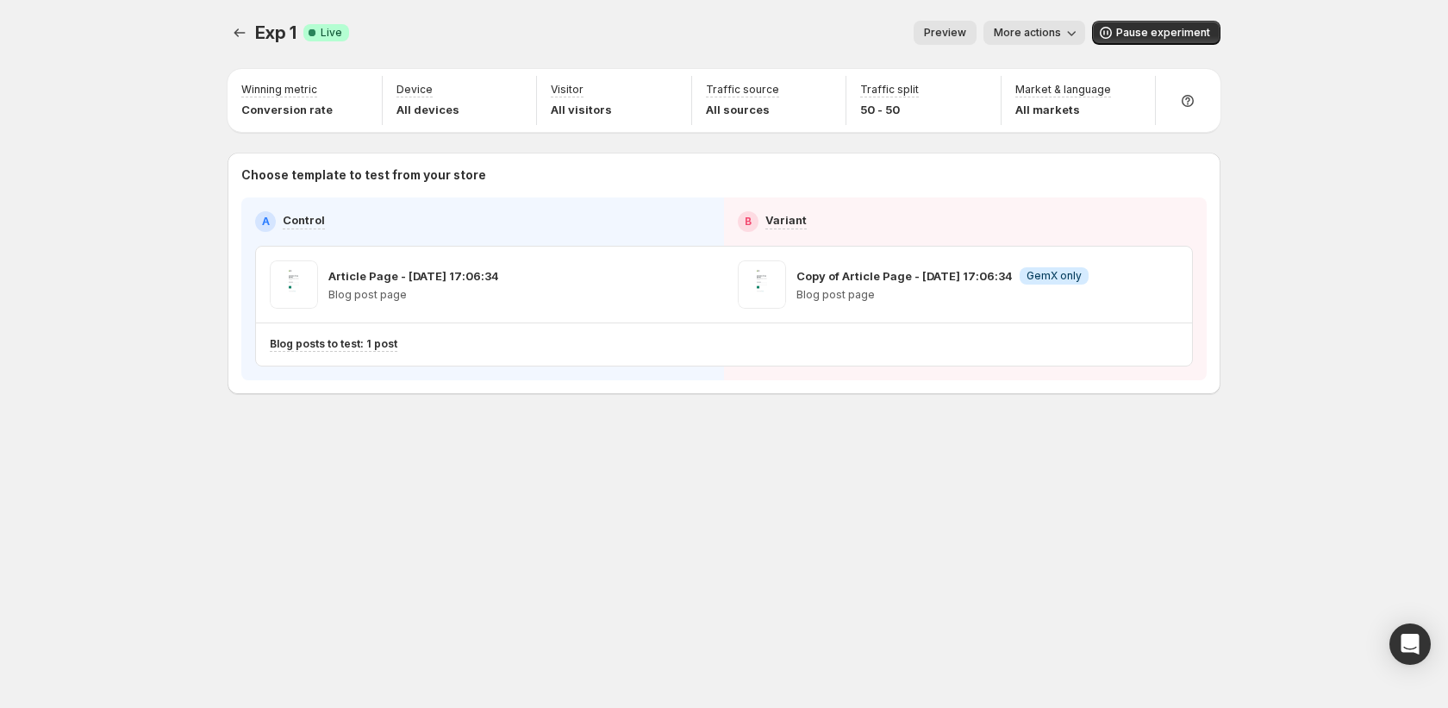
click at [1044, 32] on span "More actions" at bounding box center [1027, 33] width 67 height 14
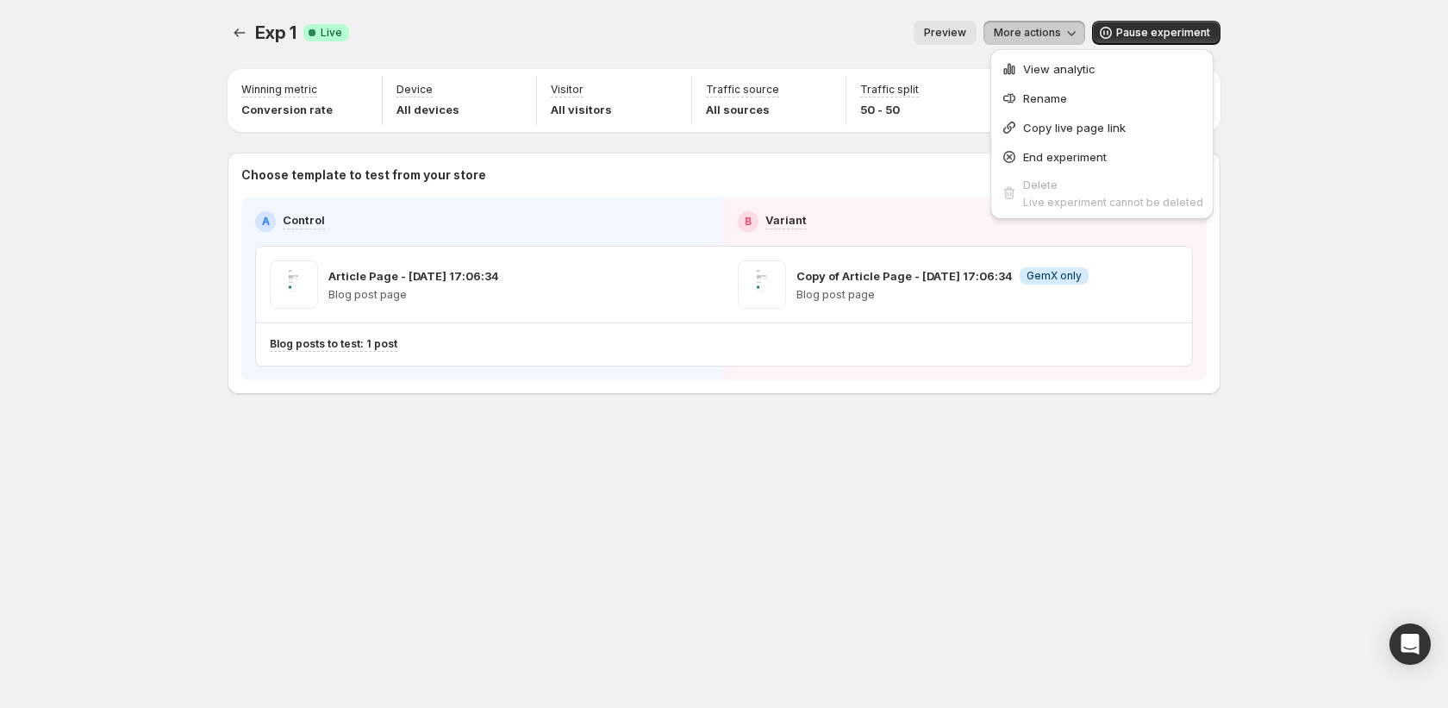
click at [1149, 526] on div "Exp 1. This page is ready Exp 1 Success Complete Live Preview More actions More…" at bounding box center [724, 354] width 1034 height 708
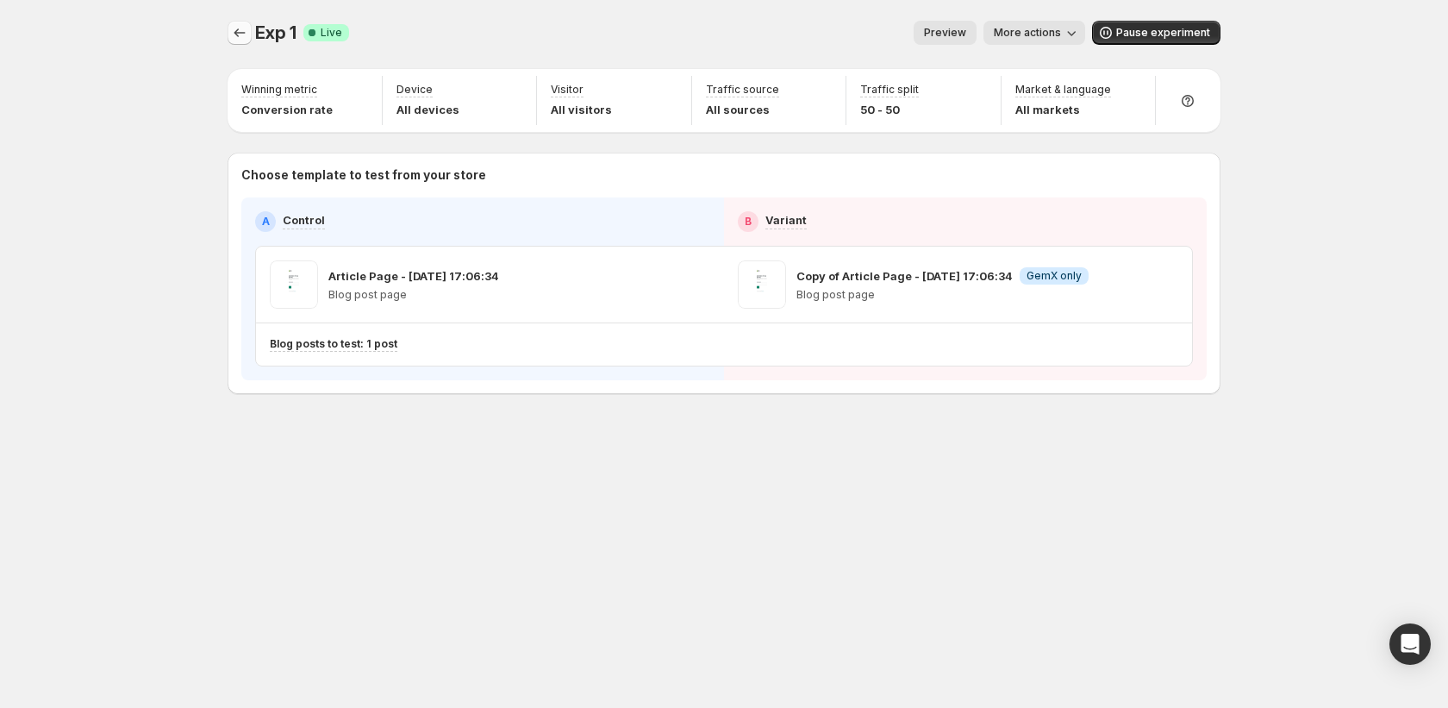
click at [243, 27] on icon "Experiments" at bounding box center [239, 32] width 17 height 17
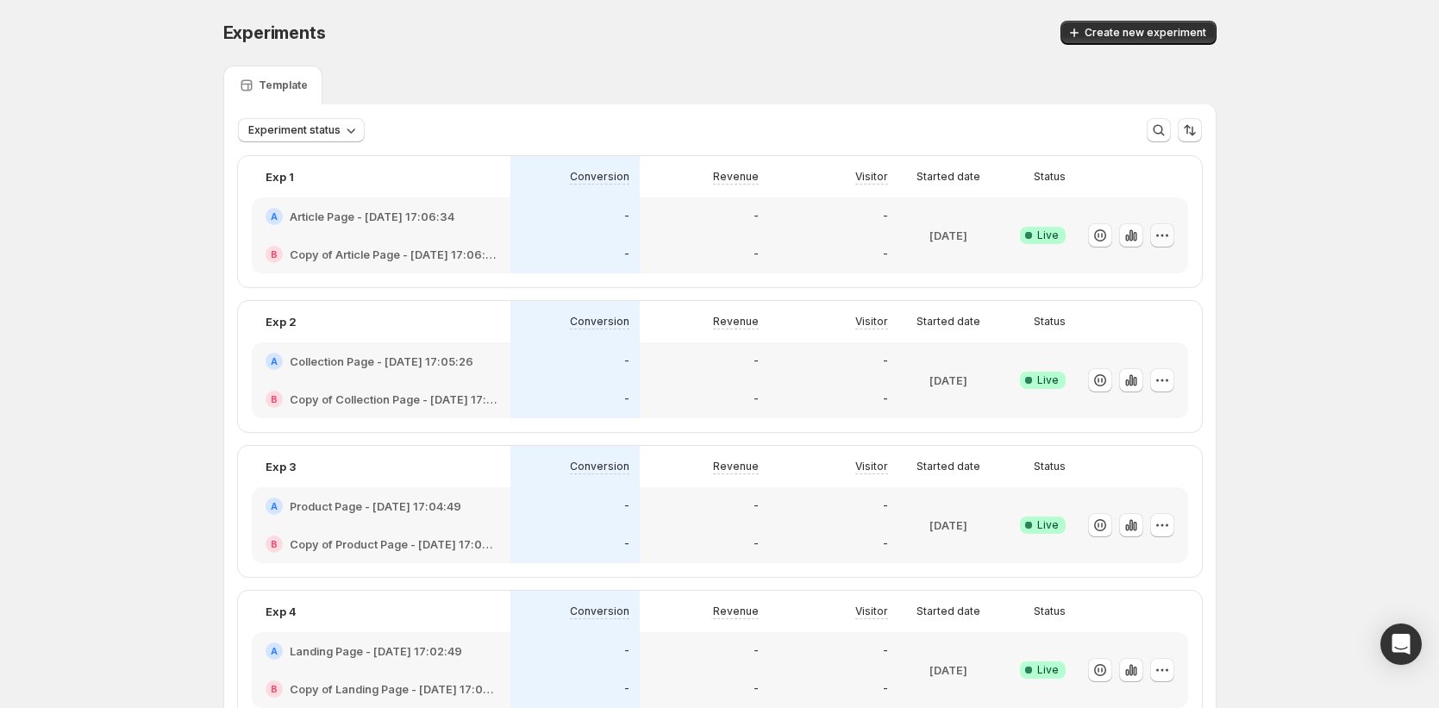
click at [1163, 227] on icon "button" at bounding box center [1161, 235] width 17 height 17
click at [1265, 440] on div "Experiments. This page is ready Experiments Create new experiment Template Expe…" at bounding box center [719, 414] width 1439 height 829
click at [596, 55] on div "Experiments. This page is ready Experiments Create new experiment" at bounding box center [719, 33] width 993 height 66
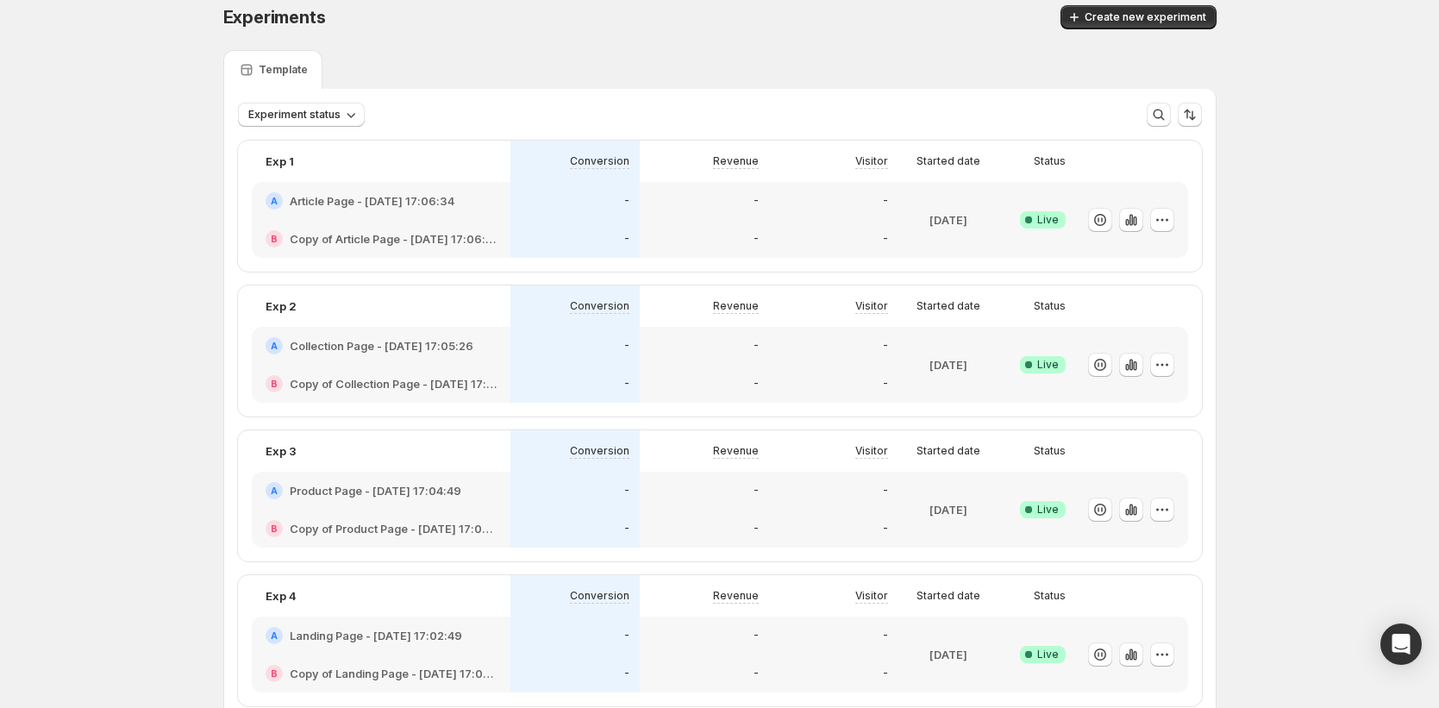
scroll to position [17, 0]
click at [691, 88] on div "Experiment status More views More views Create new view" at bounding box center [719, 106] width 991 height 38
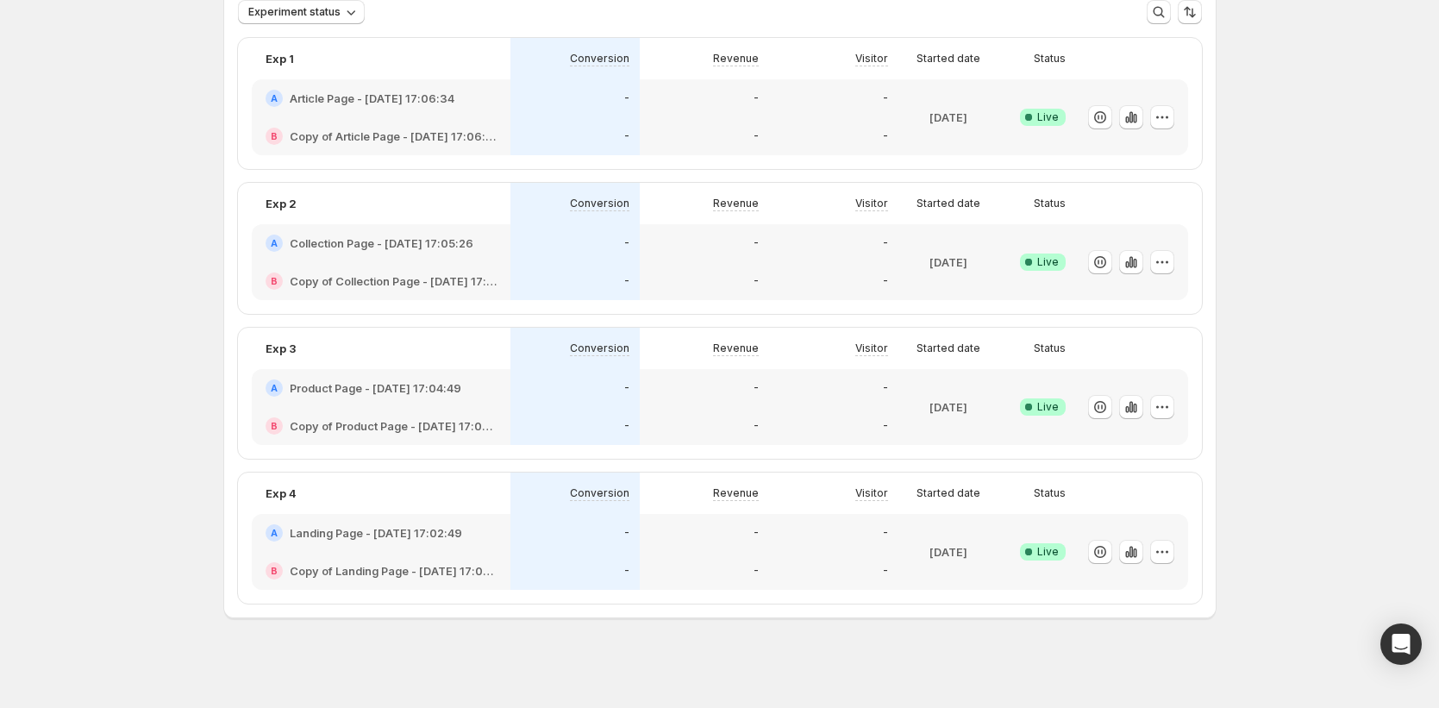
scroll to position [122, 0]
click at [1171, 261] on icon "button" at bounding box center [1161, 258] width 17 height 17
click at [1137, 291] on span "Edit" at bounding box center [1182, 293] width 180 height 17
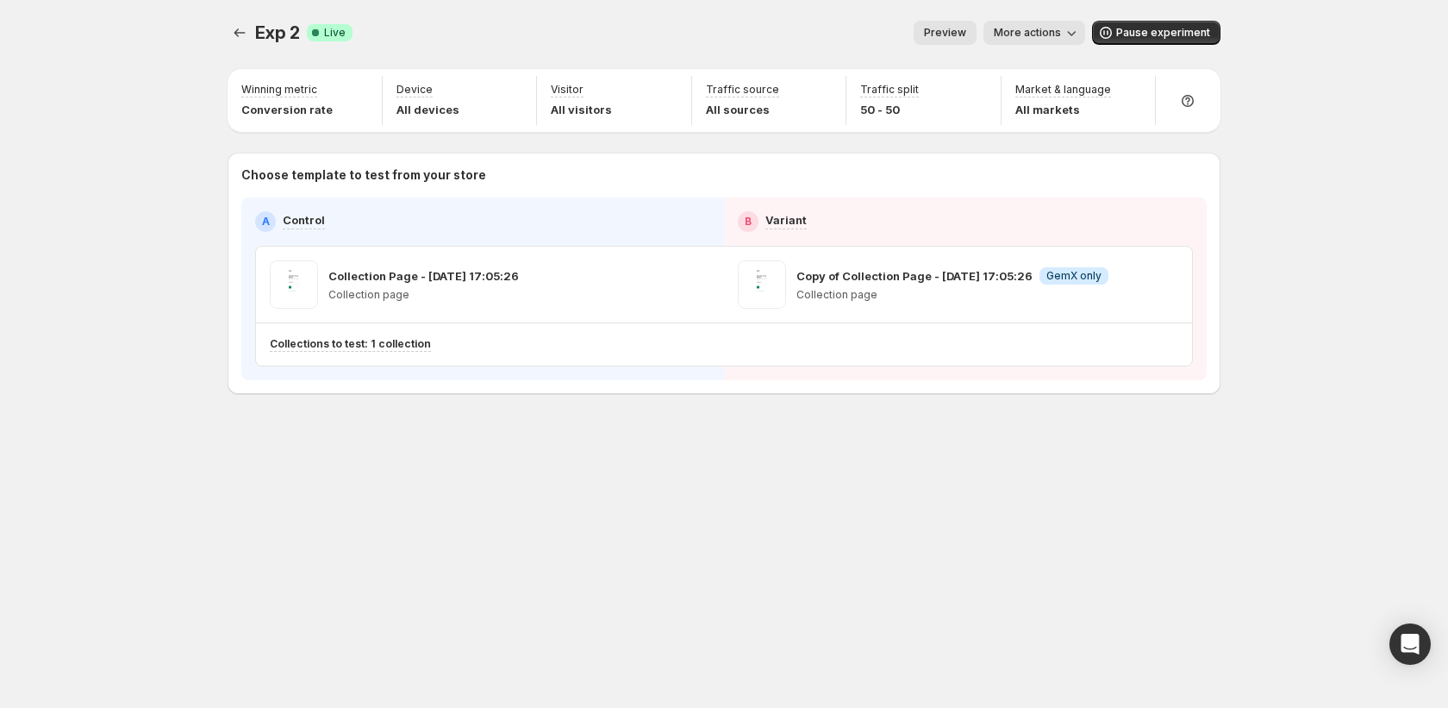
click at [1034, 34] on span "More actions" at bounding box center [1027, 33] width 67 height 14
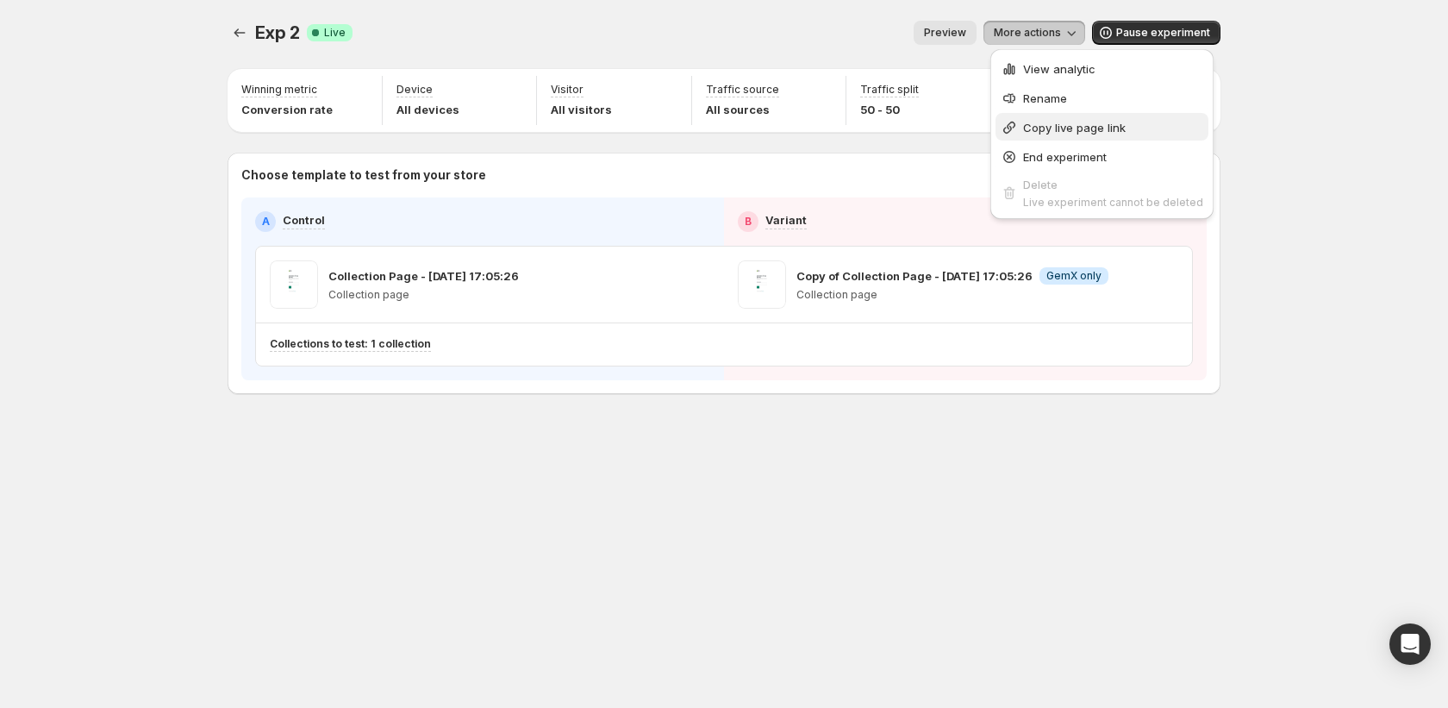
click at [1041, 128] on span "Copy live page link" at bounding box center [1074, 128] width 103 height 14
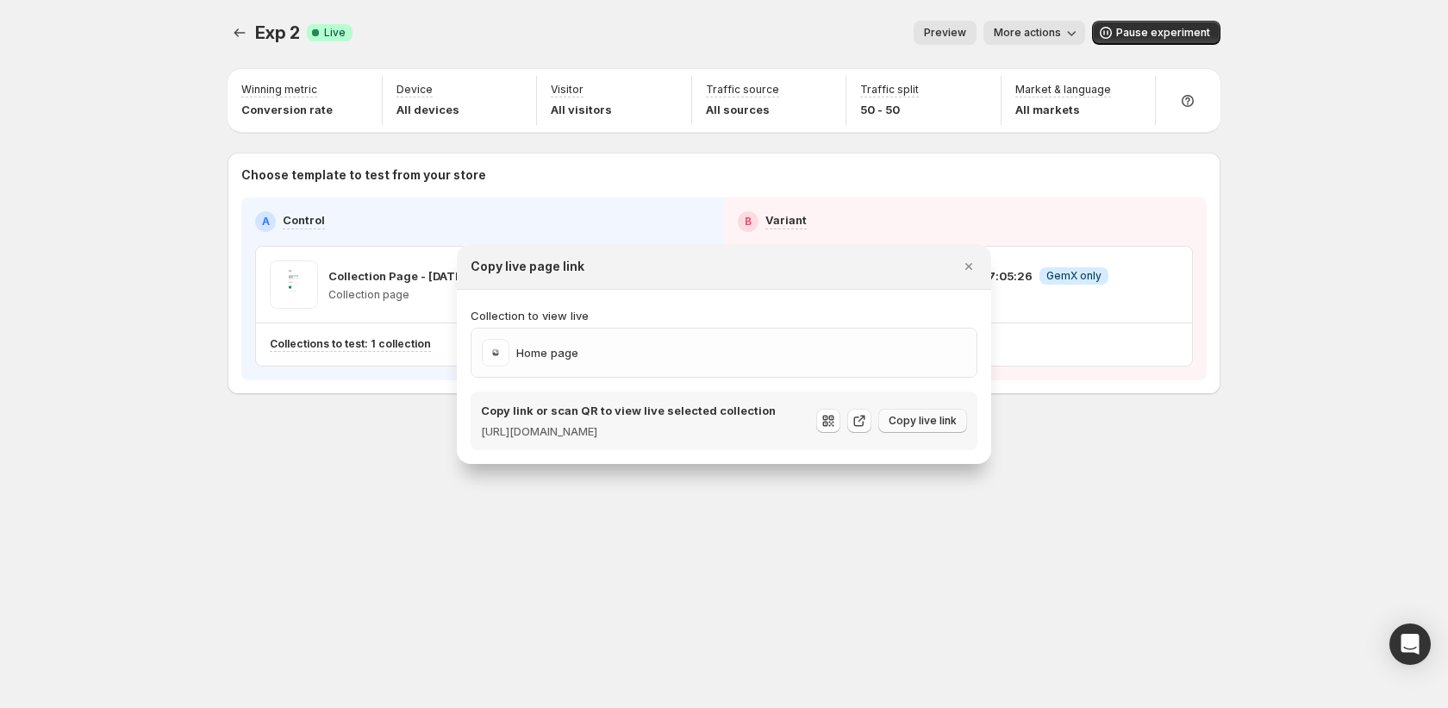
click at [925, 418] on span "Copy live link" at bounding box center [923, 421] width 68 height 14
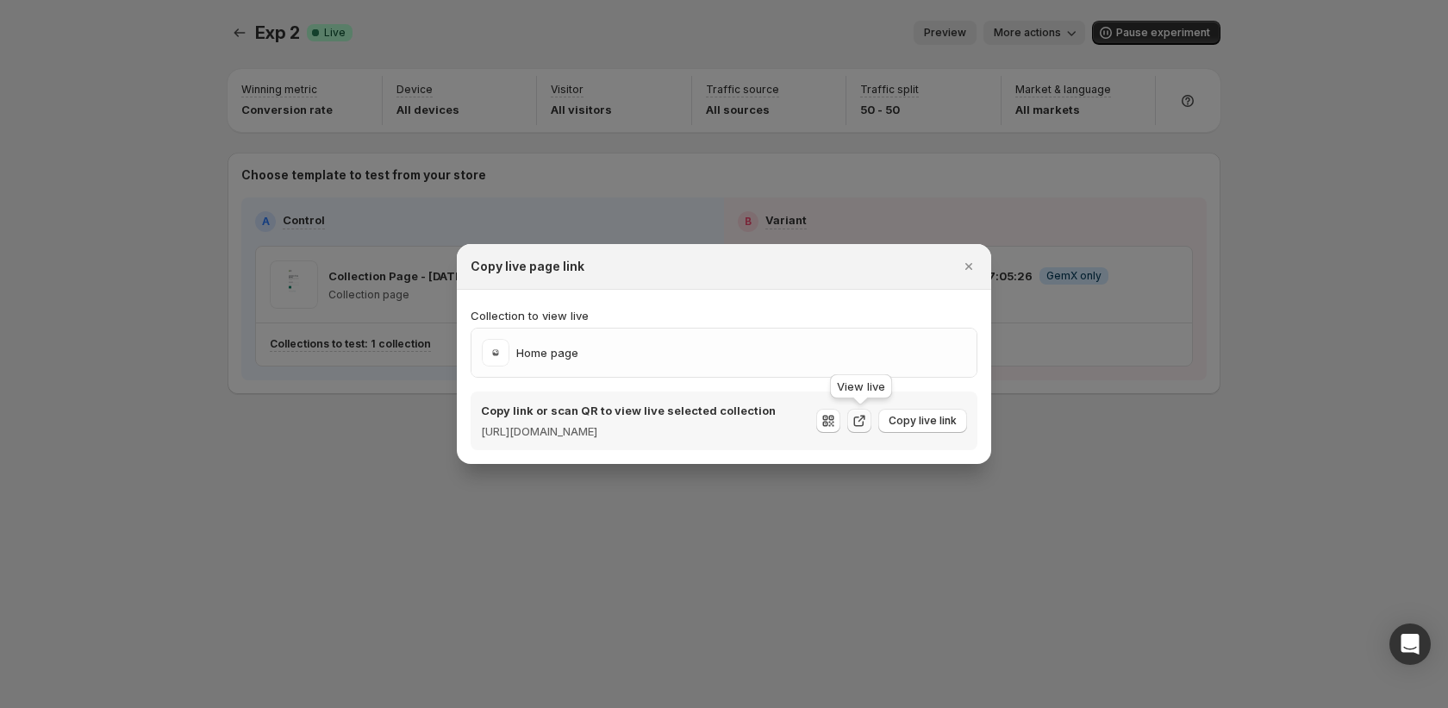
click at [865, 417] on icon ":rst:" at bounding box center [861, 418] width 7 height 7
click at [930, 423] on span "Copy live link" at bounding box center [923, 421] width 68 height 14
click at [963, 259] on icon "Close" at bounding box center [968, 266] width 17 height 17
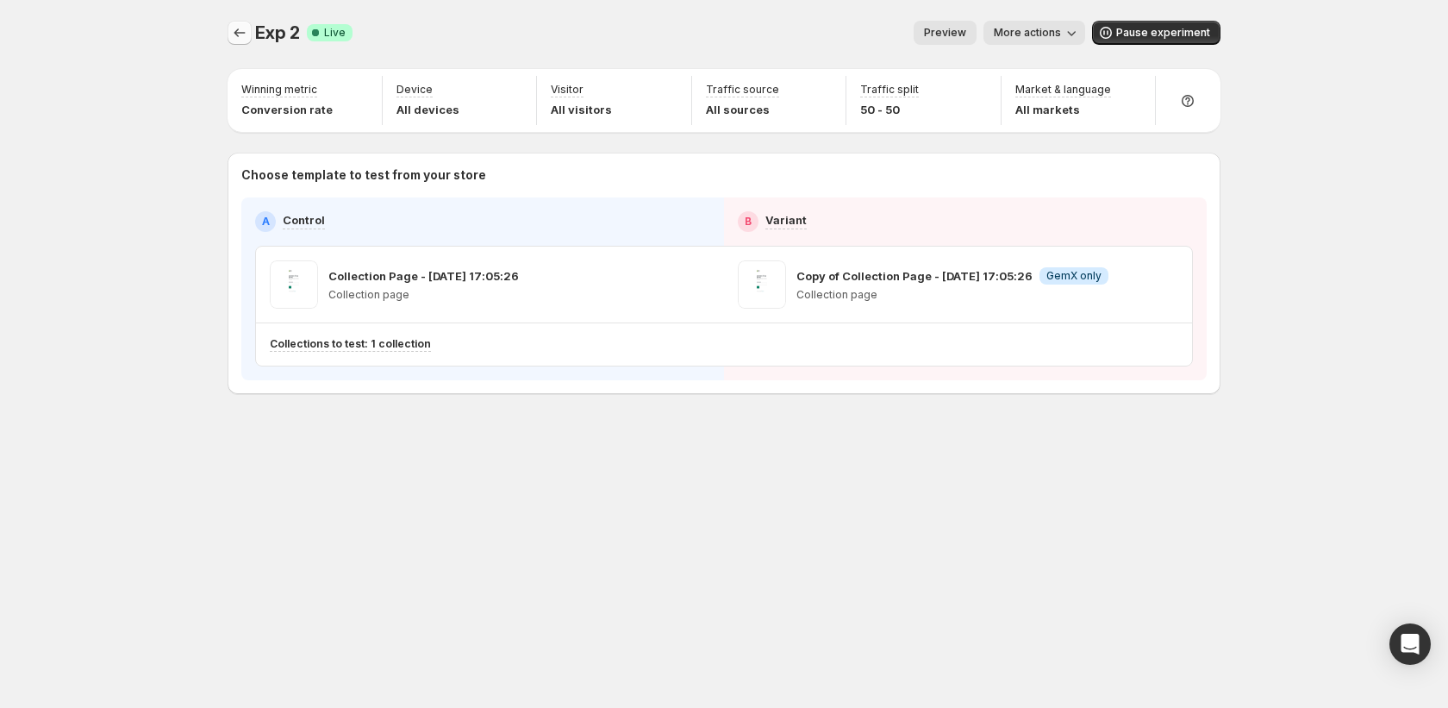
click at [231, 21] on div "Exp 2. This page is ready Exp 2 Success Complete Live Preview More actions More…" at bounding box center [724, 33] width 993 height 66
click at [236, 48] on div "Exp 2. This page is ready Exp 2 Success Complete Live Preview More actions More…" at bounding box center [724, 33] width 993 height 66
click at [232, 24] on icon "Experiments" at bounding box center [239, 32] width 17 height 17
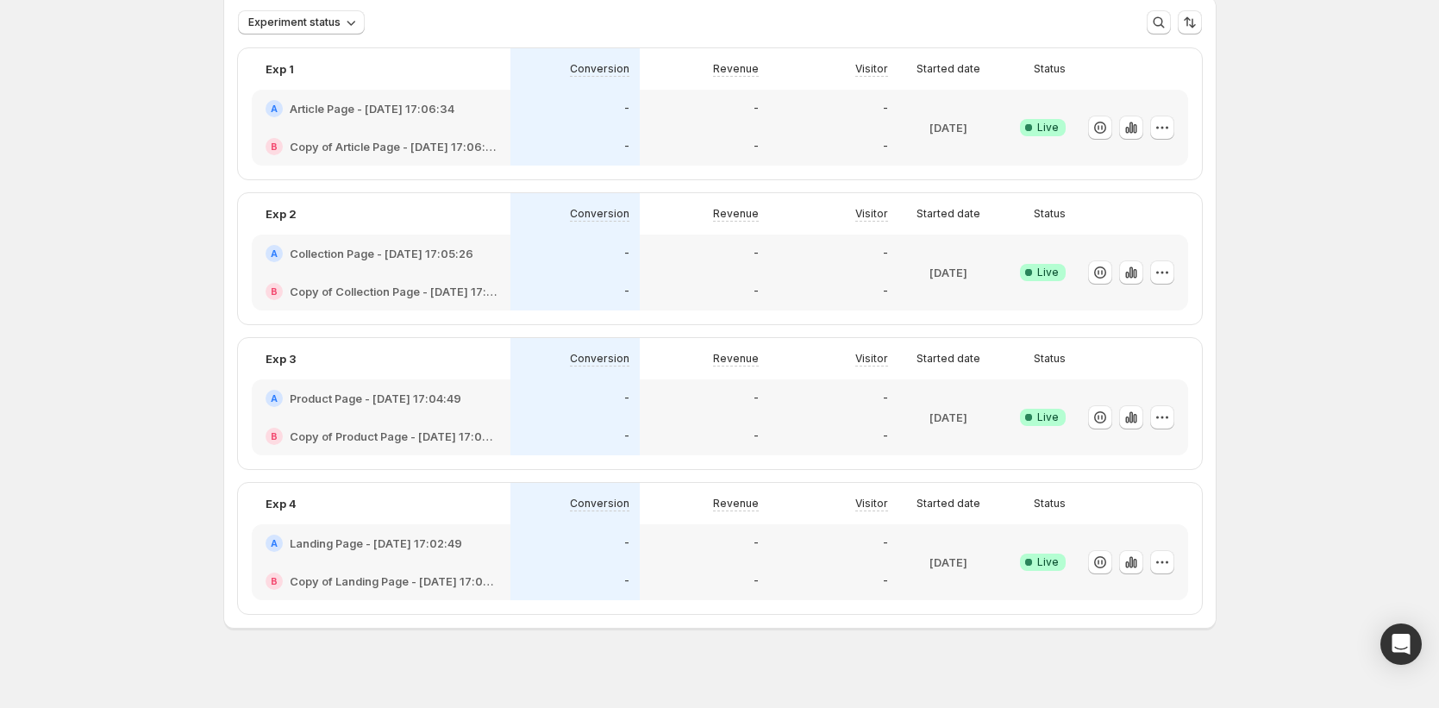
scroll to position [122, 0]
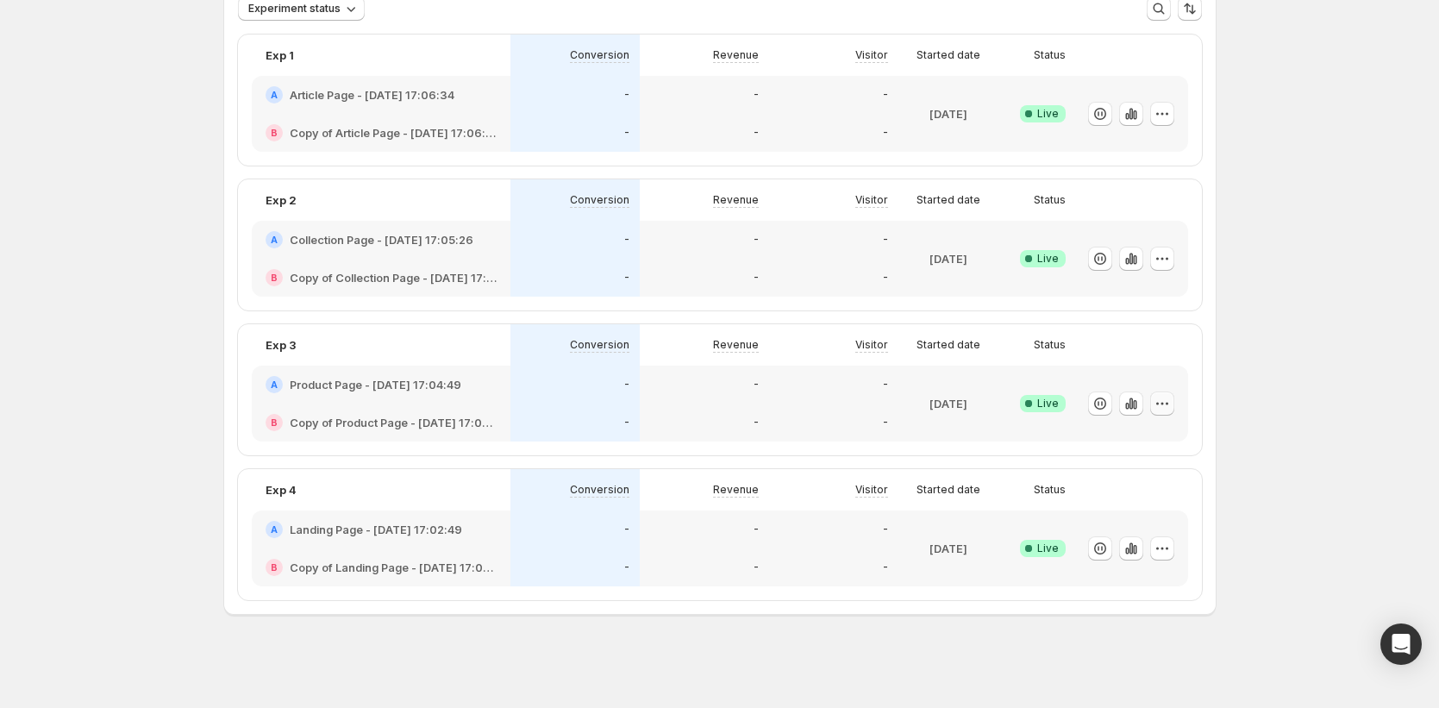
click at [1174, 412] on button "button" at bounding box center [1162, 403] width 24 height 24
click at [1158, 434] on span "Edit" at bounding box center [1182, 438] width 180 height 17
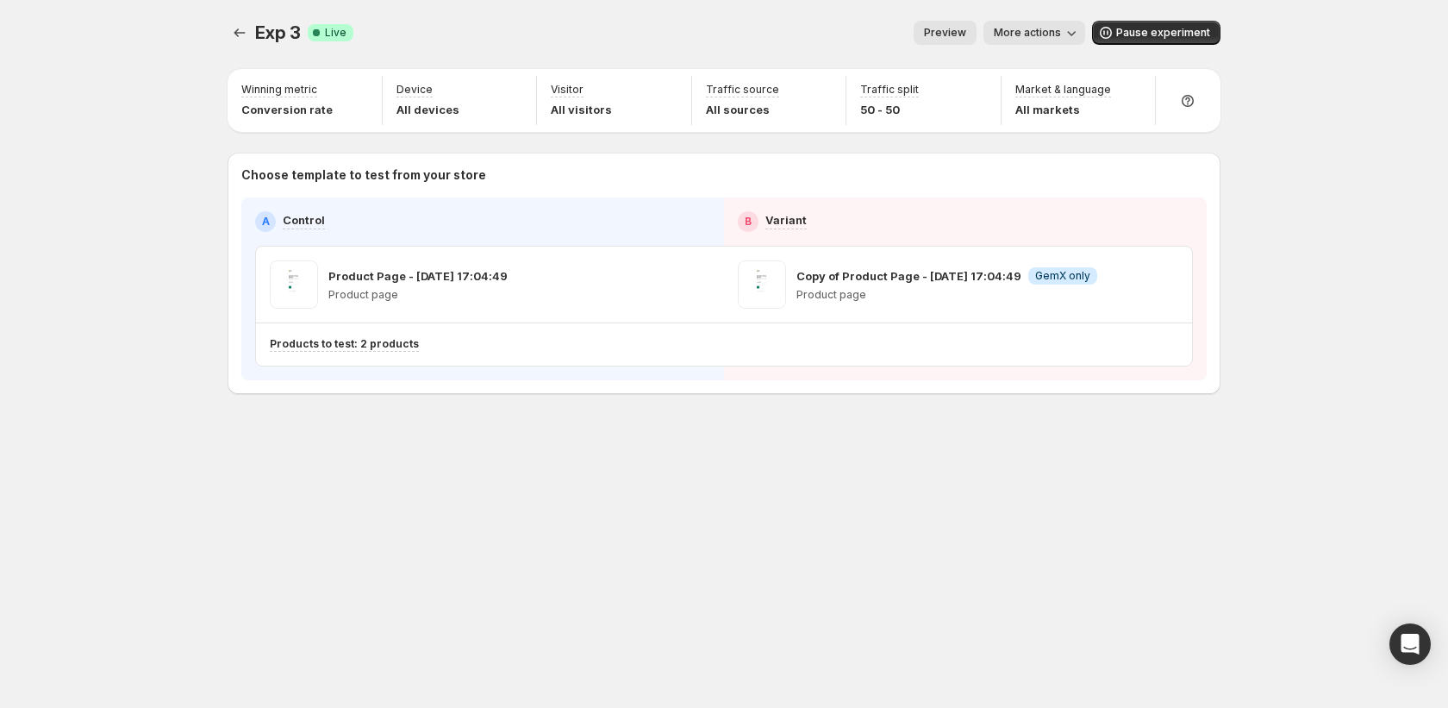
click at [1019, 34] on span "More actions" at bounding box center [1027, 33] width 67 height 14
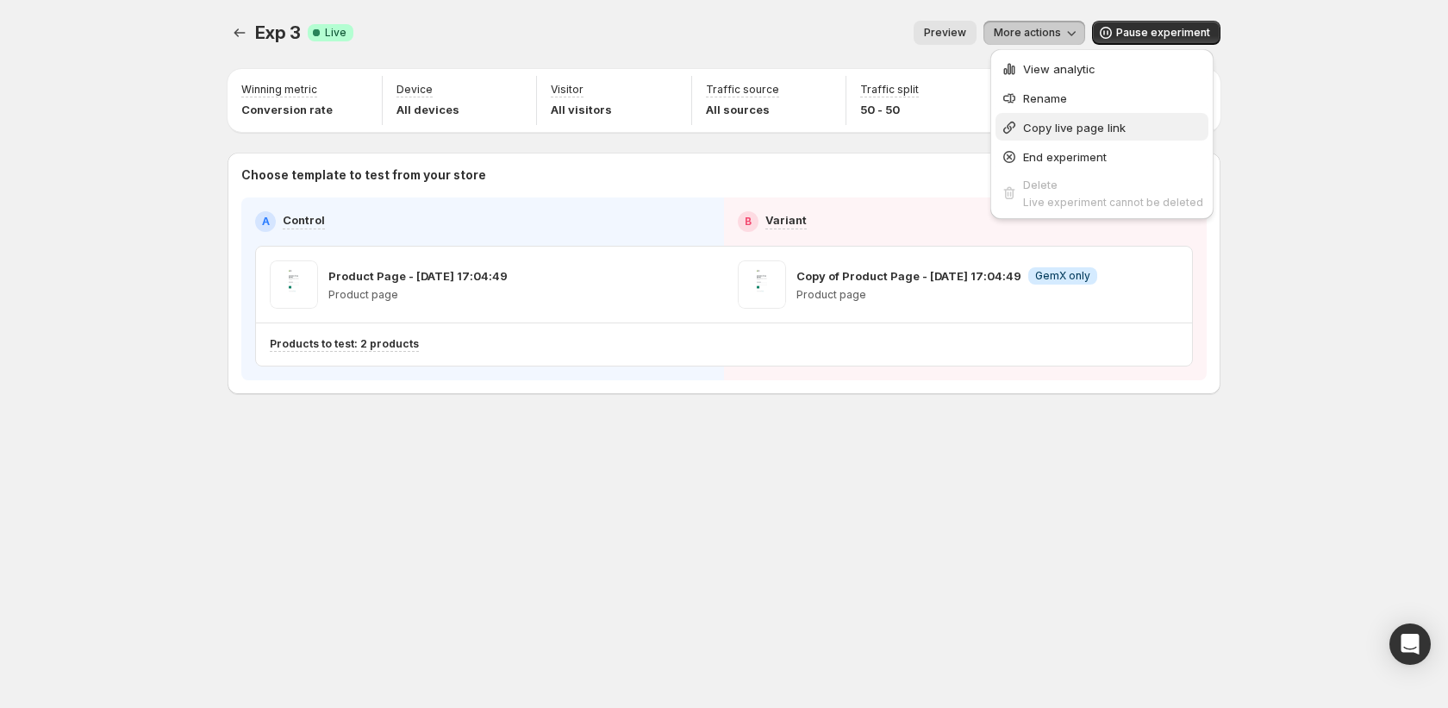
click at [1040, 127] on span "Copy live page link" at bounding box center [1074, 128] width 103 height 14
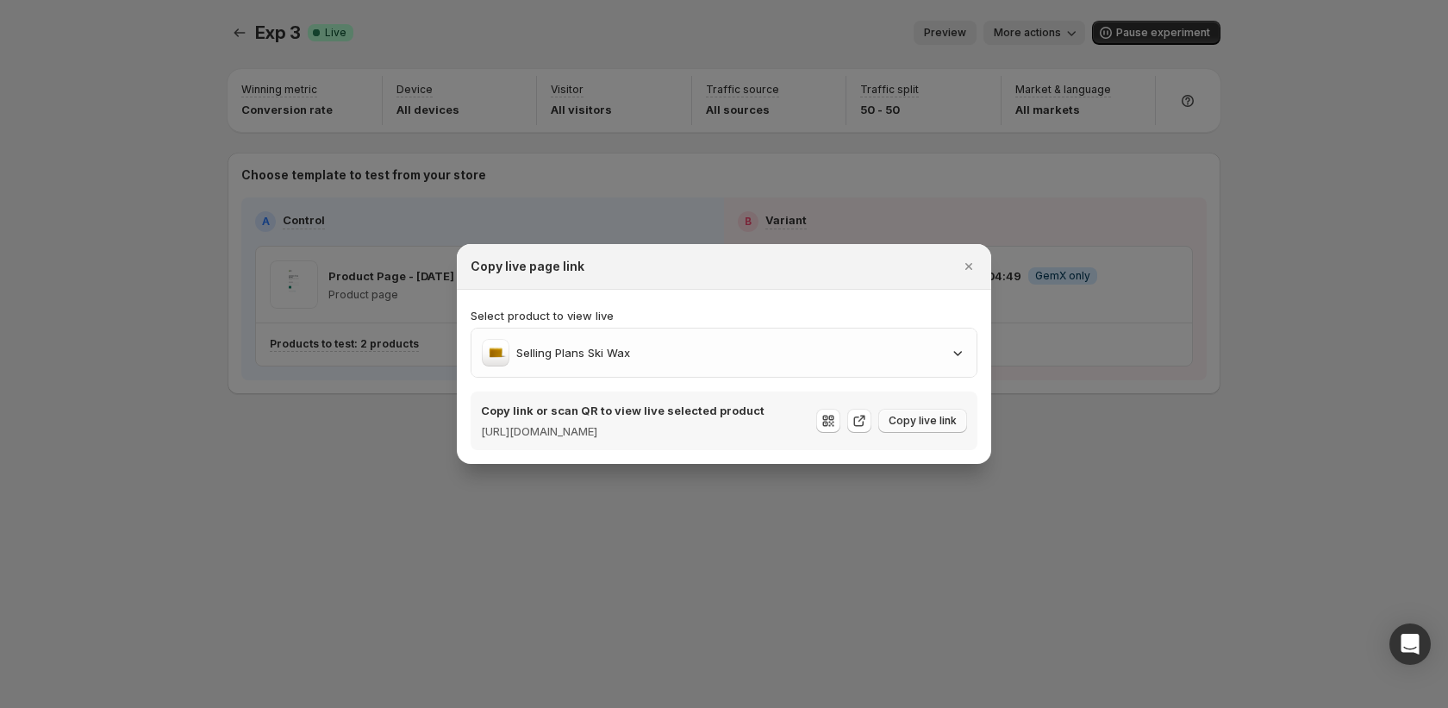
click at [904, 422] on span "Copy live link" at bounding box center [923, 421] width 68 height 14
click at [971, 261] on icon "Close" at bounding box center [968, 266] width 17 height 17
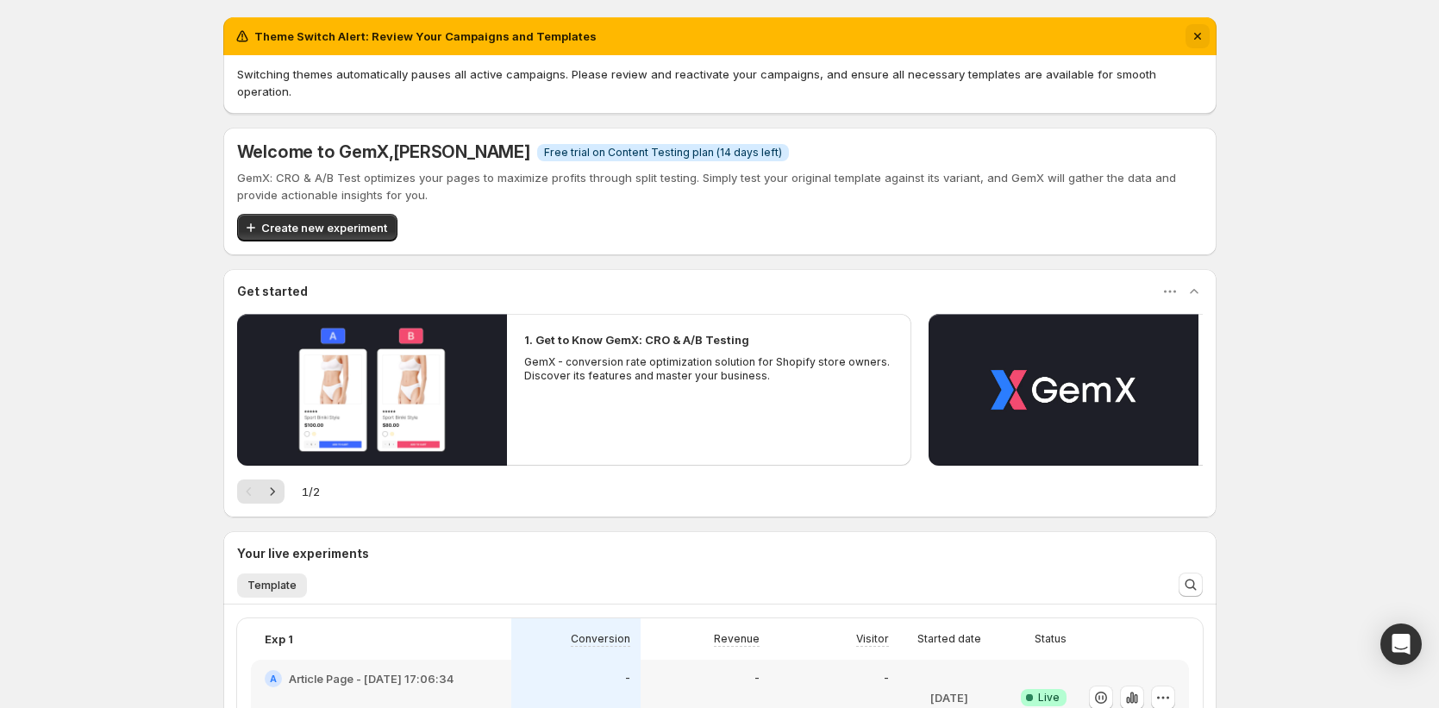
click at [1203, 37] on icon "Dismiss notification" at bounding box center [1197, 36] width 17 height 17
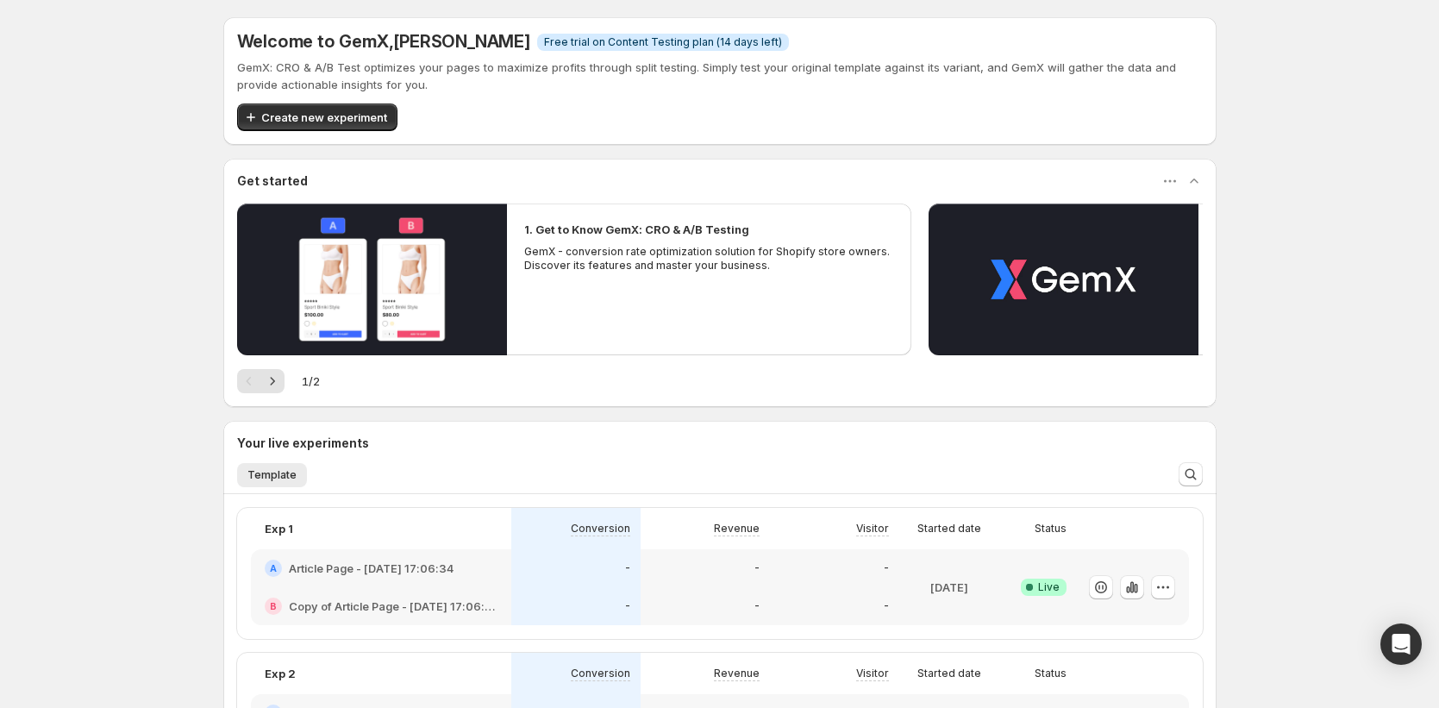
scroll to position [596, 0]
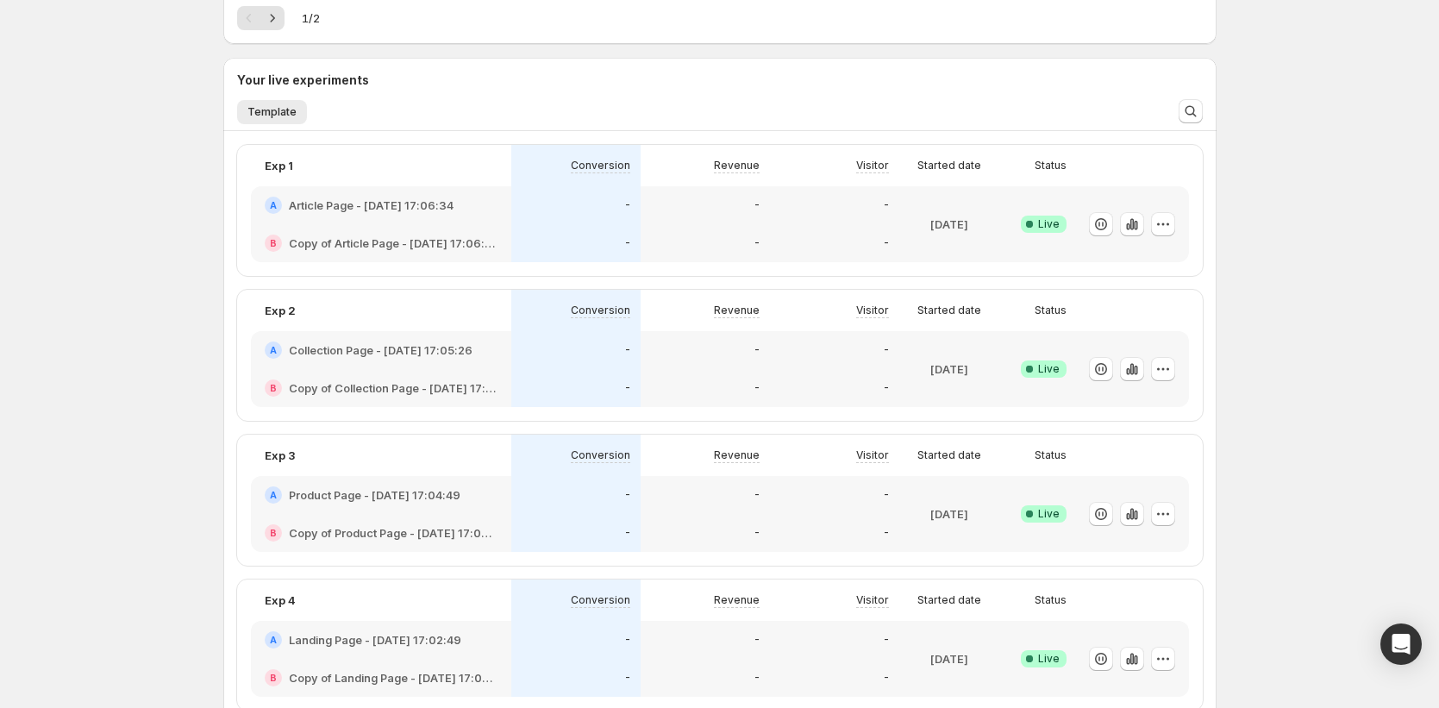
scroll to position [334, 0]
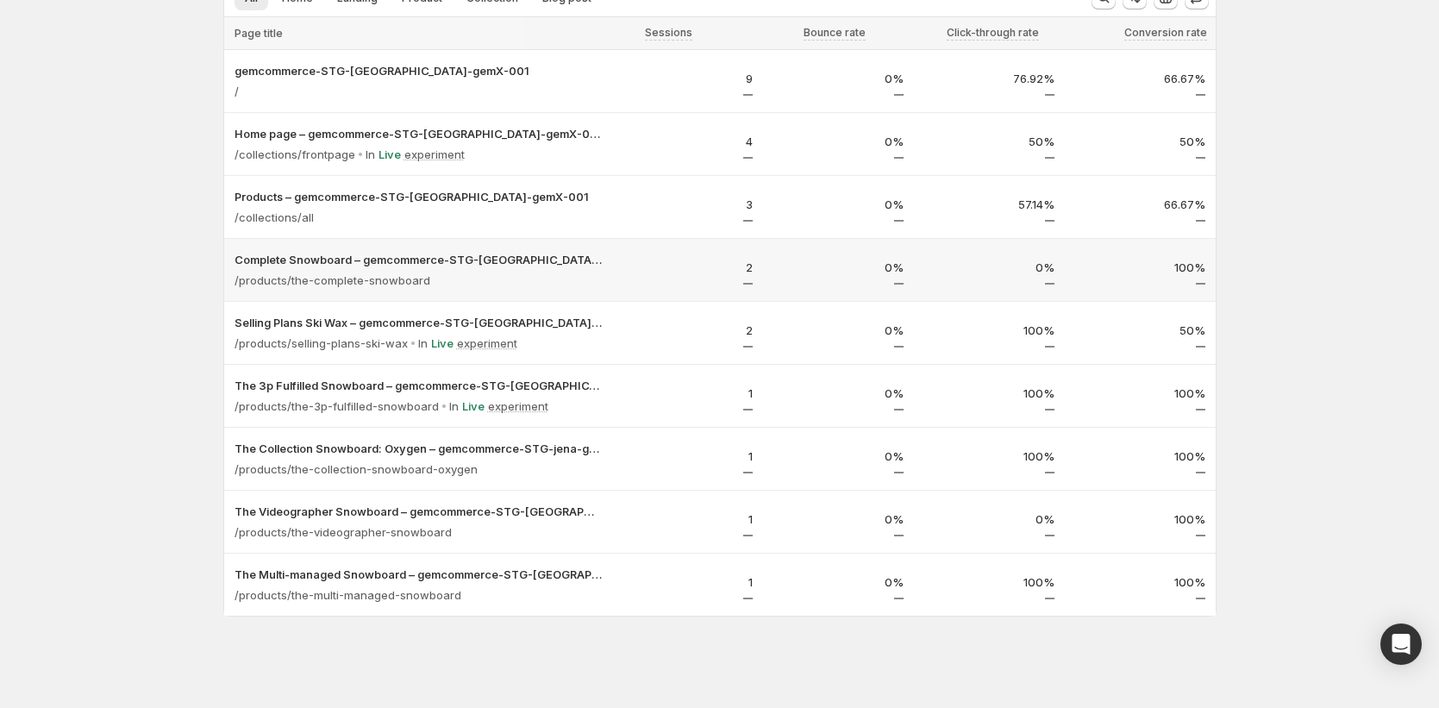
scroll to position [128, 0]
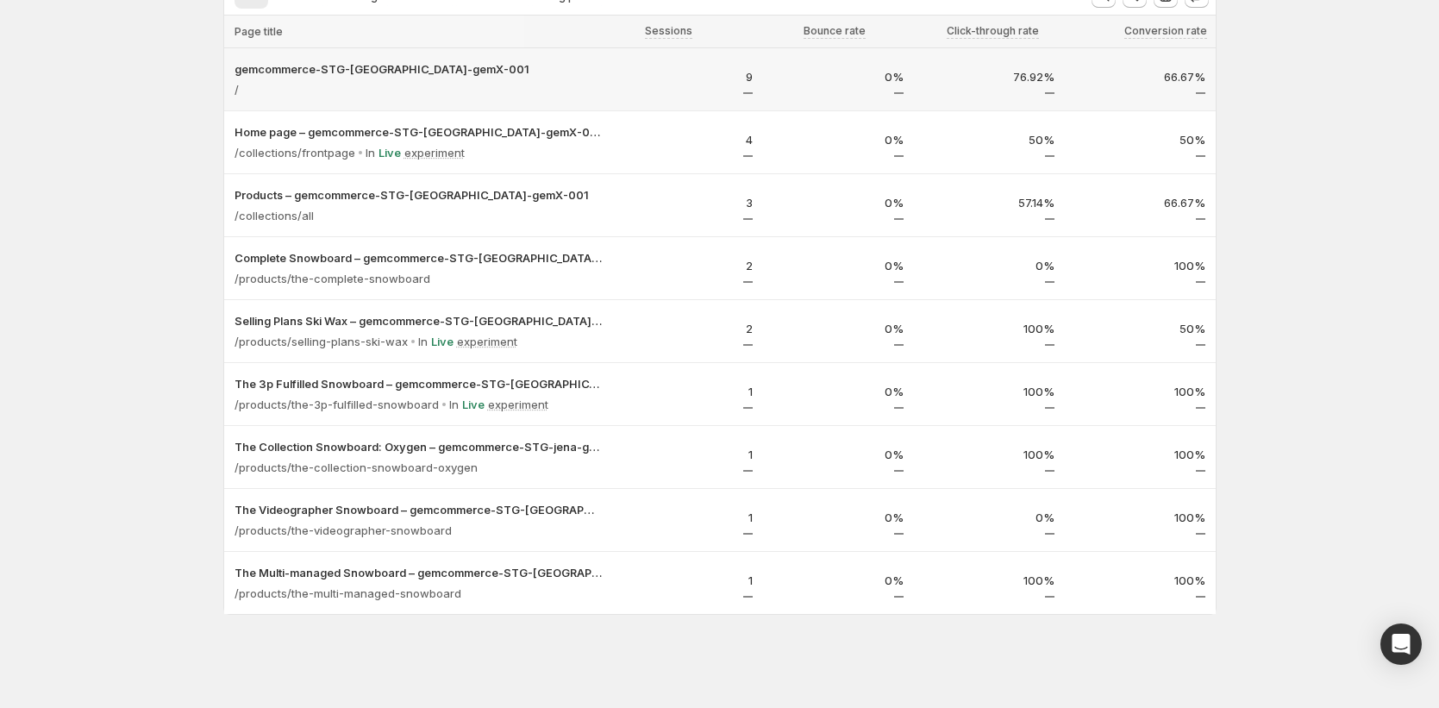
click at [1030, 72] on p "76.92%" at bounding box center [989, 76] width 130 height 17
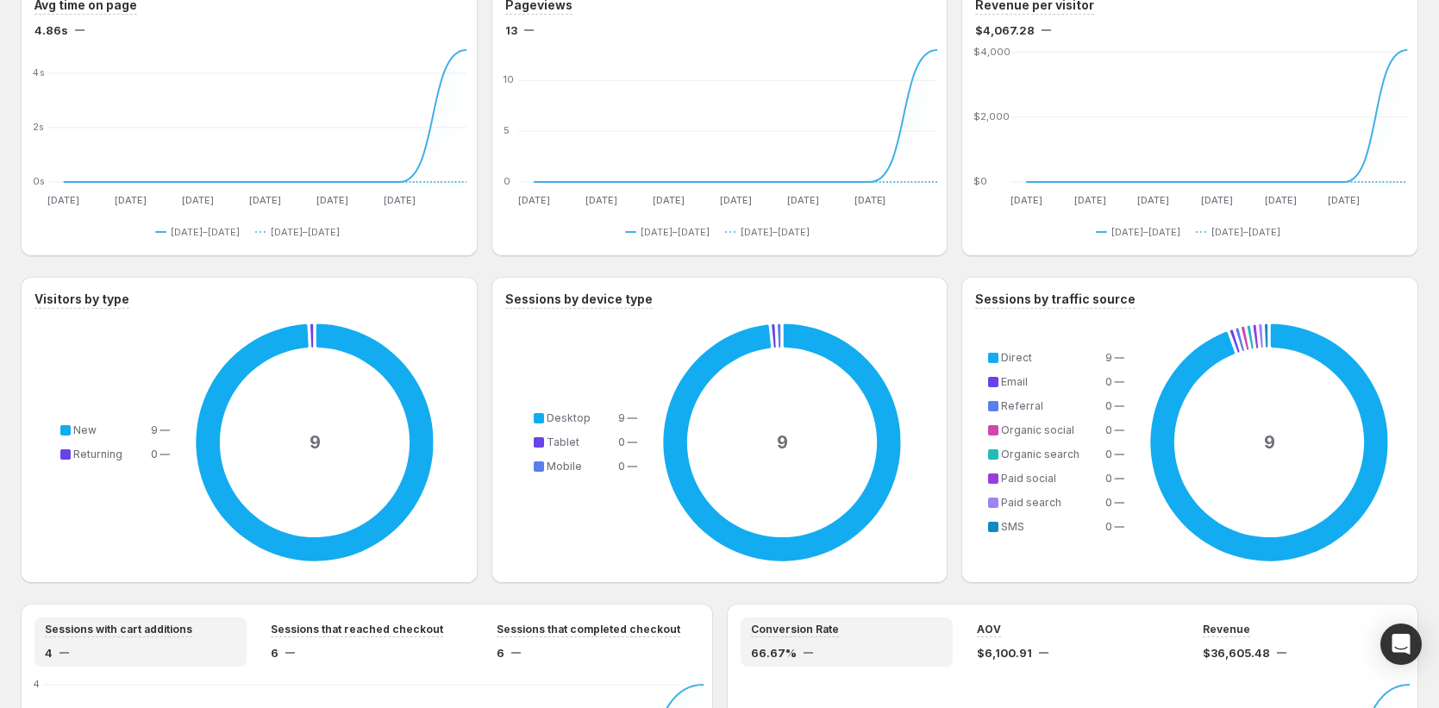
scroll to position [468, 0]
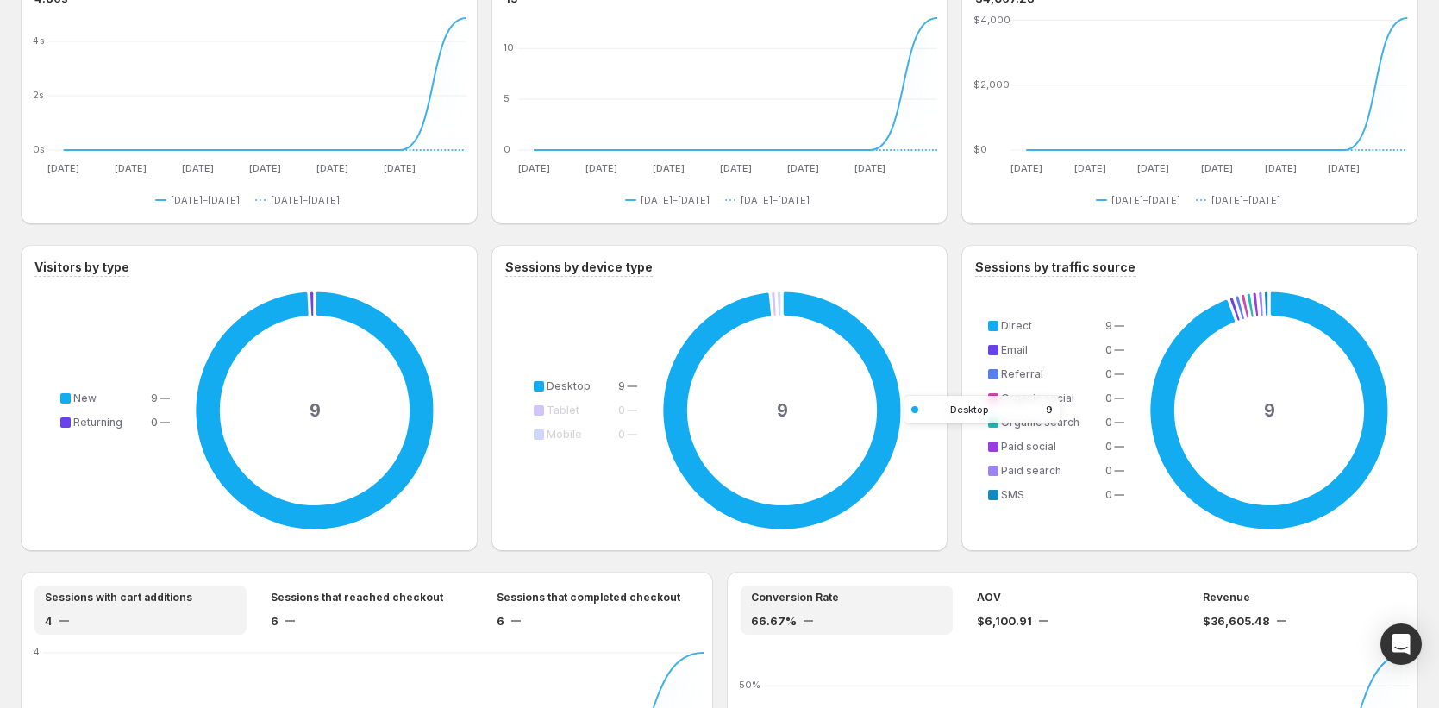
click at [889, 393] on div "Desktop: value - 9" at bounding box center [782, 410] width 475 height 475
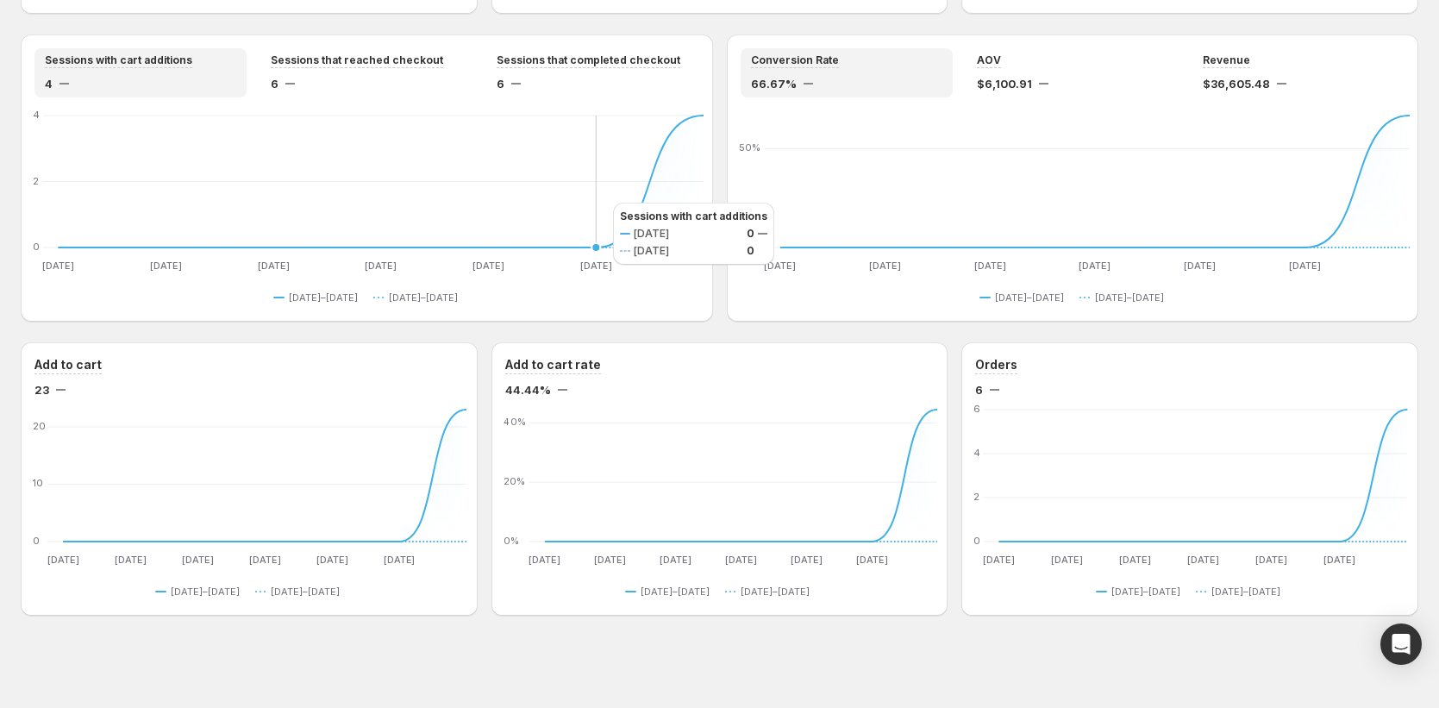
scroll to position [1006, 0]
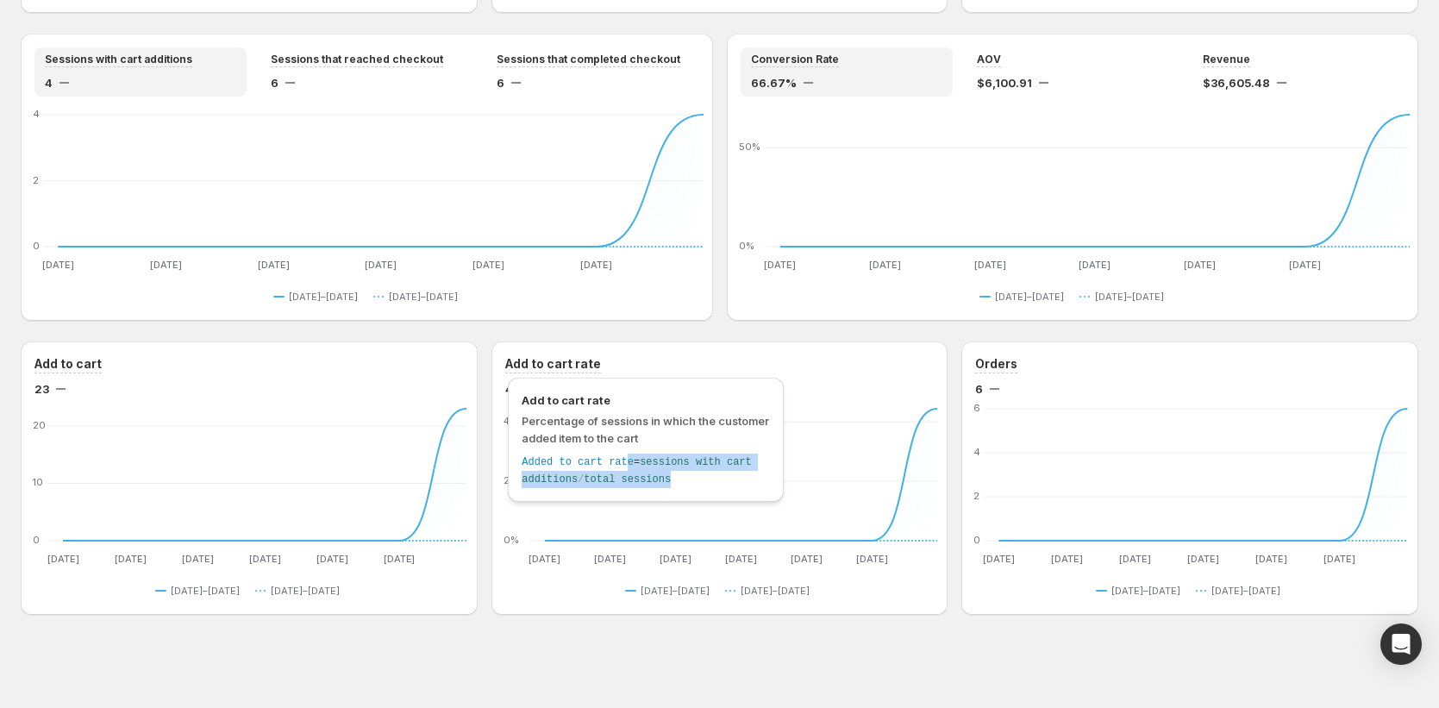
drag, startPoint x: 627, startPoint y: 466, endPoint x: 685, endPoint y: 478, distance: 58.8
click at [685, 478] on div "Added to cart rate = sessions with cart additions / total sessions" at bounding box center [645, 470] width 248 height 34
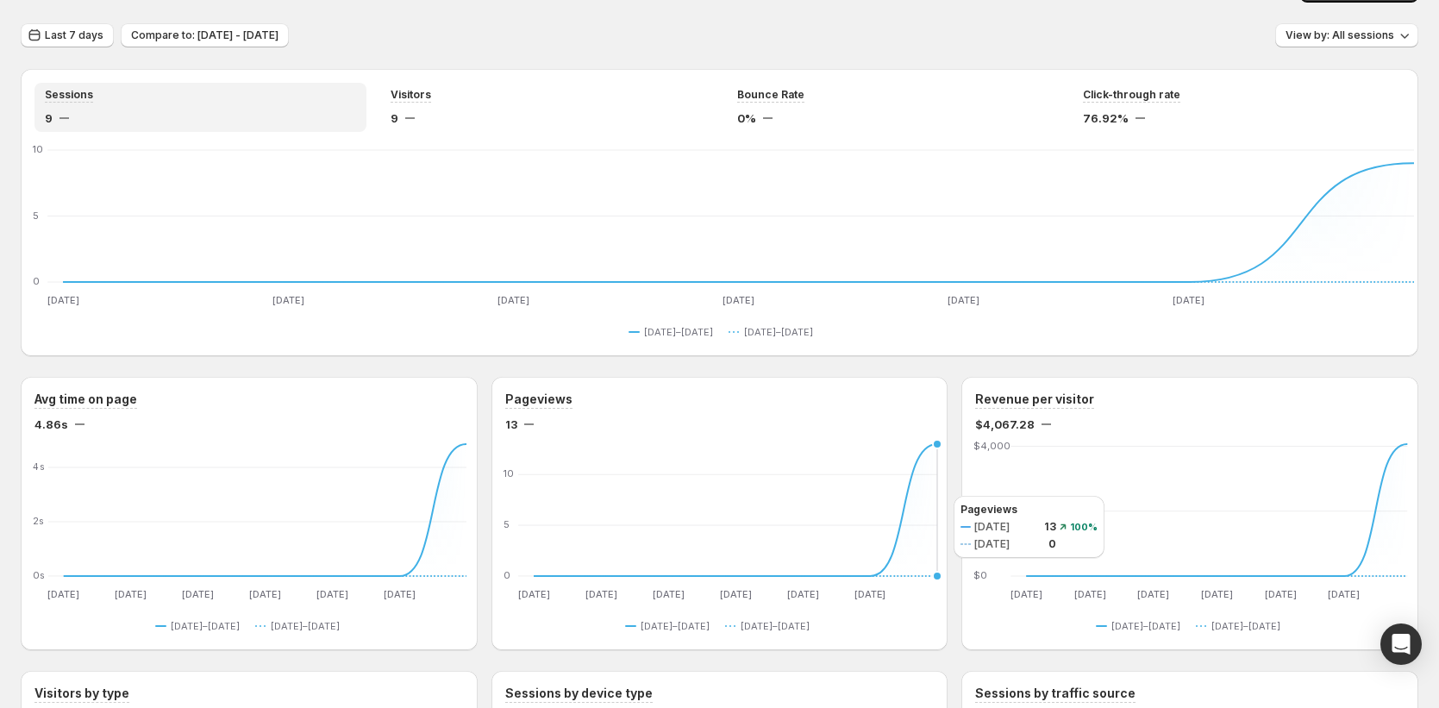
scroll to position [46, 0]
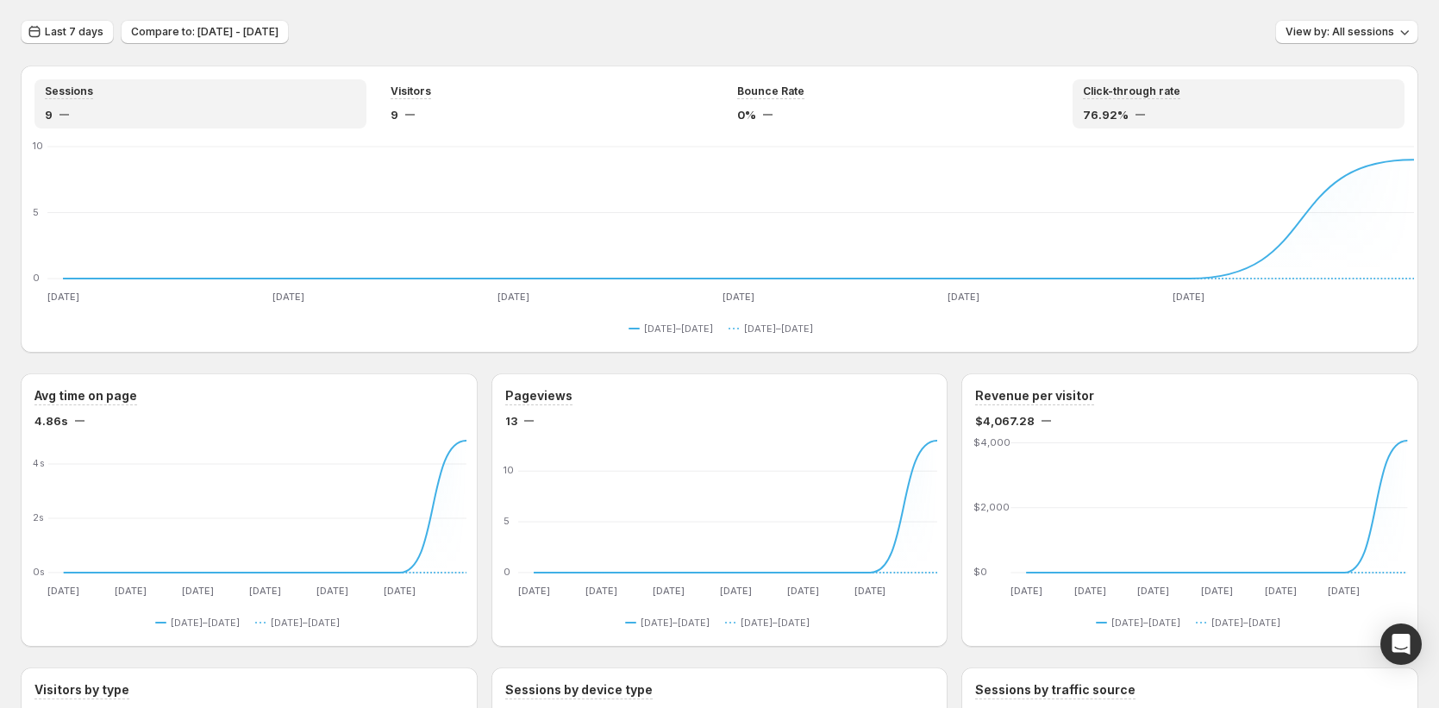
click at [1105, 113] on span "76.92%" at bounding box center [1106, 114] width 46 height 17
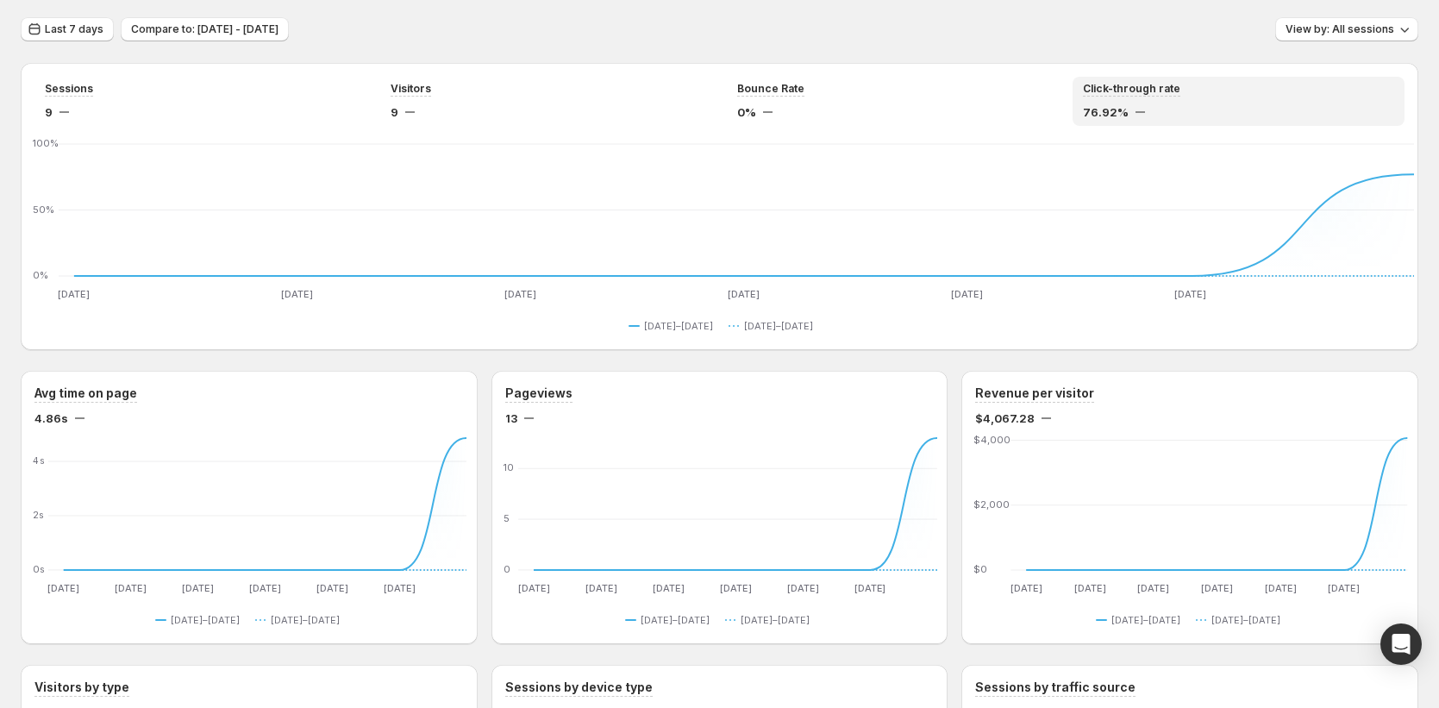
scroll to position [49, 0]
drag, startPoint x: 1093, startPoint y: 116, endPoint x: 1077, endPoint y: 95, distance: 26.6
click at [1077, 95] on div "Sessions 9 Visitors 9 Bounce Rate 0% Click-through rate 76.92%" at bounding box center [719, 100] width 1370 height 49
click at [1083, 112] on div "Click-through rate 76.92%" at bounding box center [1238, 100] width 332 height 49
drag, startPoint x: 1087, startPoint y: 115, endPoint x: 1196, endPoint y: 120, distance: 109.6
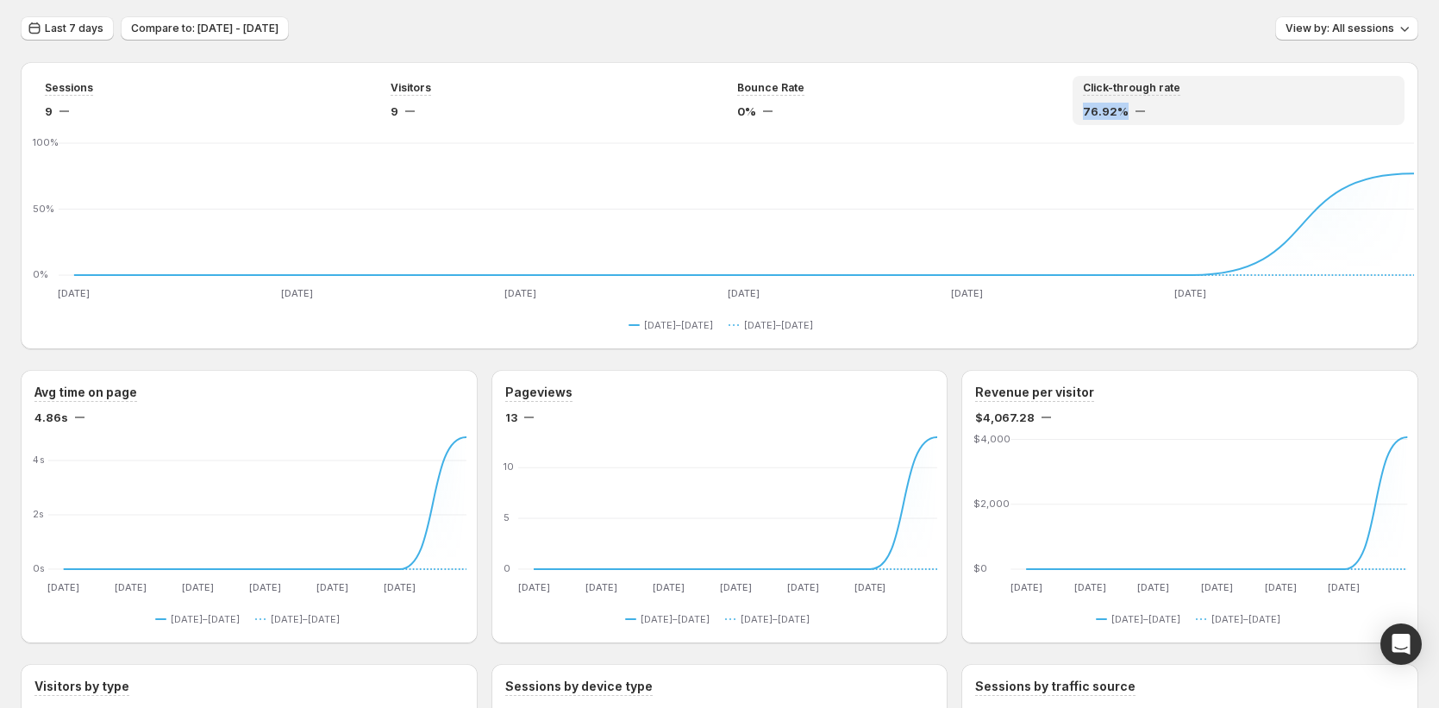
click at [1197, 120] on div "Click-through rate 76.92%" at bounding box center [1238, 100] width 332 height 49
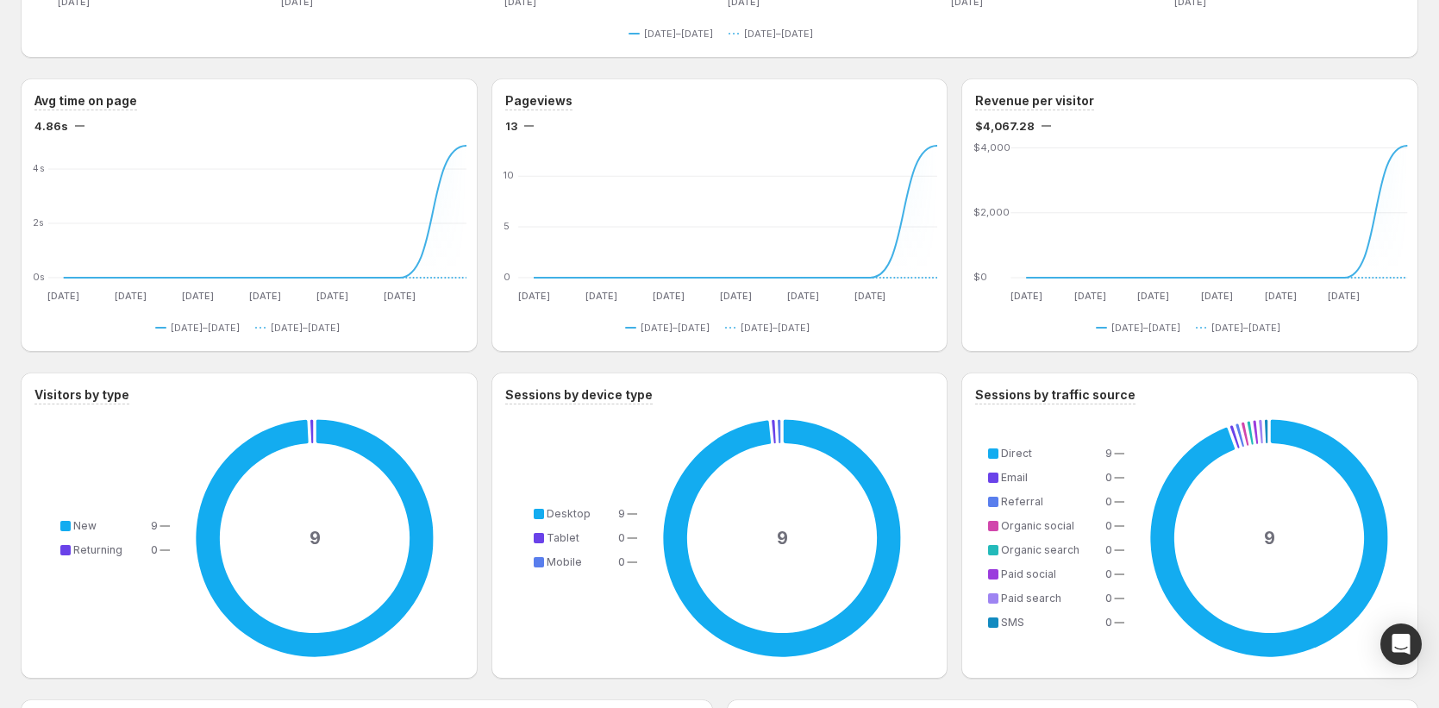
scroll to position [336, 0]
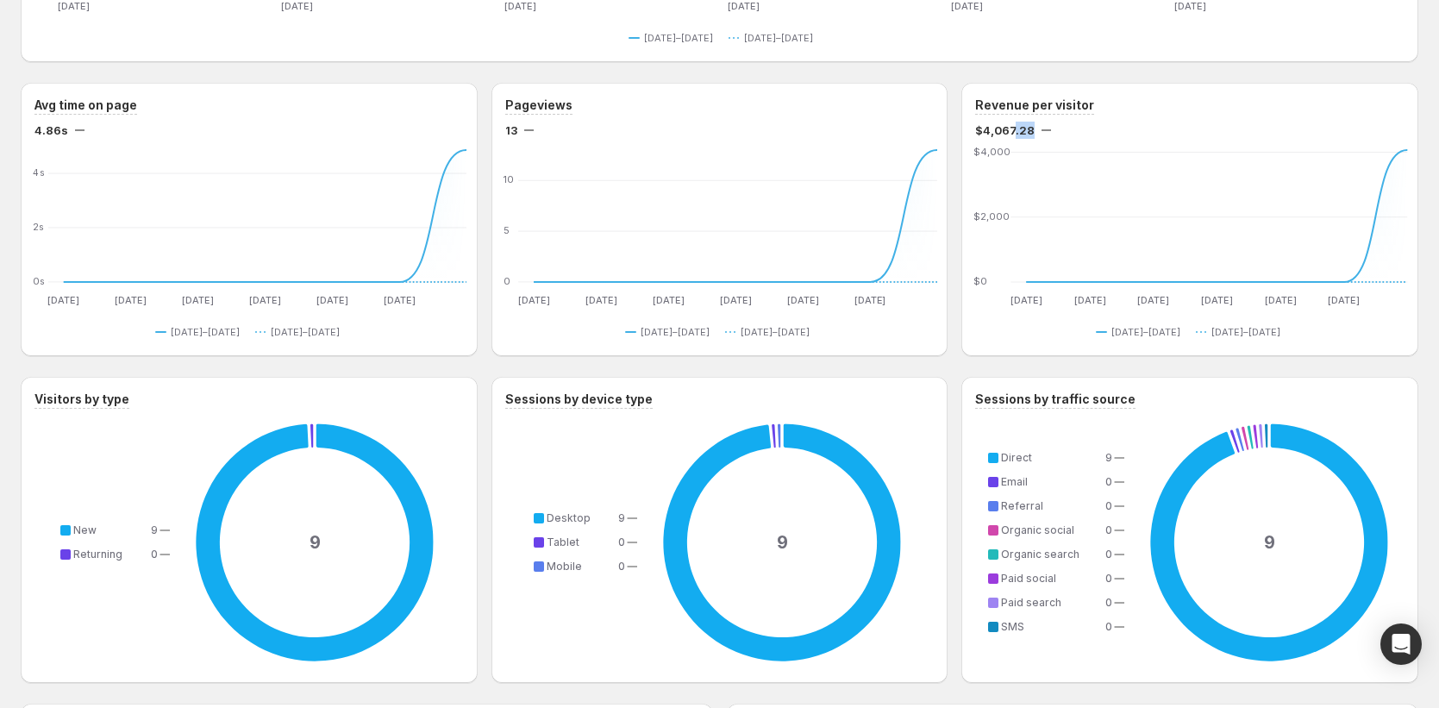
drag, startPoint x: 1035, startPoint y: 132, endPoint x: 1021, endPoint y: 124, distance: 16.6
click at [1021, 124] on span "$4,067.28" at bounding box center [1004, 130] width 59 height 17
click at [1040, 133] on div "$4,067.28" at bounding box center [1189, 130] width 429 height 17
drag, startPoint x: 1040, startPoint y: 120, endPoint x: 1027, endPoint y: 125, distance: 13.9
click at [1027, 125] on div "Revenue per visitor $4,067.28" at bounding box center [1189, 118] width 429 height 42
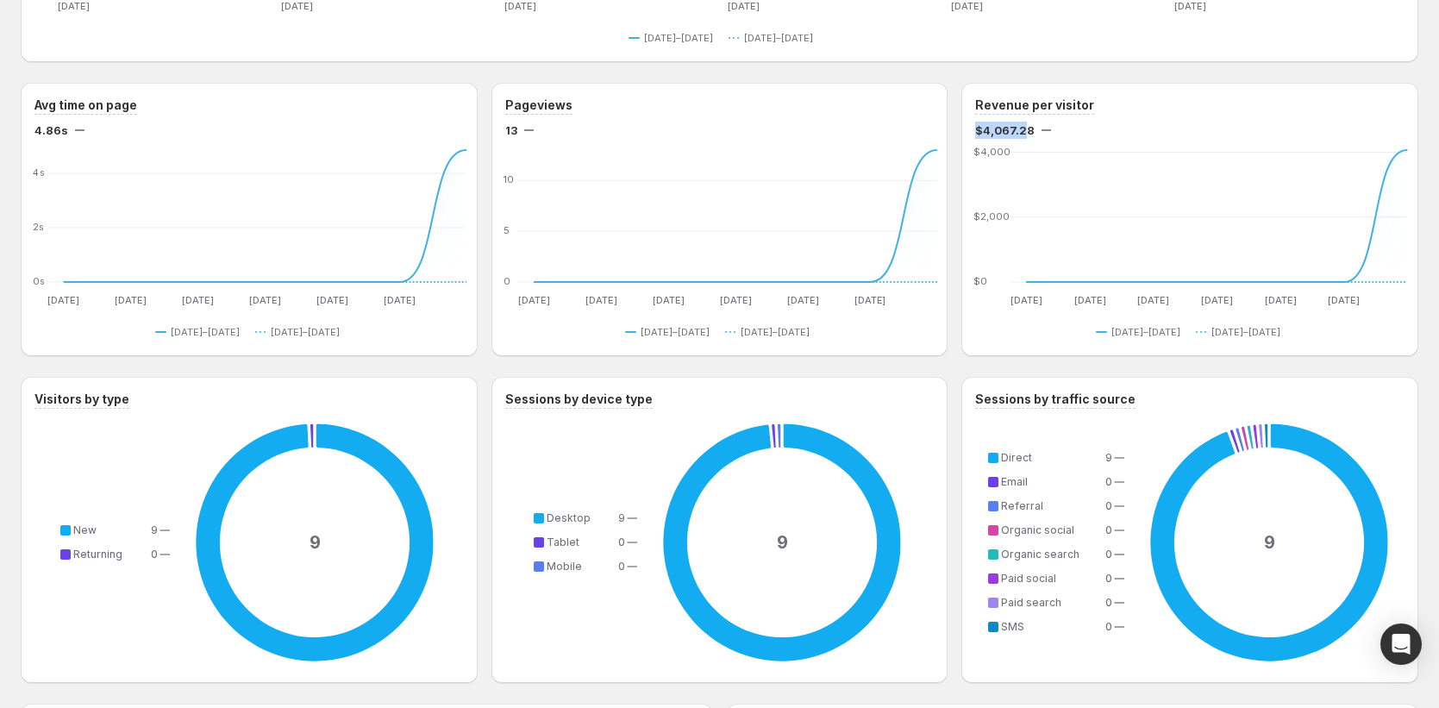
click at [1030, 128] on span "$4,067.28" at bounding box center [1004, 130] width 59 height 17
drag, startPoint x: 1021, startPoint y: 131, endPoint x: 1038, endPoint y: 130, distance: 16.4
click at [1038, 129] on div "$4,067.28" at bounding box center [1189, 130] width 429 height 17
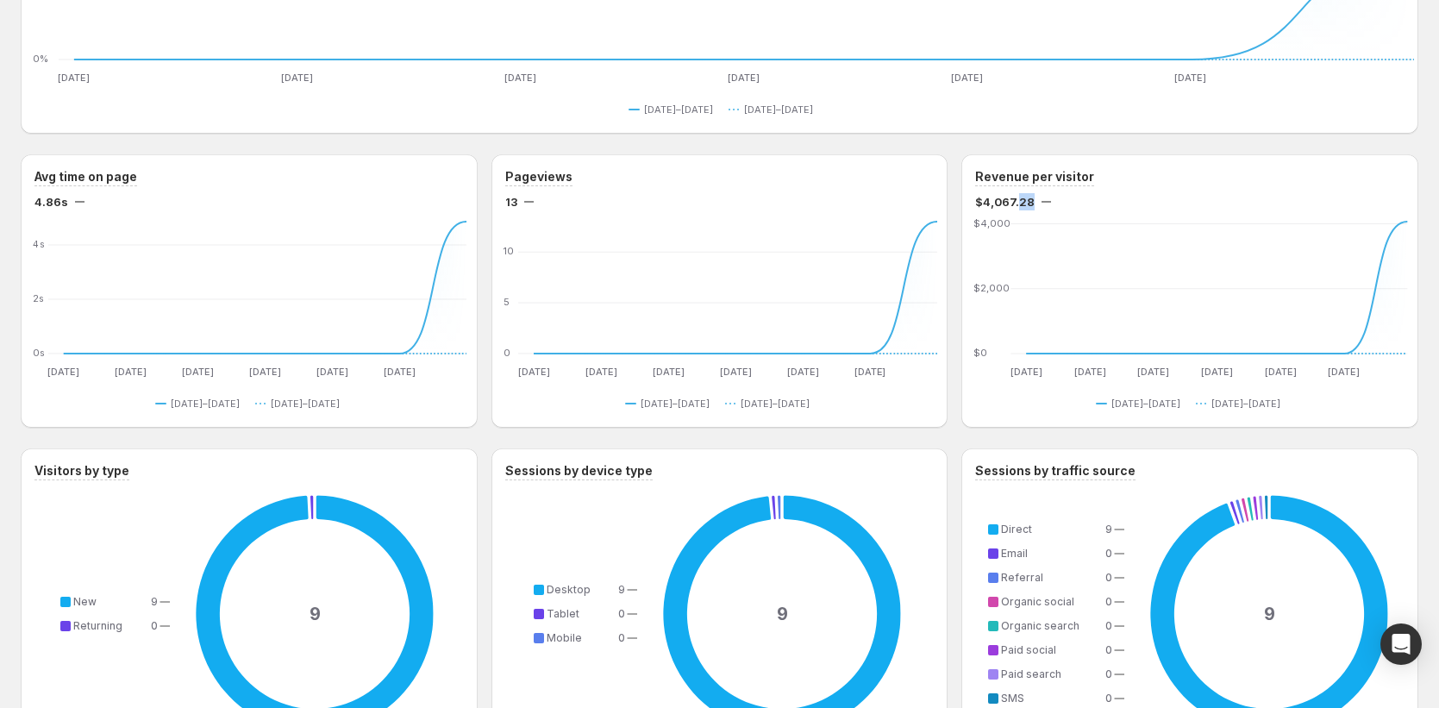
scroll to position [0, 0]
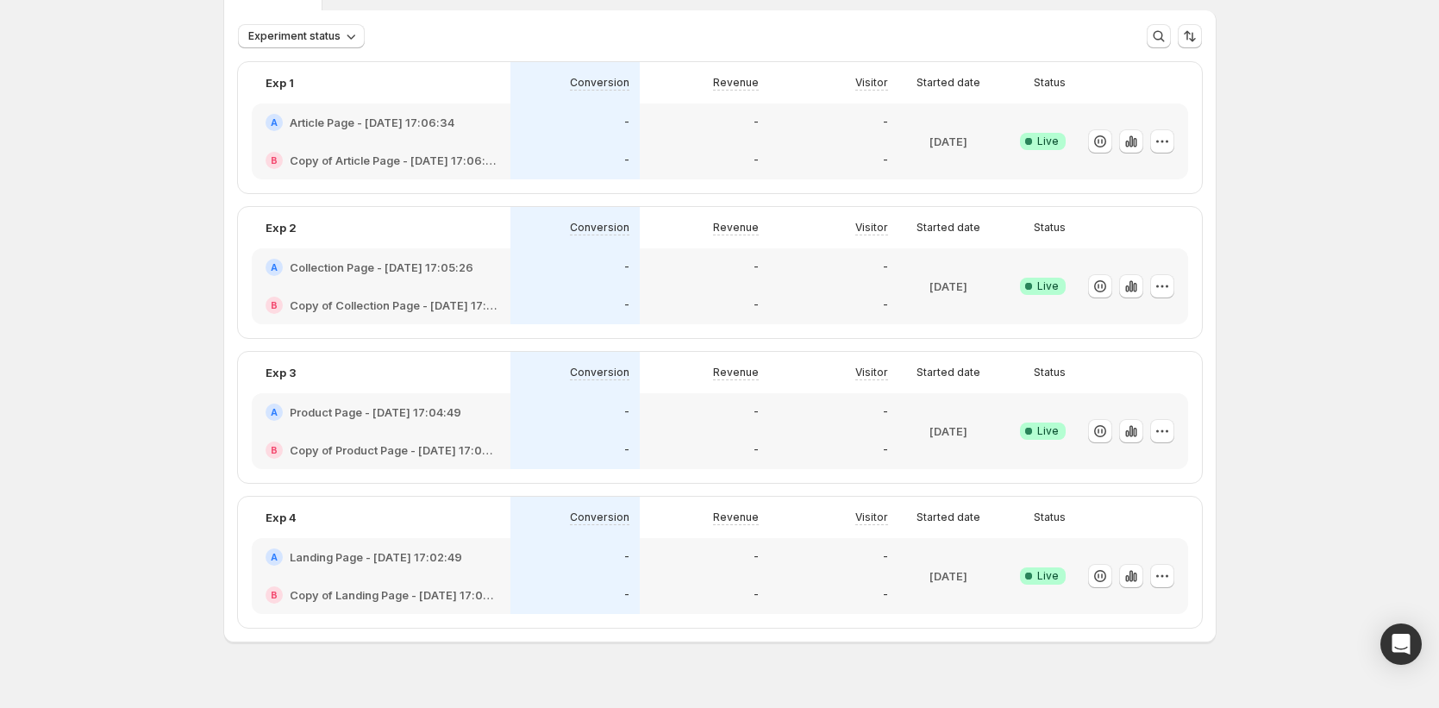
scroll to position [122, 0]
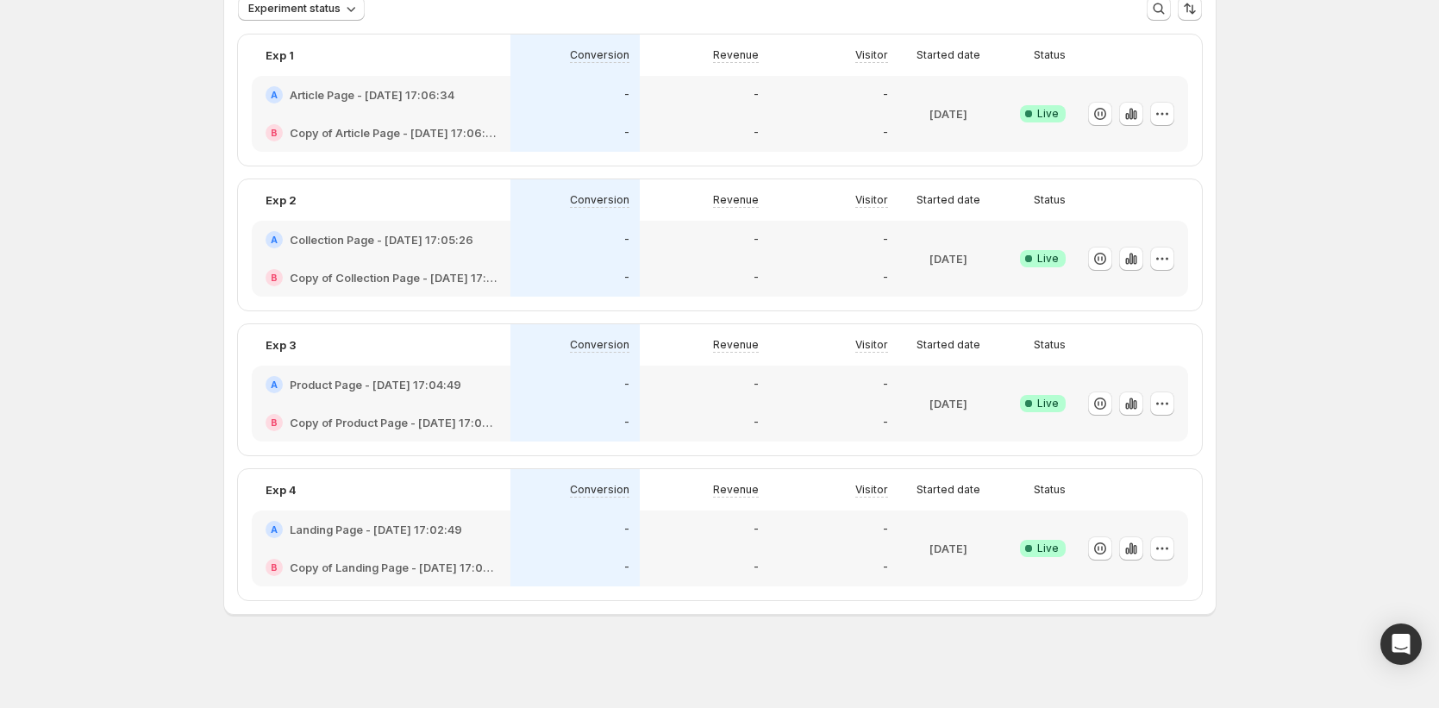
click at [793, 222] on div "-" at bounding box center [833, 240] width 129 height 38
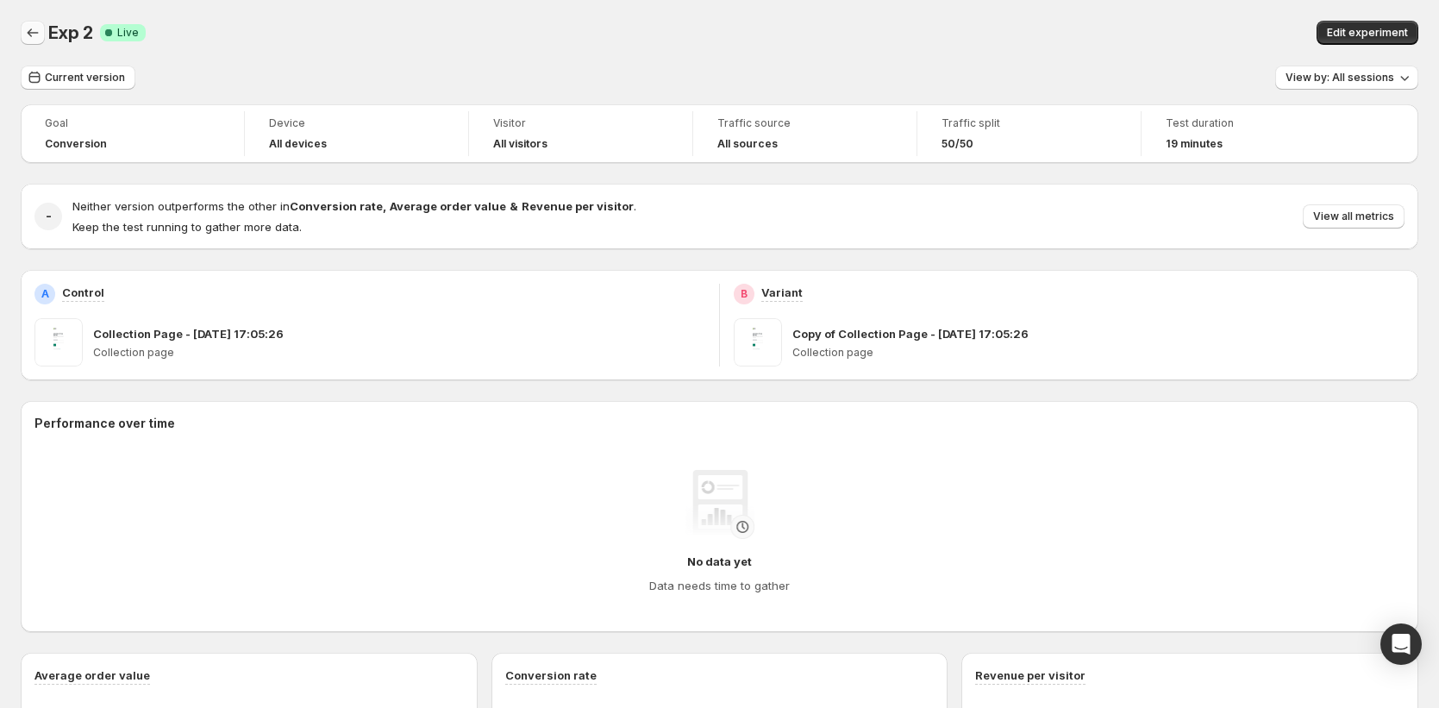
click at [34, 31] on icon "Back" at bounding box center [32, 32] width 17 height 17
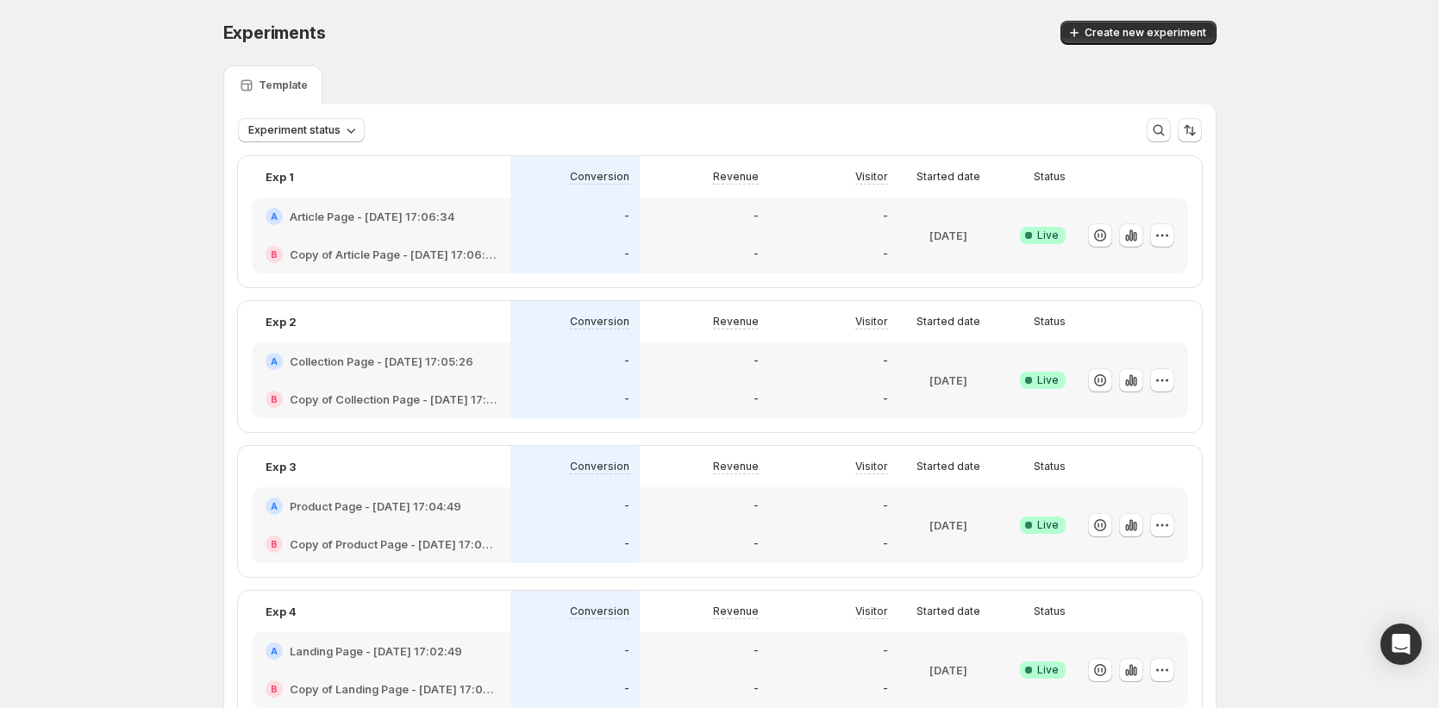
click at [724, 240] on div "-" at bounding box center [704, 254] width 129 height 38
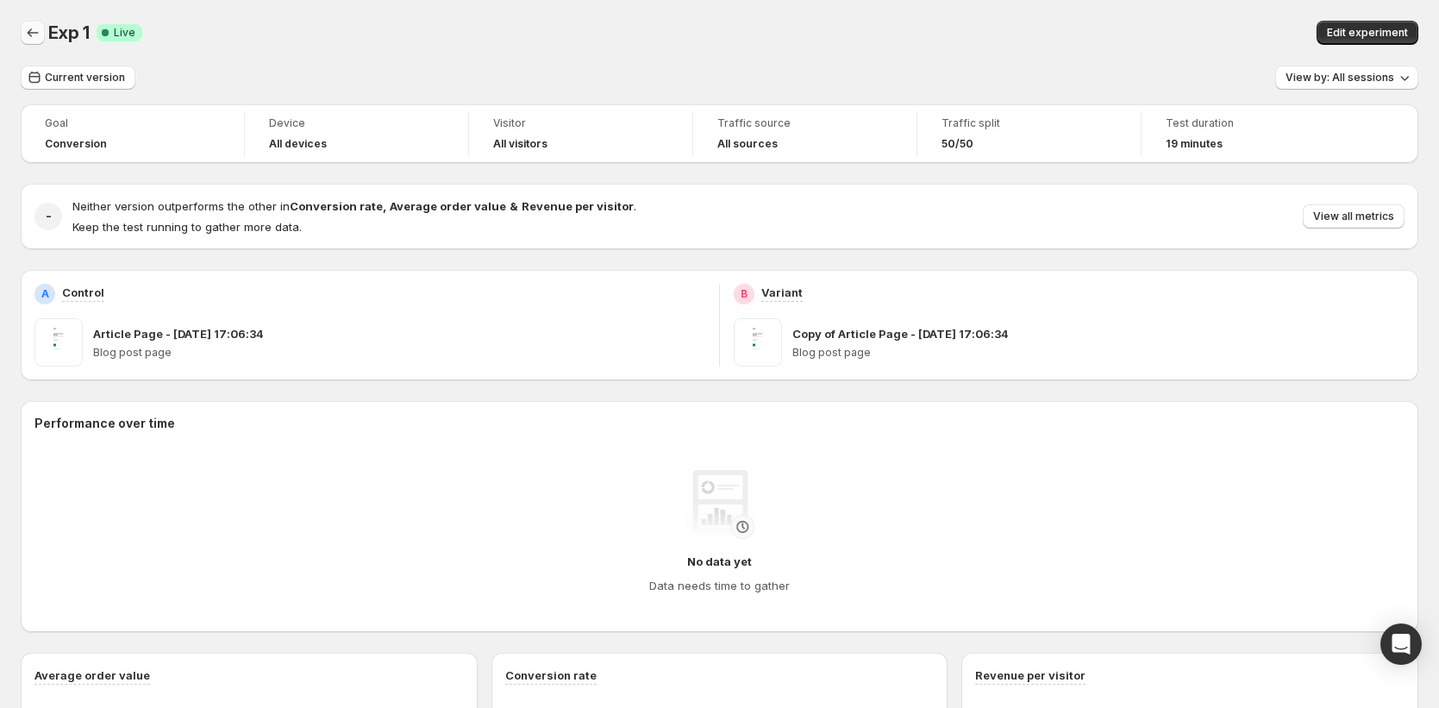
click at [34, 32] on icon "Back" at bounding box center [32, 32] width 17 height 17
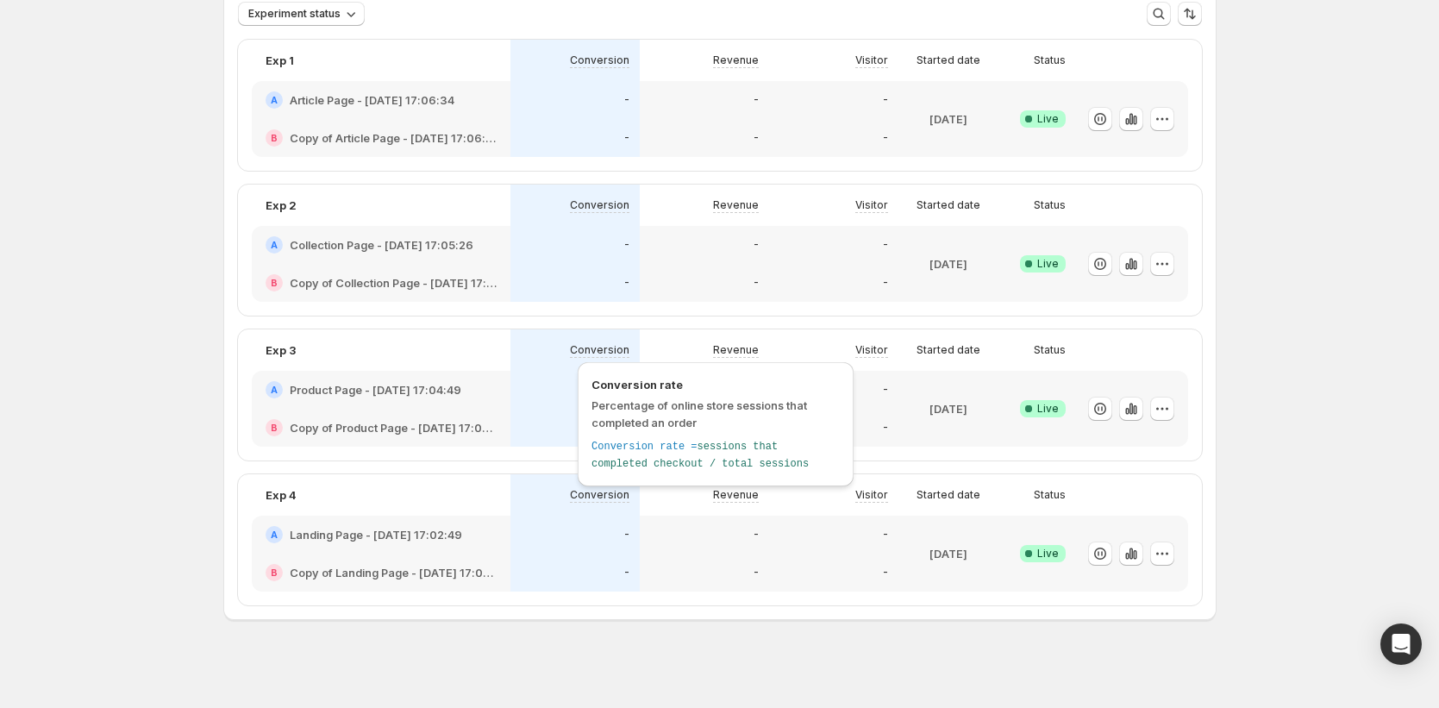
scroll to position [122, 0]
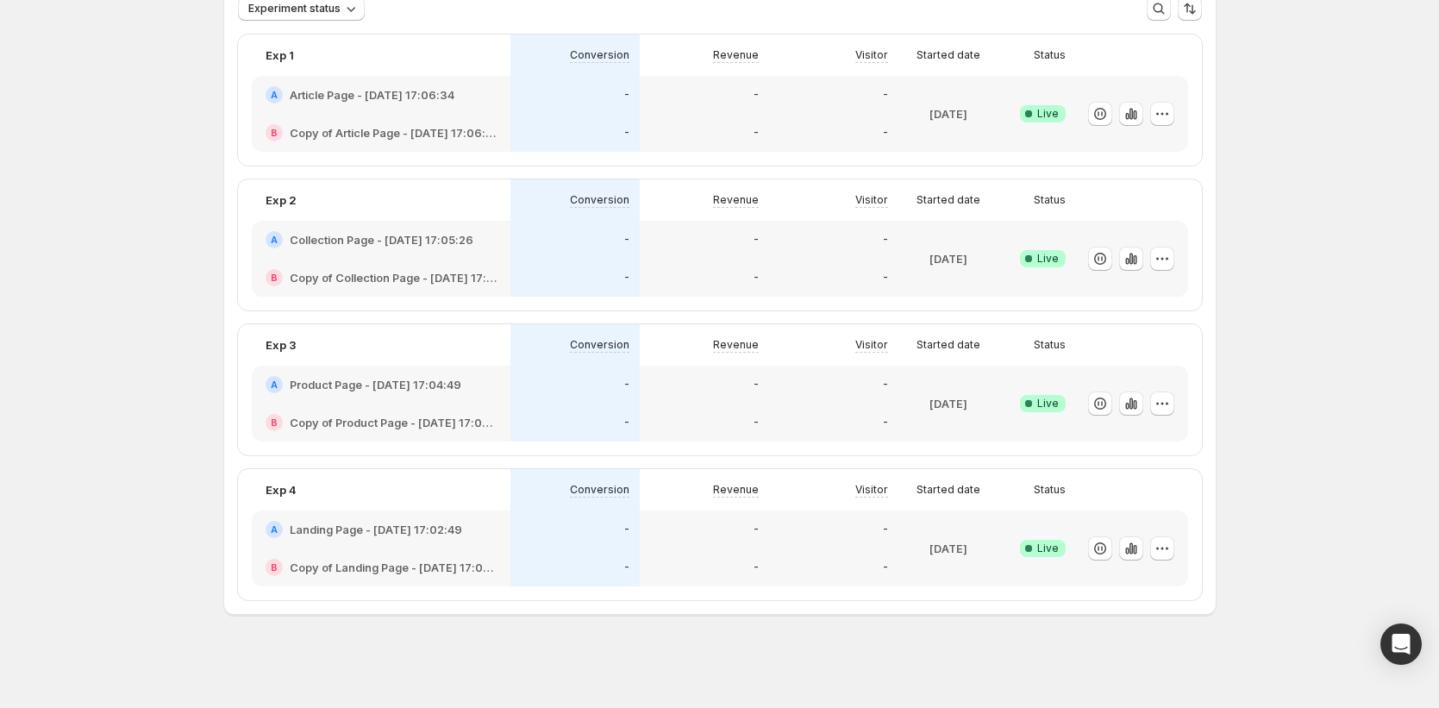
click at [672, 543] on div "-" at bounding box center [704, 529] width 129 height 38
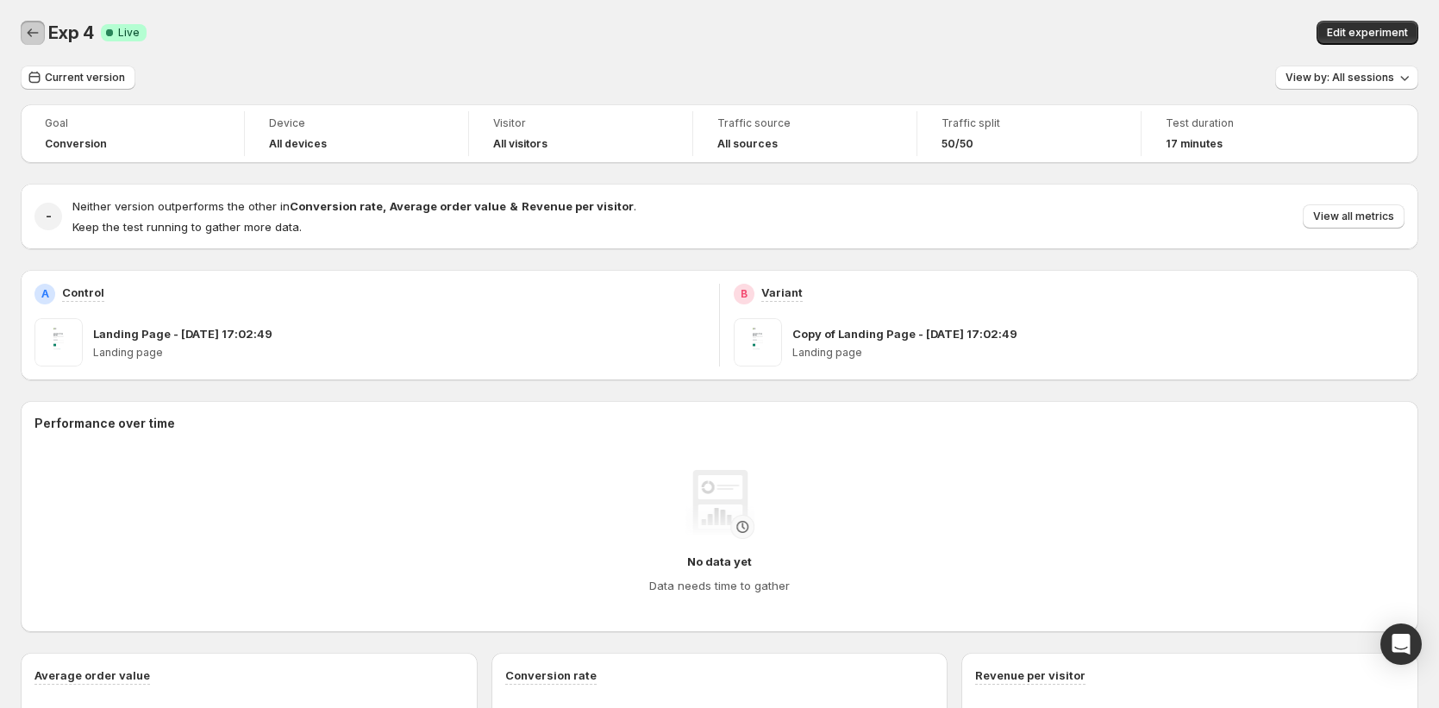
click at [24, 34] on icon "Back" at bounding box center [32, 32] width 17 height 17
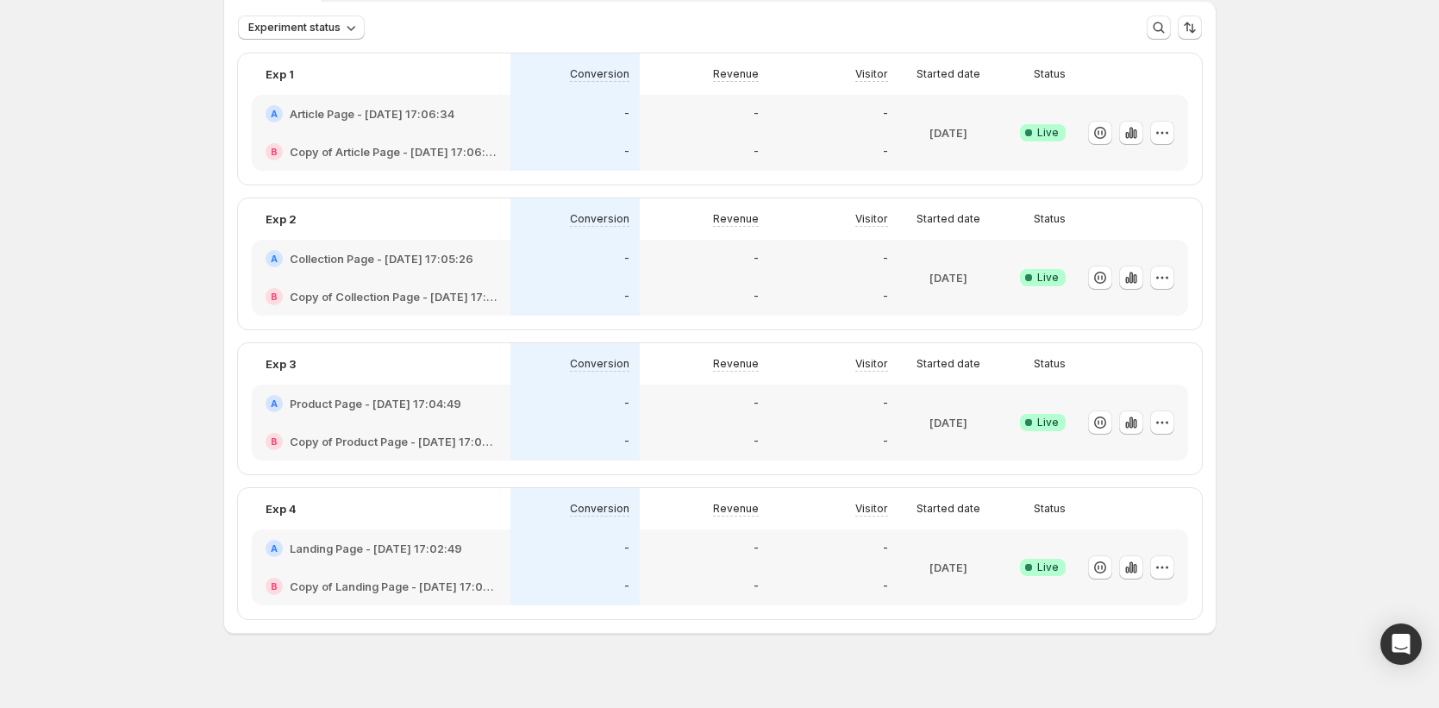
scroll to position [122, 0]
